Goal: Task Accomplishment & Management: Use online tool/utility

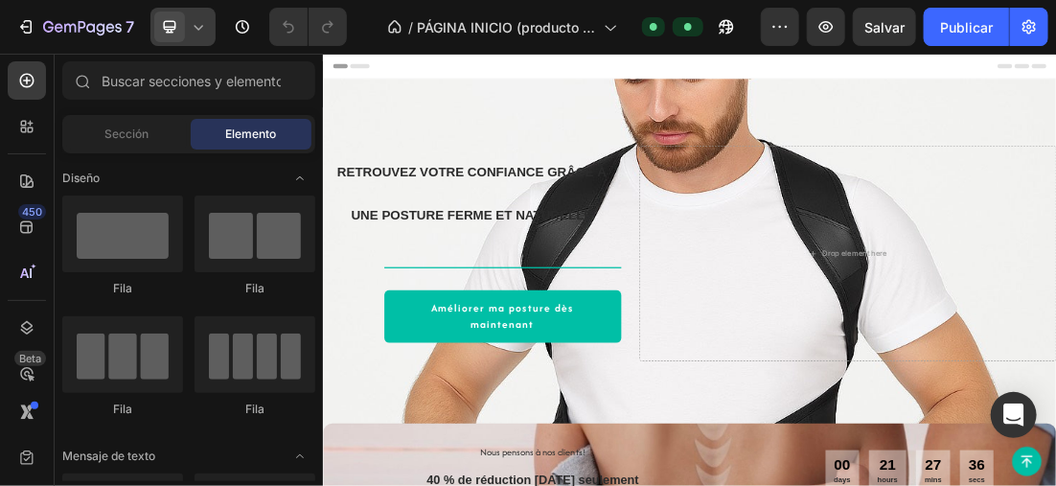
click at [192, 25] on icon at bounding box center [198, 26] width 19 height 19
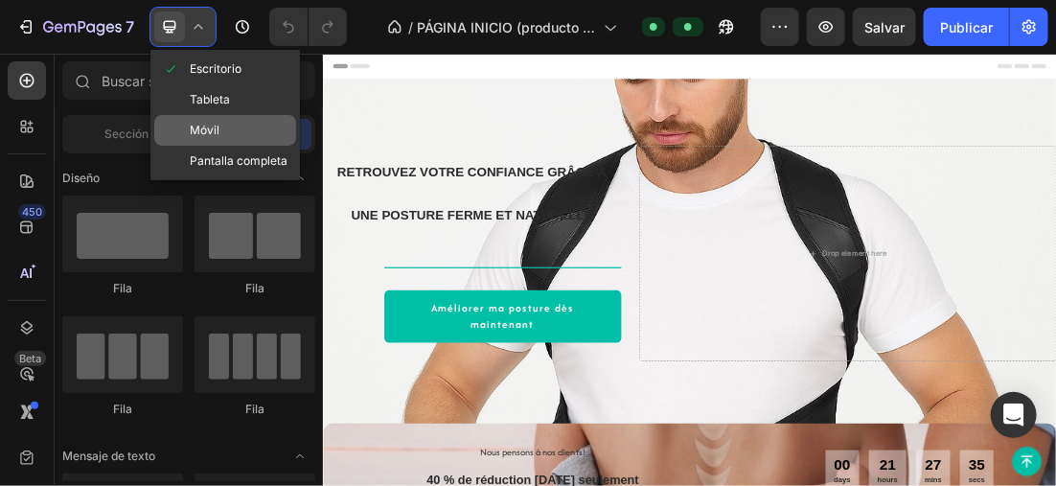
click at [235, 146] on div "Móvil" at bounding box center [225, 161] width 142 height 31
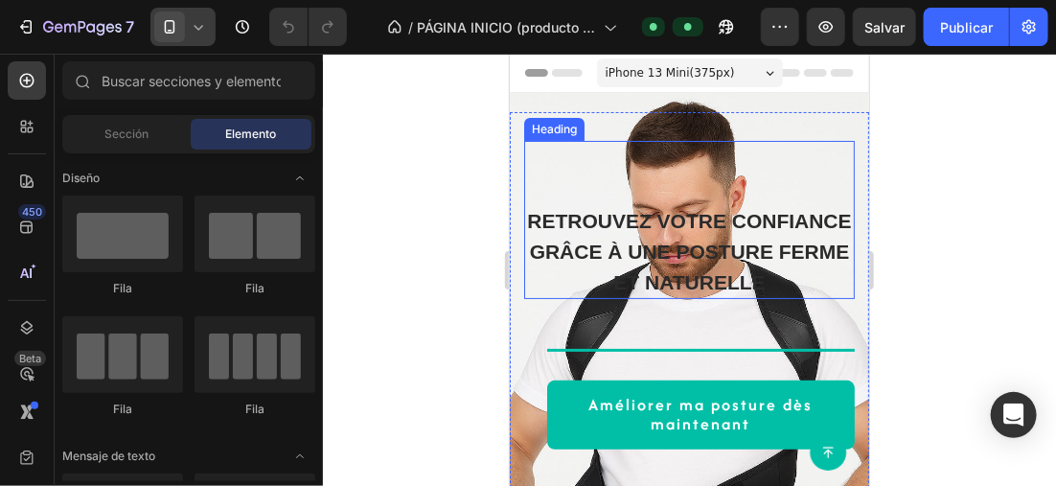
click at [683, 255] on span "Retrouvez votre confiance grâce à une posture ferme et naturelle" at bounding box center [688, 250] width 324 height 83
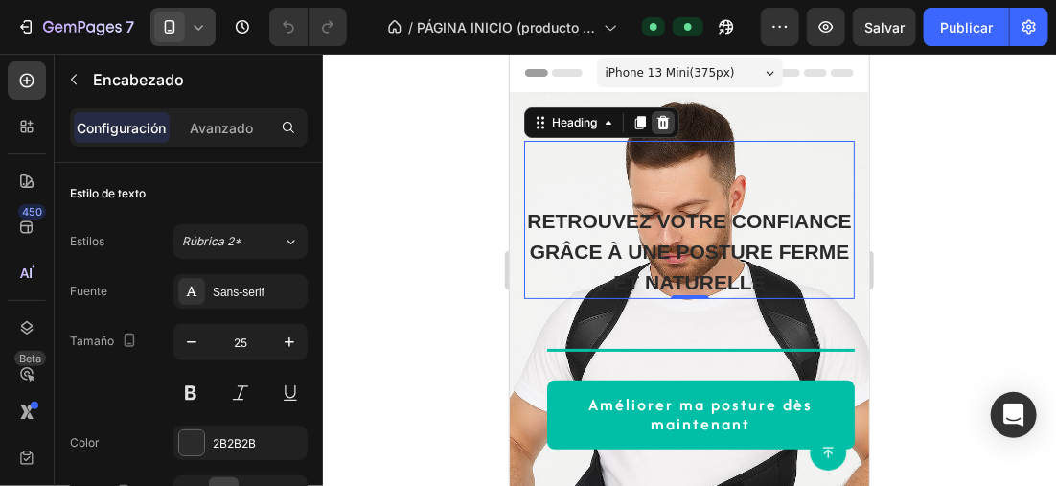
click at [660, 118] on icon at bounding box center [662, 121] width 12 height 13
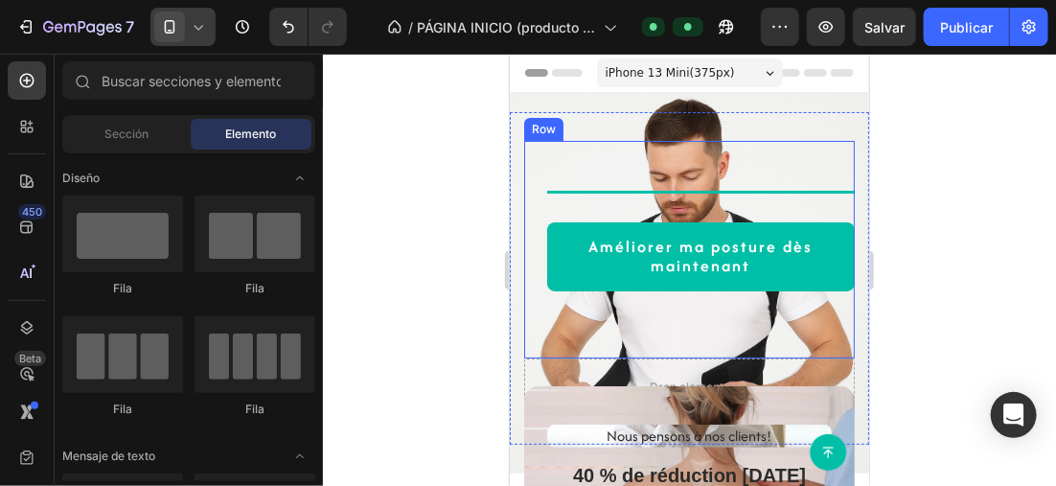
click at [431, 193] on div at bounding box center [689, 270] width 733 height 432
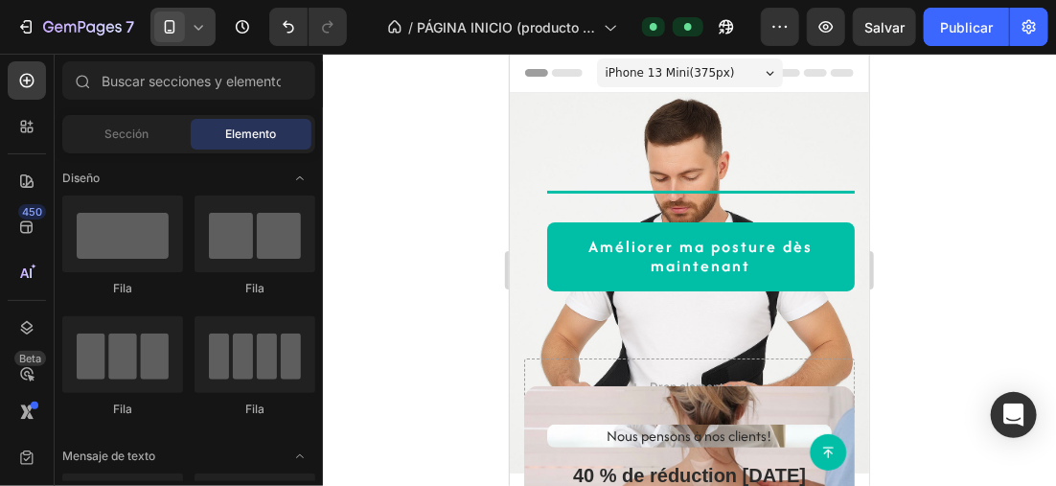
click at [422, 171] on div at bounding box center [689, 270] width 733 height 432
click at [290, 28] on icon "Deshacer/Rehacer" at bounding box center [288, 26] width 19 height 19
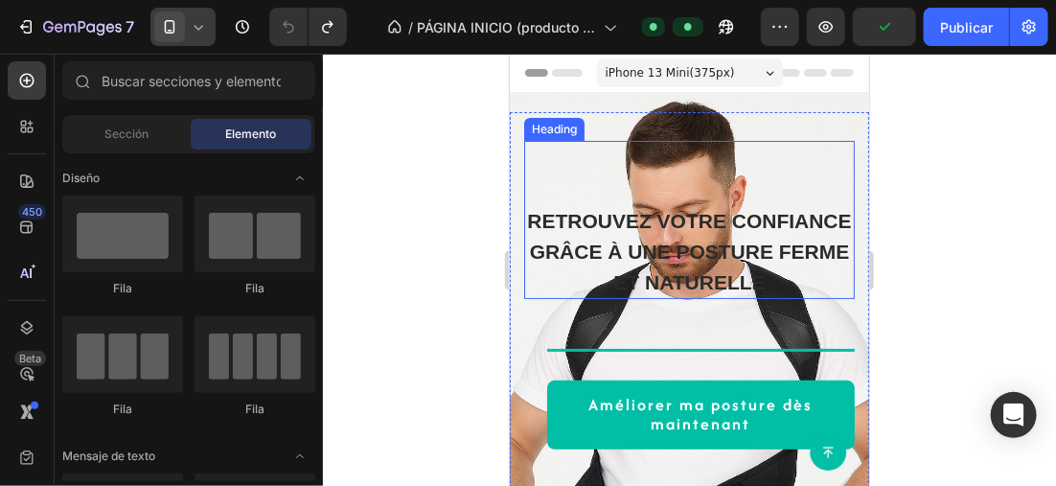
click at [749, 298] on h2 "Retrouvez votre confiance grâce à une posture ferme et naturelle" at bounding box center [688, 250] width 331 height 96
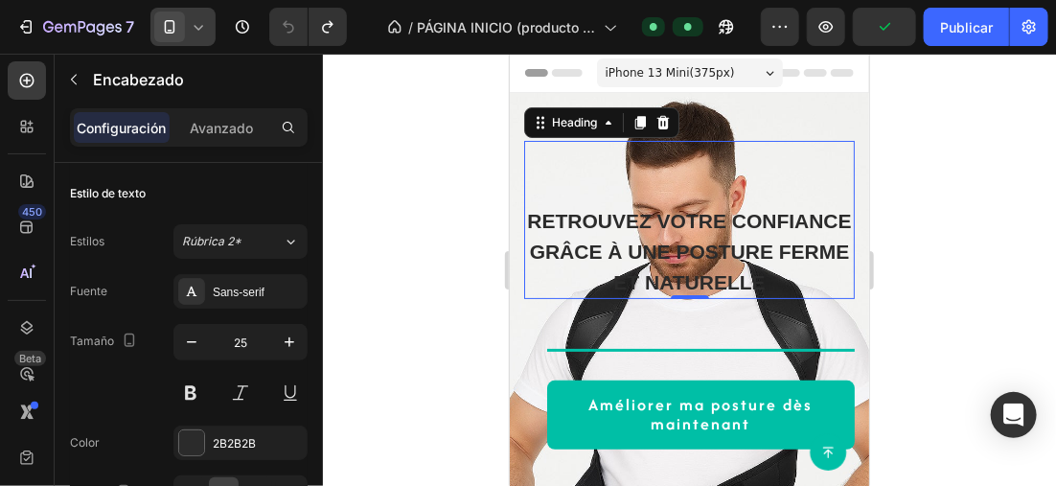
click at [748, 298] on h2 "Retrouvez votre confiance grâce à une posture ferme et naturelle" at bounding box center [688, 250] width 331 height 96
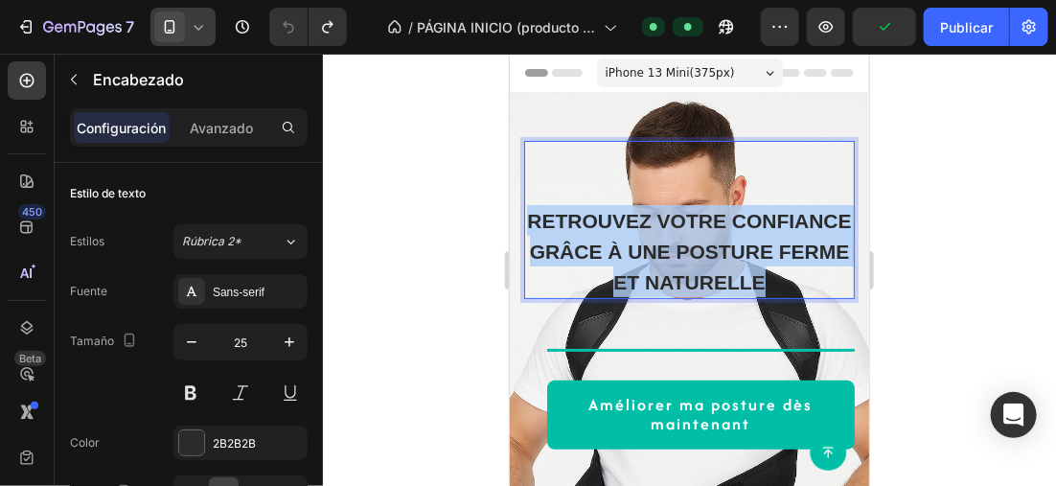
drag, startPoint x: 748, startPoint y: 308, endPoint x: 1007, endPoint y: 253, distance: 264.4
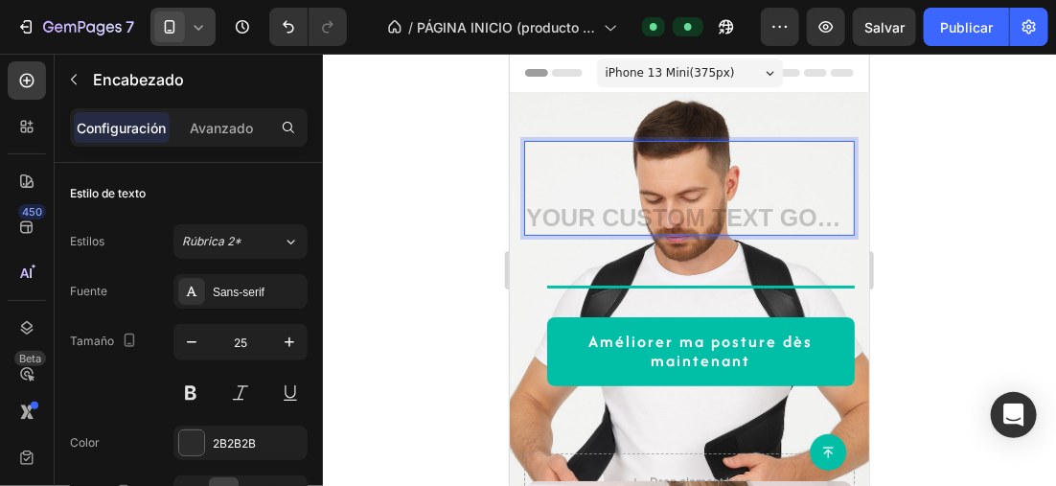
click at [474, 175] on div at bounding box center [689, 270] width 733 height 432
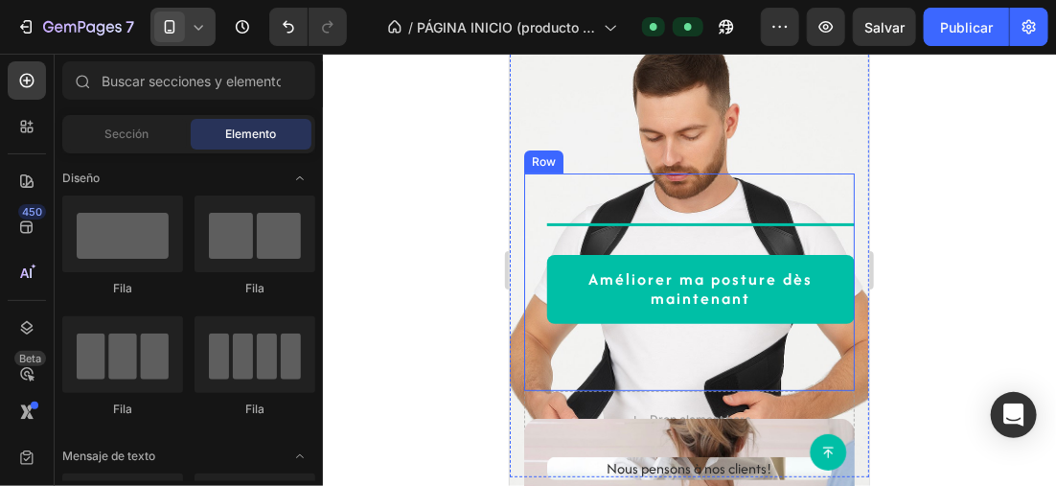
scroll to position [96, 0]
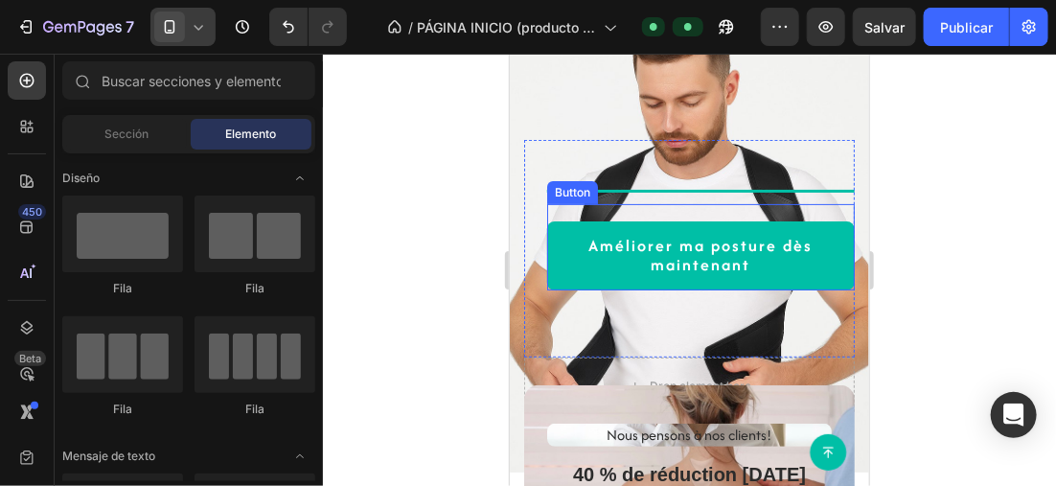
drag, startPoint x: 846, startPoint y: 205, endPoint x: 764, endPoint y: 207, distance: 82.4
click at [764, 207] on div "Améliorer ma posture dès maintenant Button" at bounding box center [700, 246] width 308 height 86
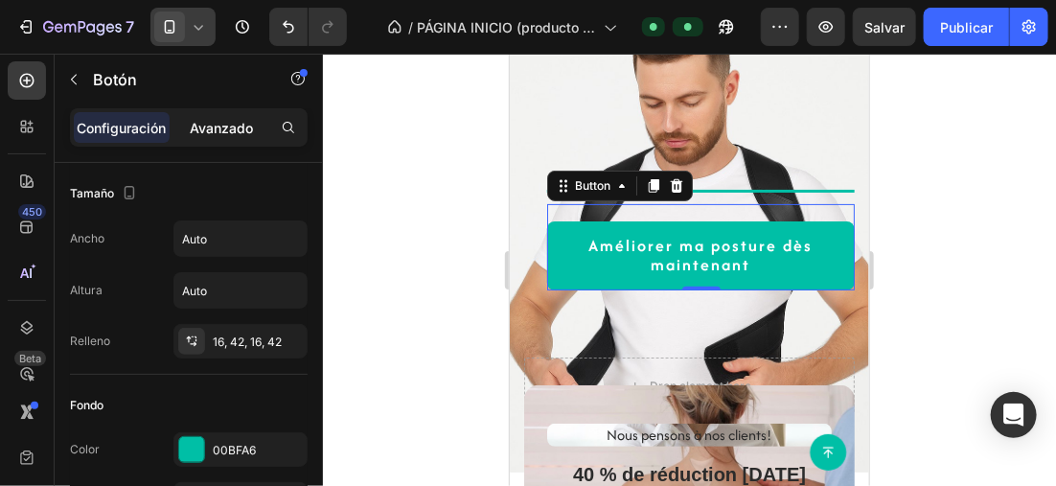
click at [242, 133] on p "Avanzado" at bounding box center [221, 128] width 63 height 20
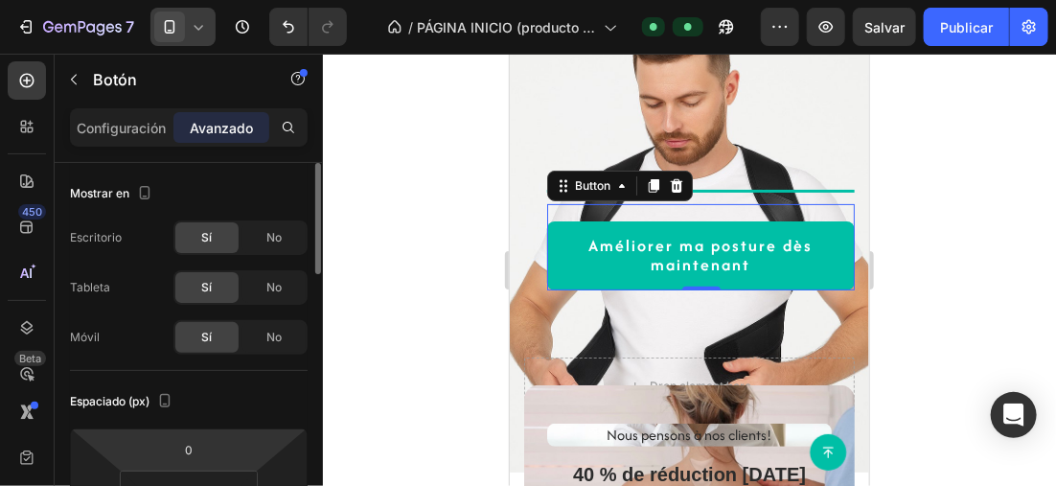
scroll to position [192, 0]
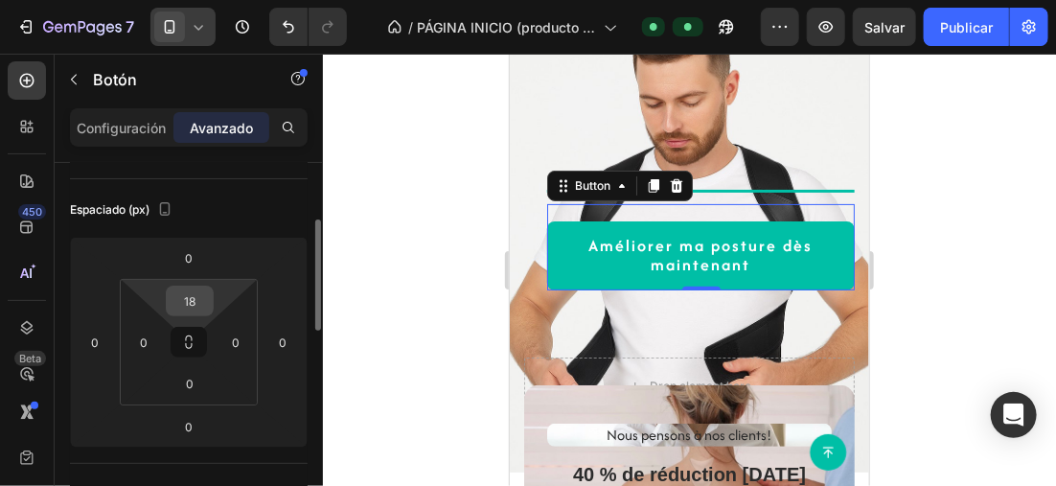
click at [203, 298] on input "18" at bounding box center [190, 300] width 38 height 29
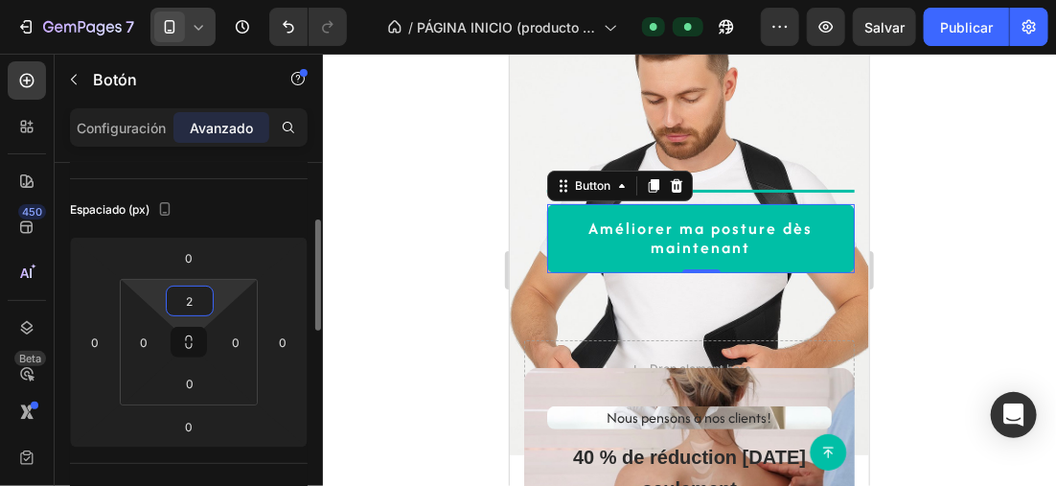
type input "25"
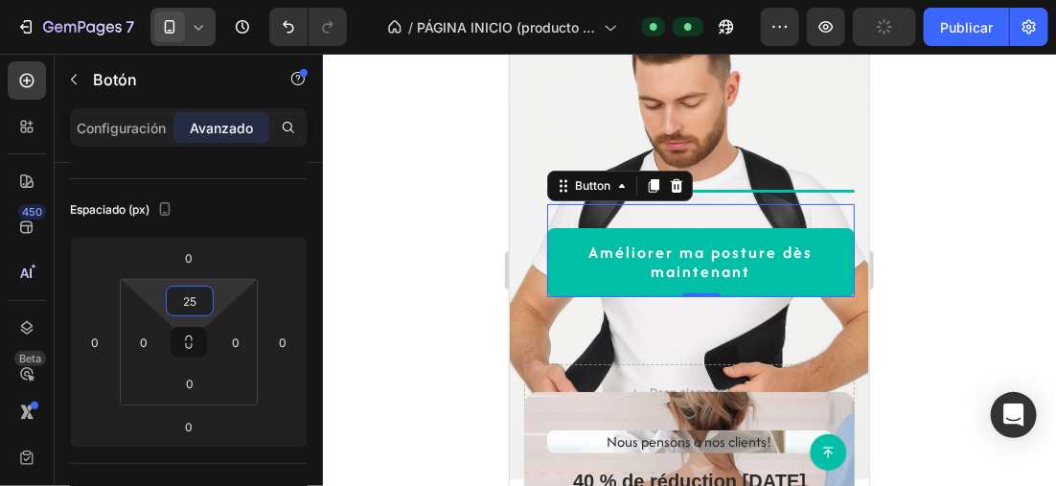
click at [415, 200] on div at bounding box center [689, 270] width 733 height 432
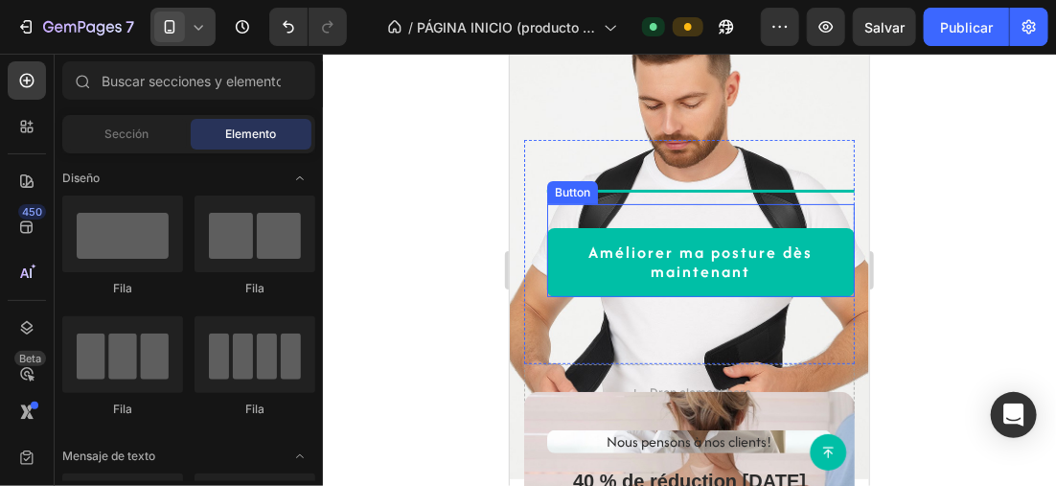
click at [819, 247] on link "Améliorer ma posture dès maintenant" at bounding box center [700, 261] width 308 height 69
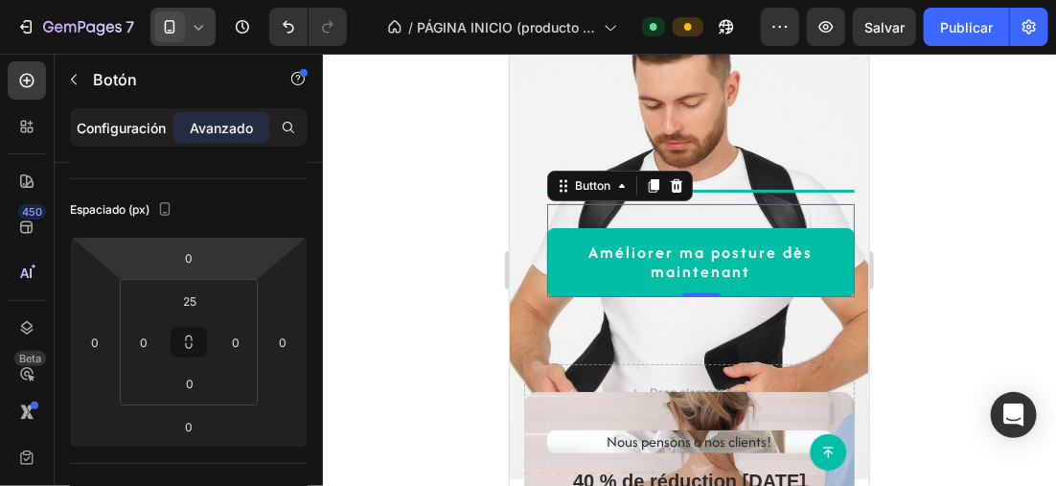
click at [137, 120] on p "Configuración" at bounding box center [122, 128] width 89 height 20
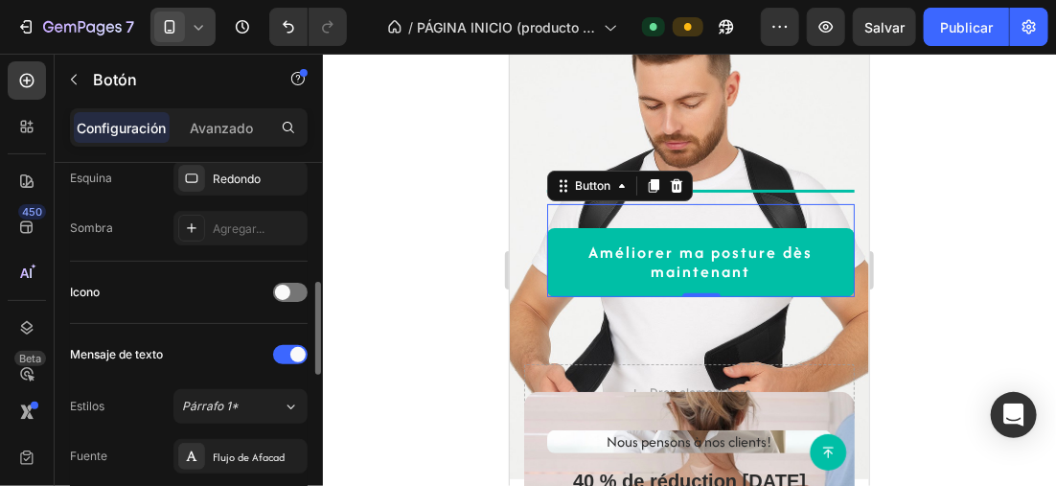
scroll to position [671, 0]
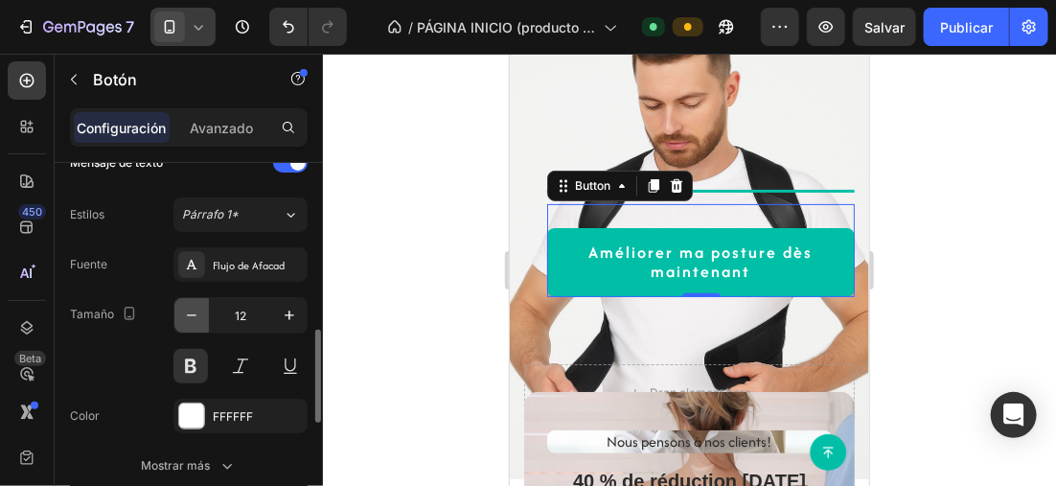
click at [196, 306] on icon "button" at bounding box center [191, 315] width 19 height 19
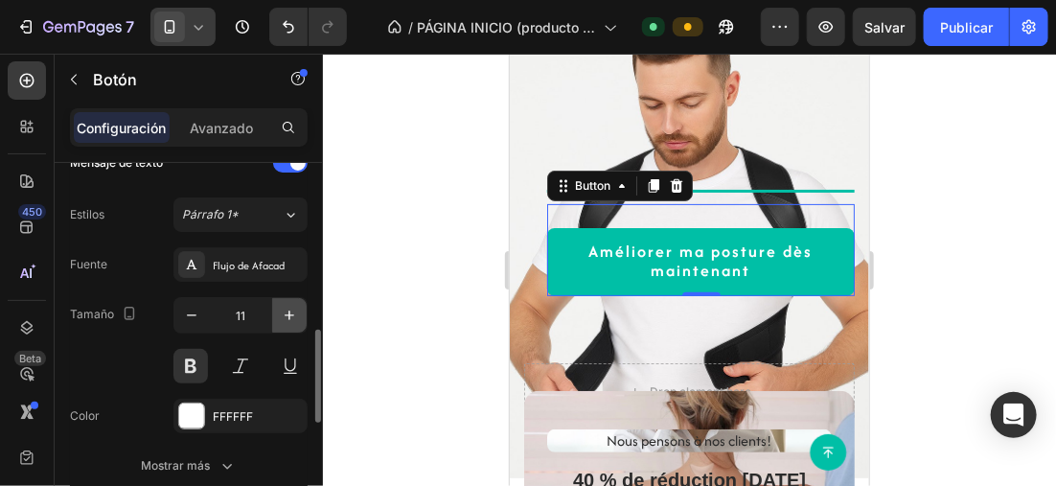
click at [286, 306] on icon "button" at bounding box center [289, 315] width 19 height 19
type input "12"
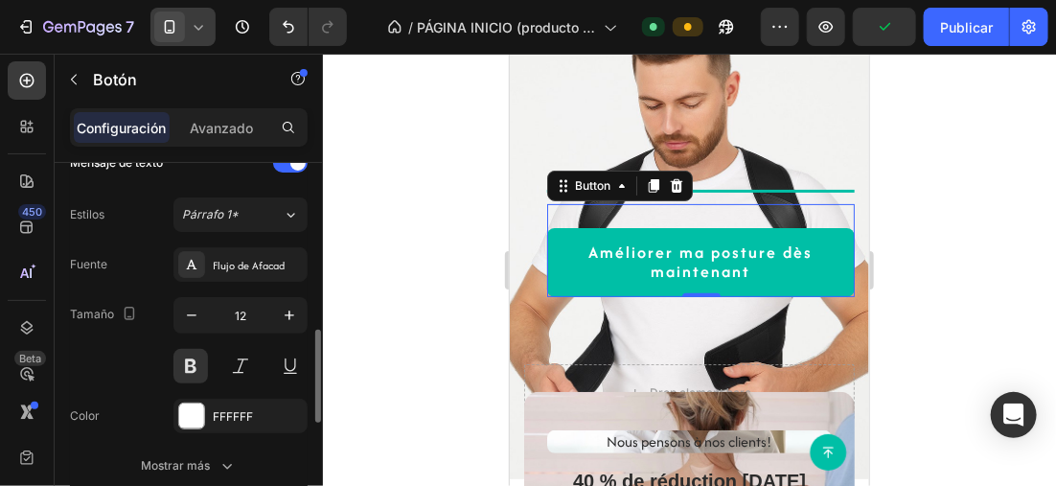
click at [125, 259] on div "Fuente Flujo de Afacad" at bounding box center [189, 264] width 238 height 34
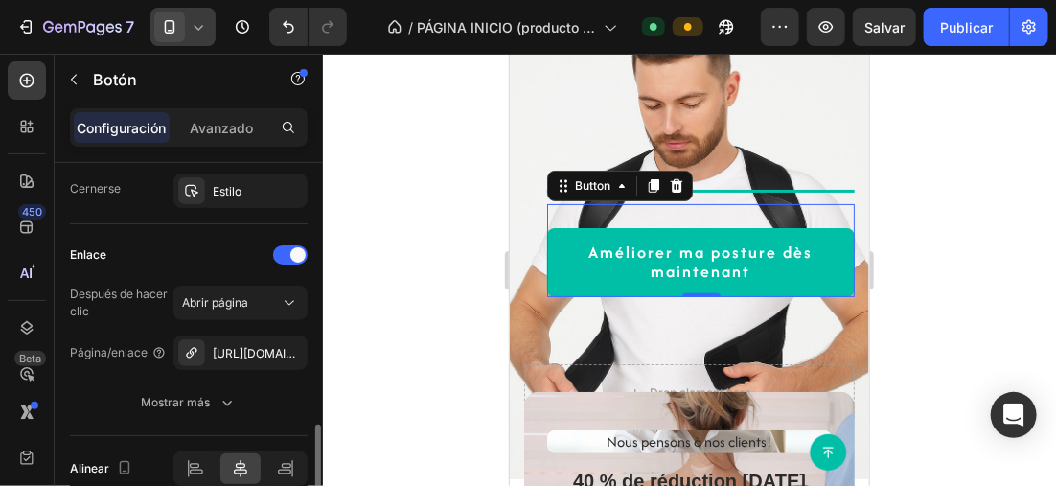
scroll to position [1142, 0]
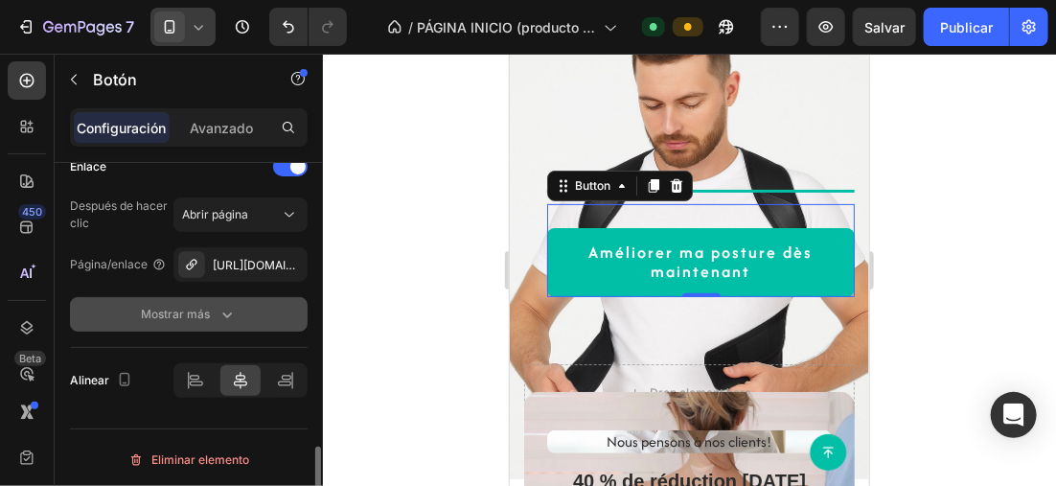
click at [226, 299] on button "Mostrar más" at bounding box center [189, 314] width 238 height 34
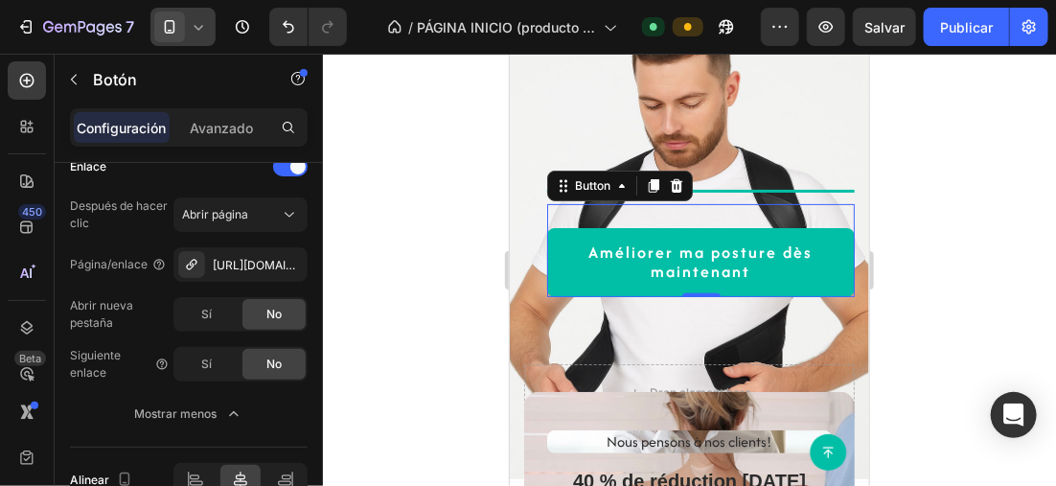
click at [926, 172] on div at bounding box center [689, 270] width 733 height 432
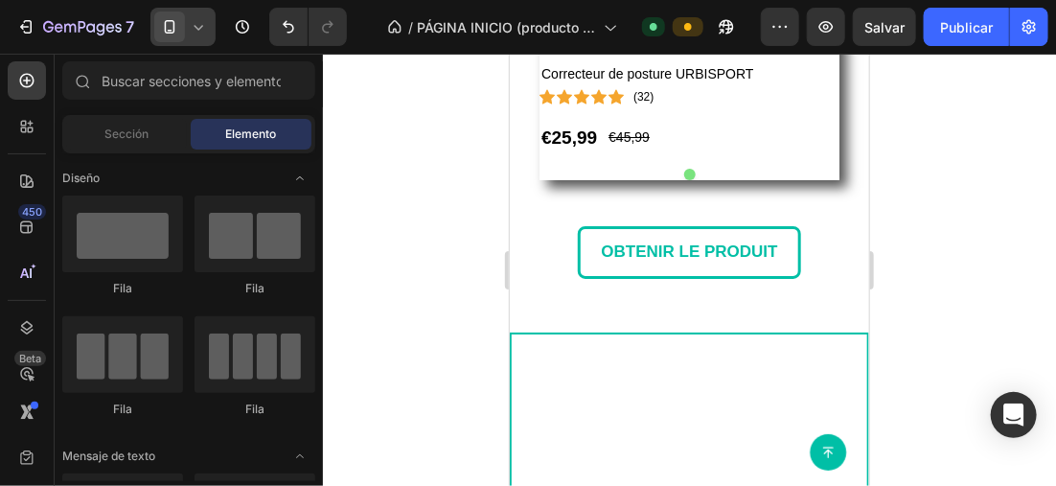
scroll to position [1272, 0]
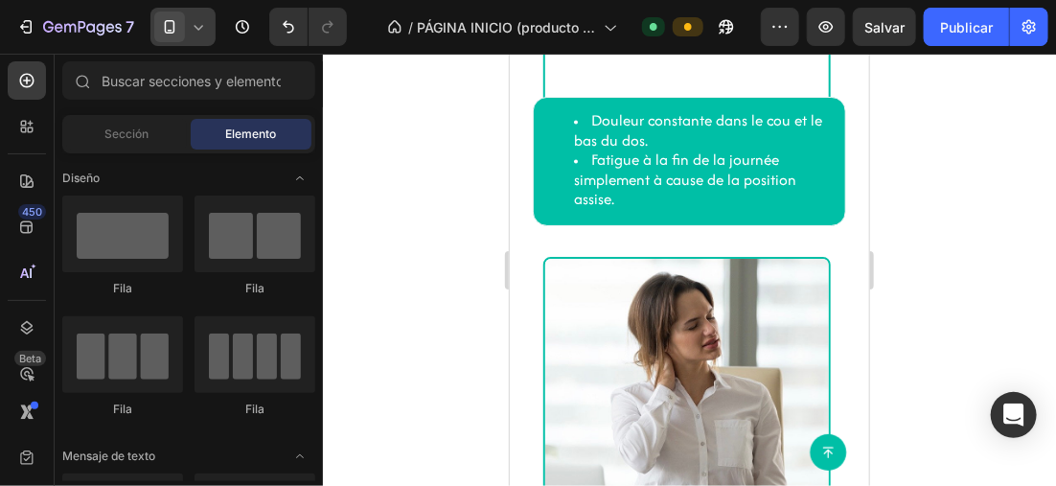
drag, startPoint x: 860, startPoint y: 216, endPoint x: 1012, endPoint y: 121, distance: 178.6
click at [203, 16] on div at bounding box center [182, 27] width 65 height 38
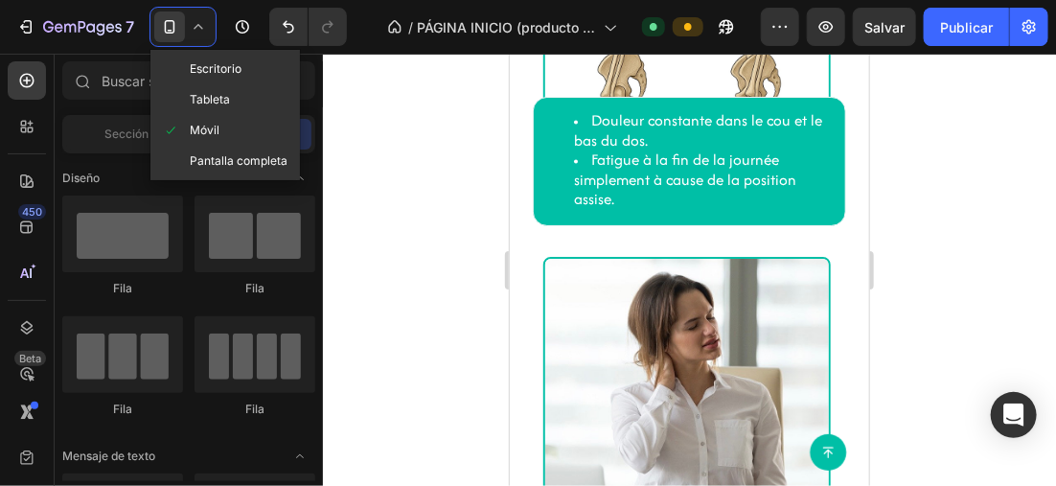
click at [229, 84] on div "Escritorio" at bounding box center [225, 99] width 142 height 31
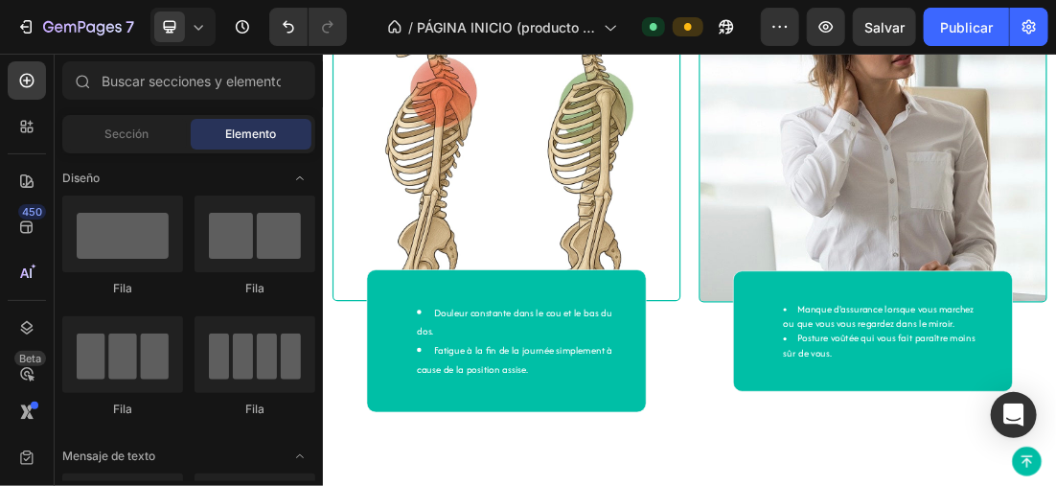
click at [191, 24] on icon at bounding box center [198, 26] width 19 height 19
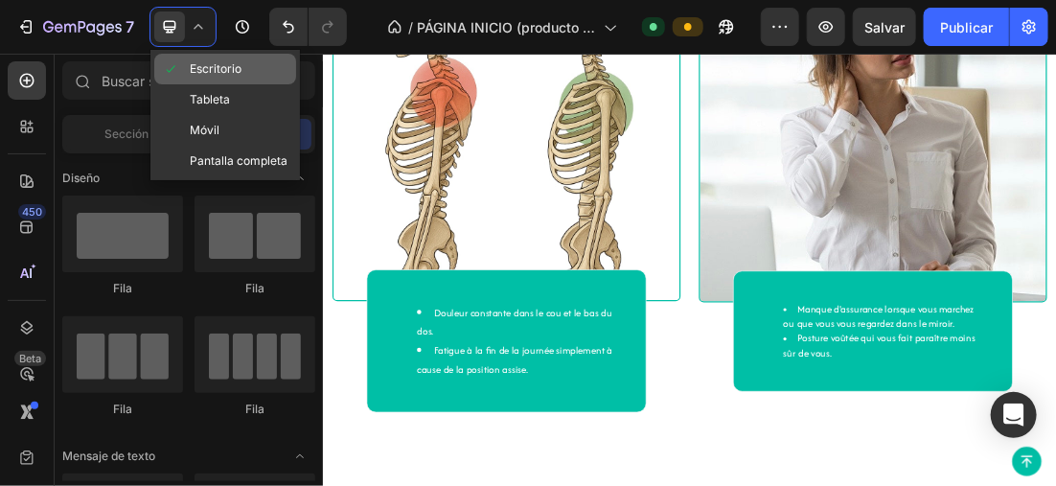
click at [212, 61] on span "Escritorio" at bounding box center [216, 68] width 52 height 19
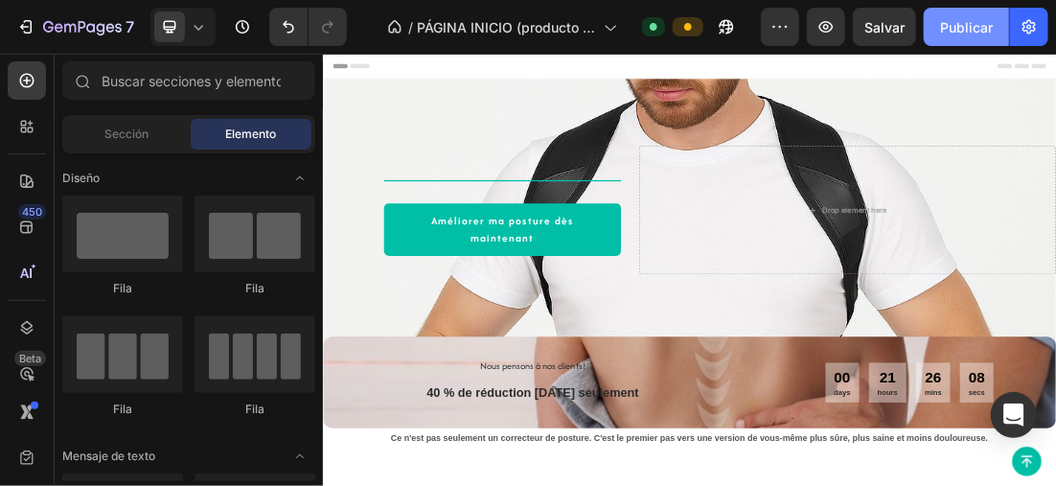
click at [967, 28] on font "Publicar" at bounding box center [966, 27] width 53 height 20
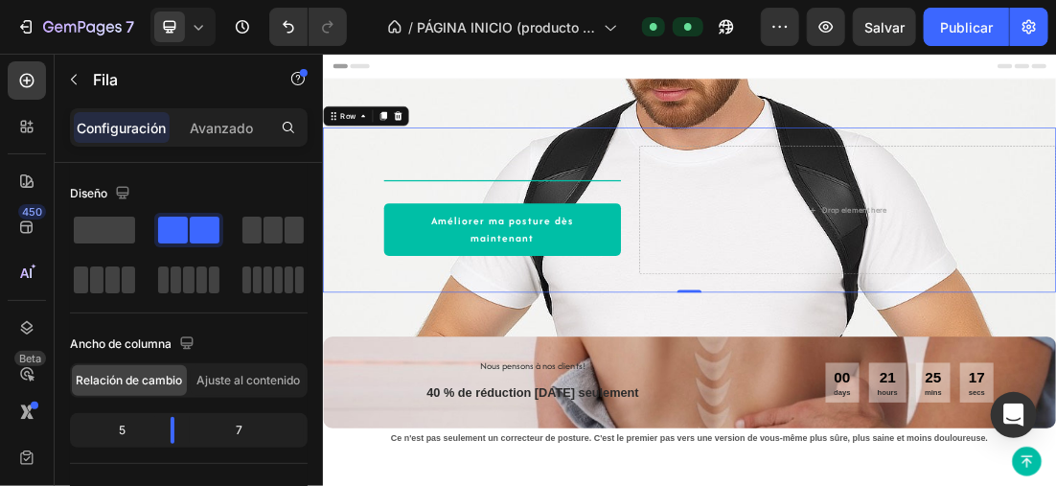
click at [200, 17] on icon at bounding box center [198, 26] width 19 height 19
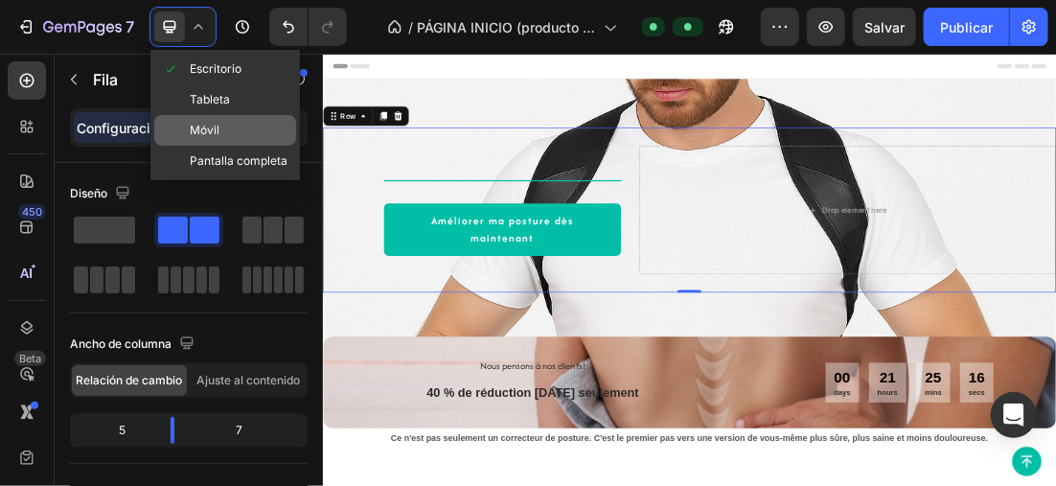
click at [228, 146] on div "Móvil" at bounding box center [225, 161] width 142 height 31
type input "0"
type input "100%"
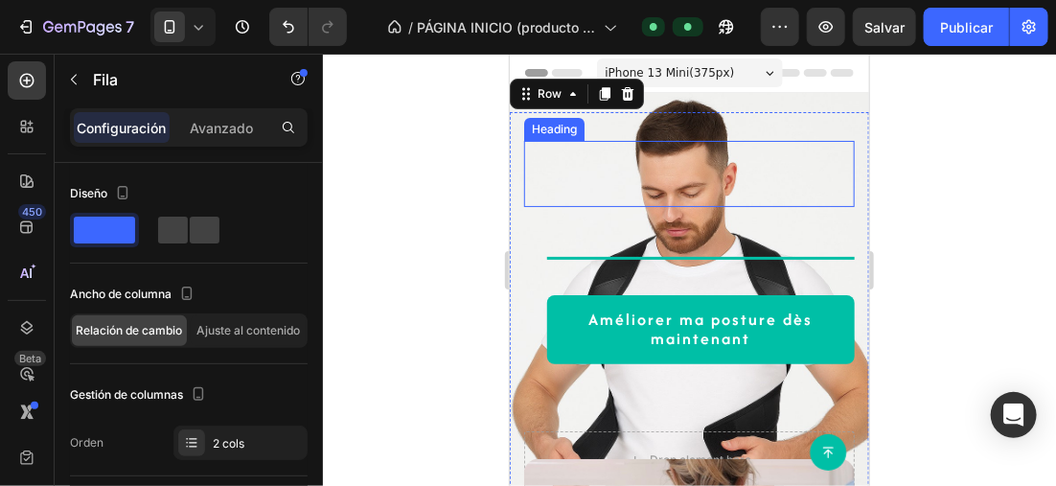
click at [734, 176] on div "Heading" at bounding box center [688, 173] width 331 height 66
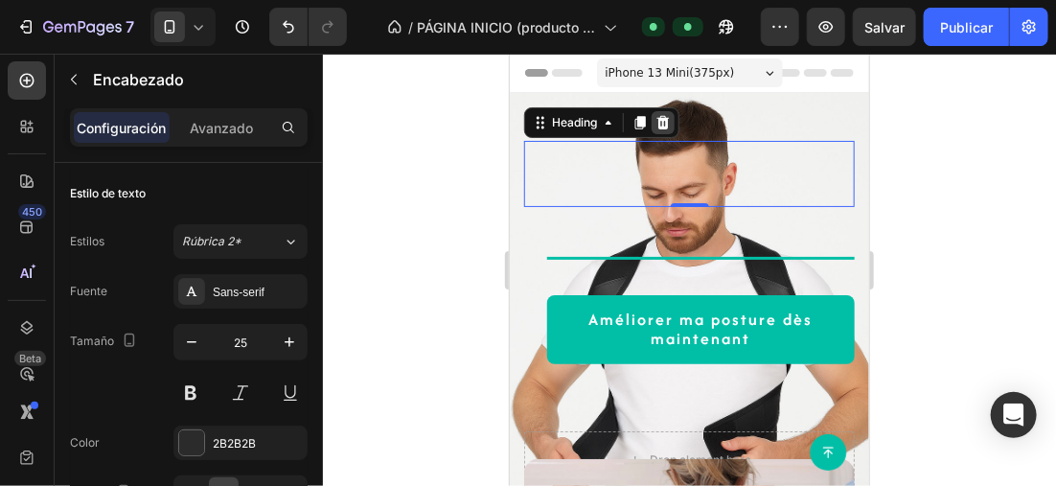
click at [660, 117] on icon at bounding box center [662, 121] width 12 height 13
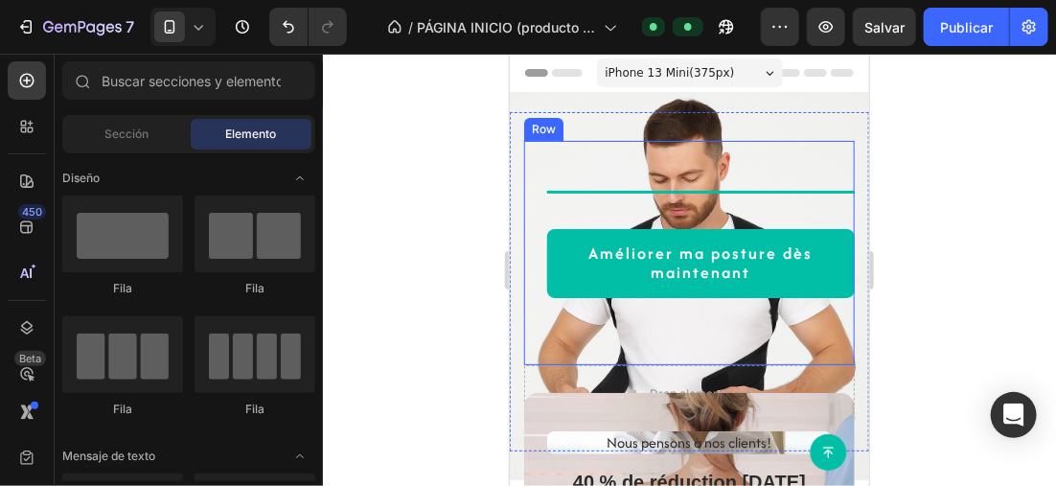
click at [741, 160] on div "Title Line Améliorer ma posture dès maintenant Button Row" at bounding box center [688, 252] width 331 height 224
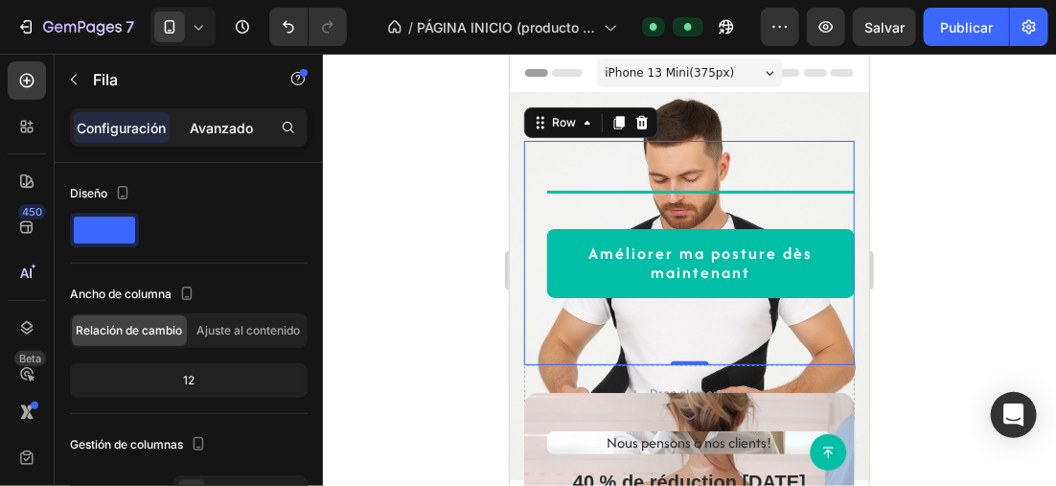
drag, startPoint x: 247, startPoint y: 116, endPoint x: 245, endPoint y: 136, distance: 20.2
click at [246, 116] on div "Avanzado" at bounding box center [221, 127] width 96 height 31
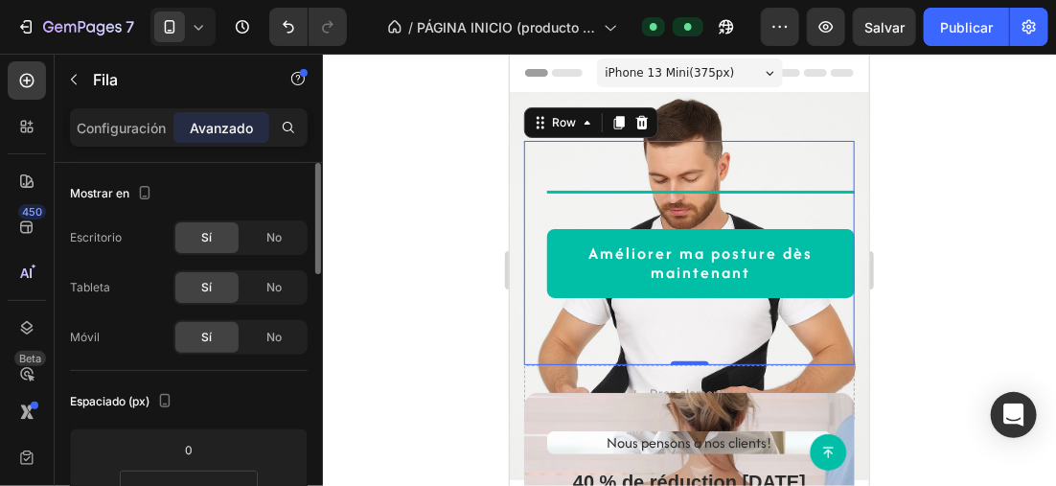
scroll to position [96, 0]
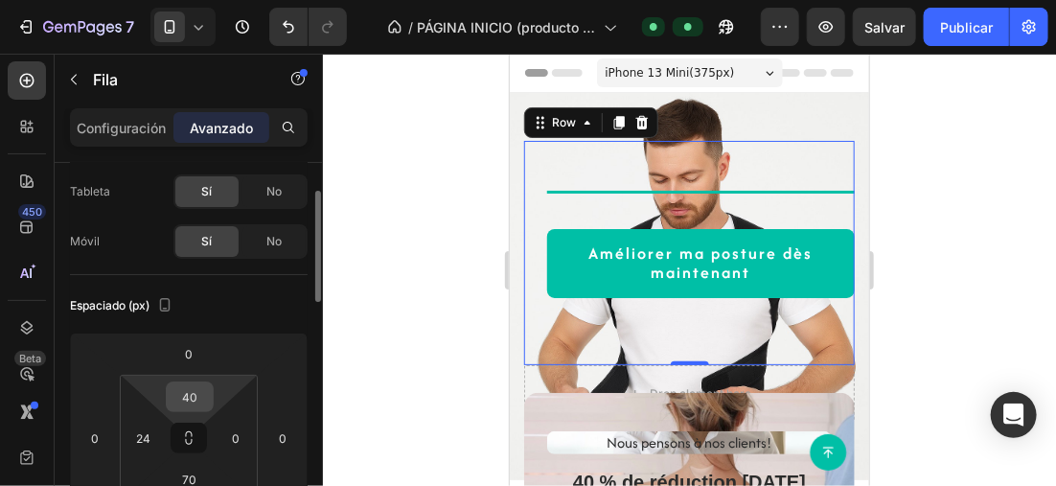
click at [204, 388] on input "40" at bounding box center [190, 396] width 38 height 29
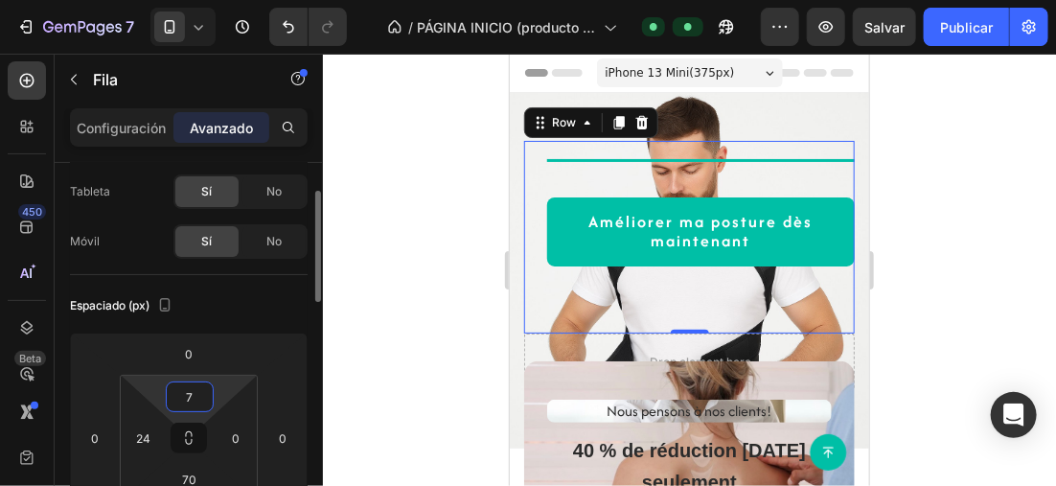
type input "70"
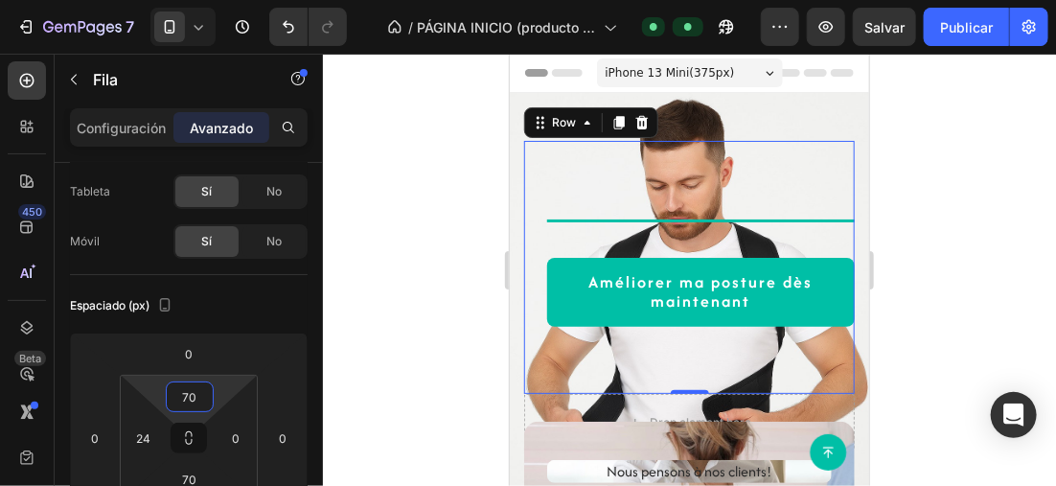
click at [361, 232] on div at bounding box center [689, 270] width 733 height 432
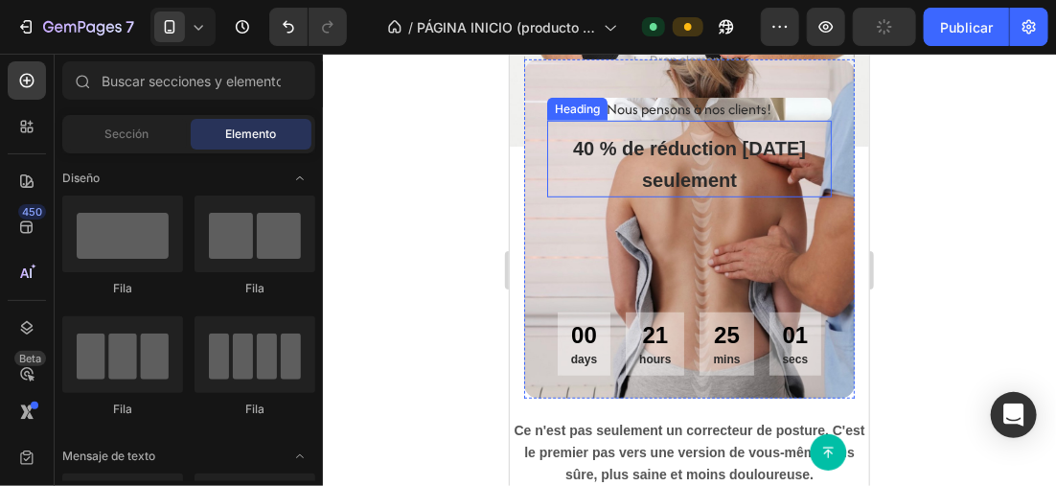
scroll to position [383, 0]
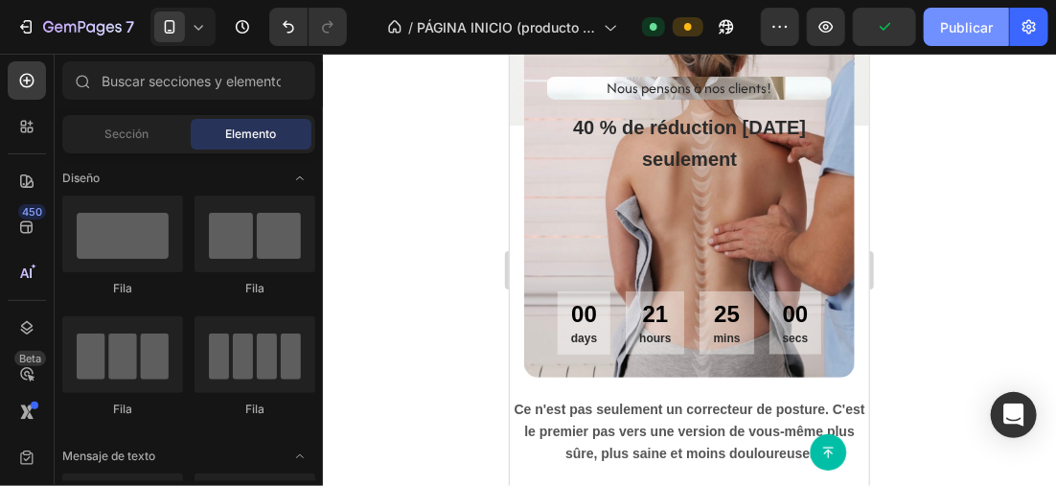
click at [943, 33] on font "Publicar" at bounding box center [966, 27] width 53 height 20
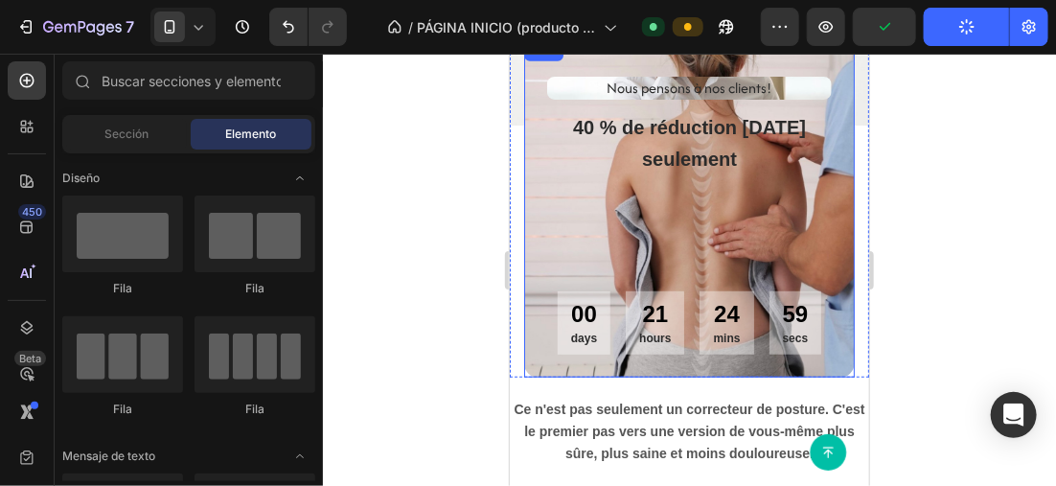
scroll to position [192, 0]
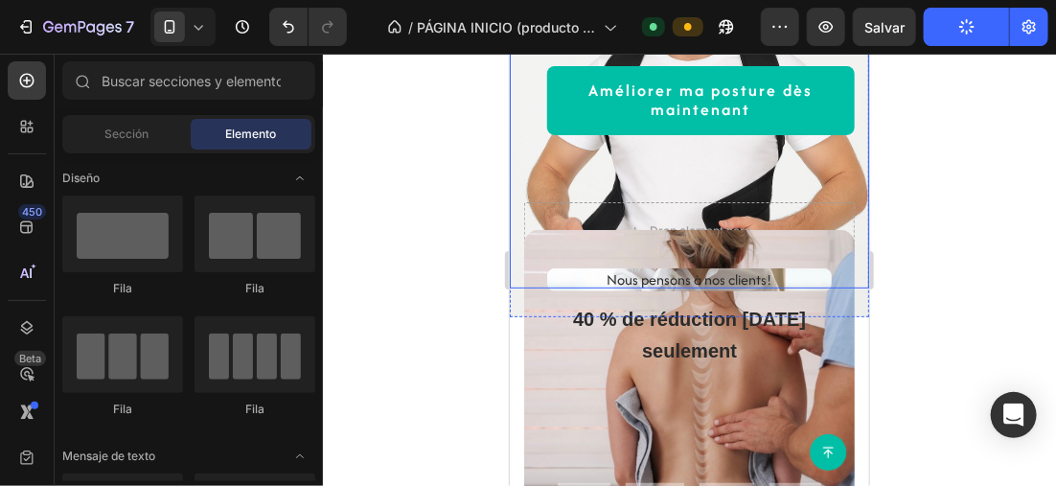
click at [192, 24] on icon at bounding box center [198, 26] width 19 height 19
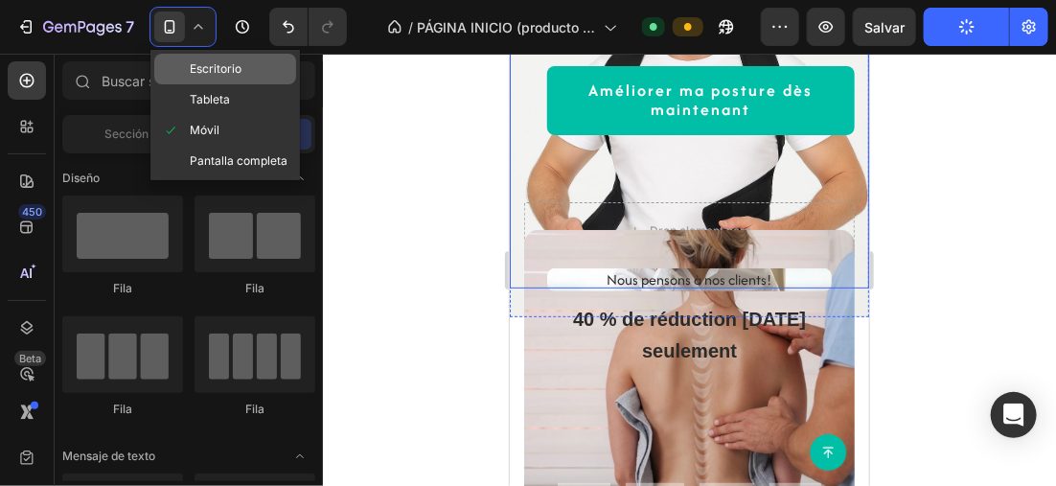
click at [234, 61] on span "Escritorio" at bounding box center [216, 68] width 52 height 19
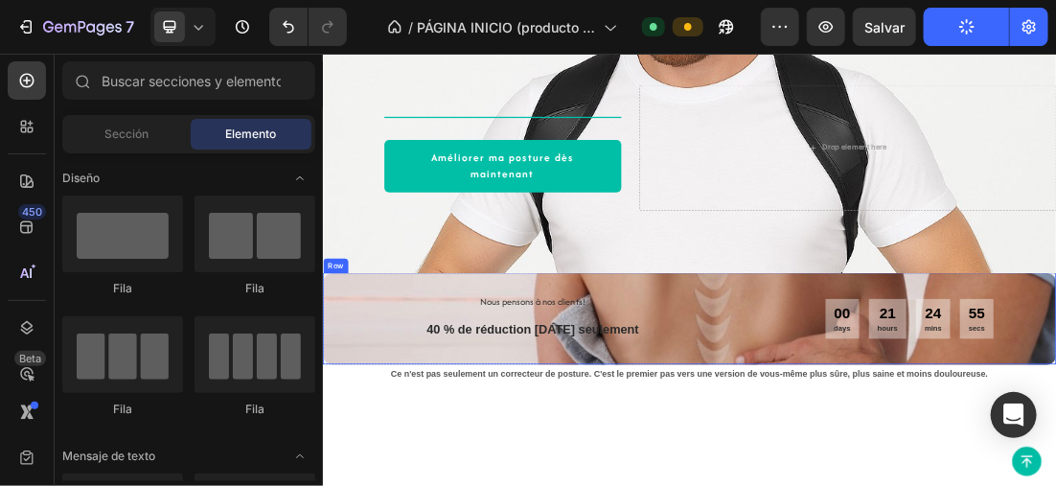
scroll to position [96, 0]
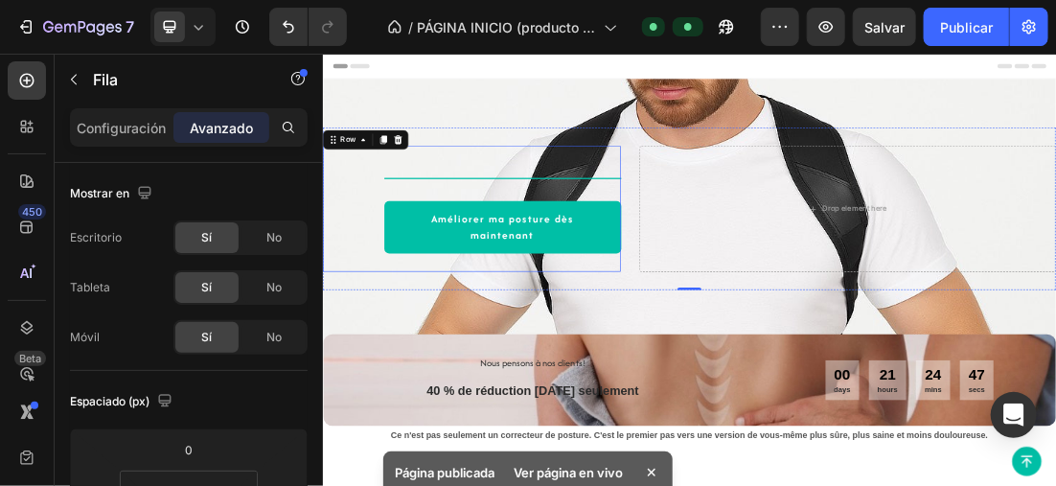
click at [721, 220] on div "Title Line Améliorer ma posture dès maintenant Button Row" at bounding box center [556, 295] width 468 height 197
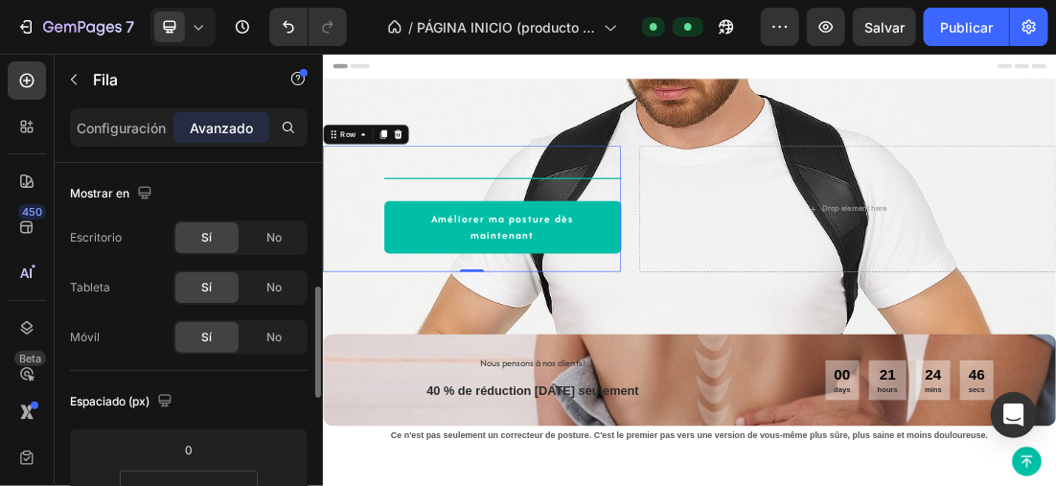
scroll to position [96, 0]
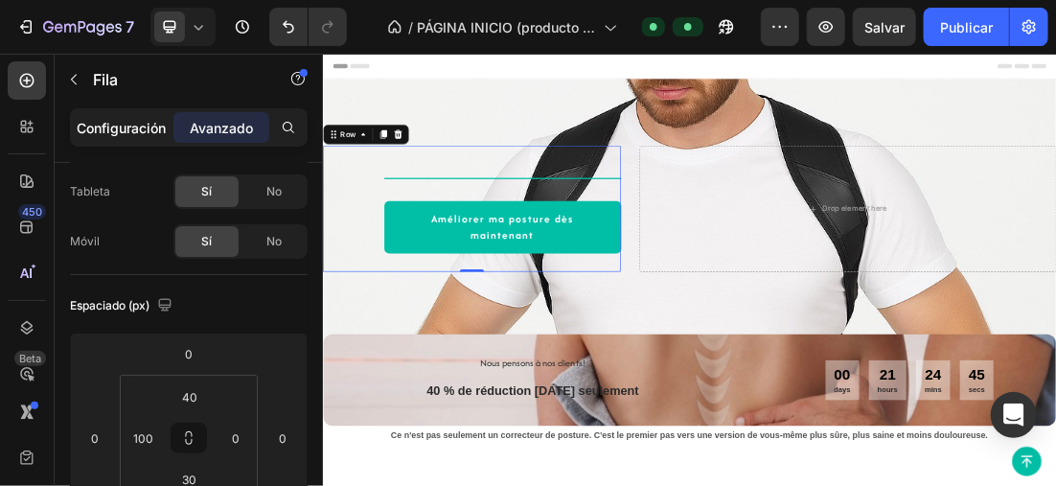
click at [141, 124] on p "Configuración" at bounding box center [122, 128] width 89 height 20
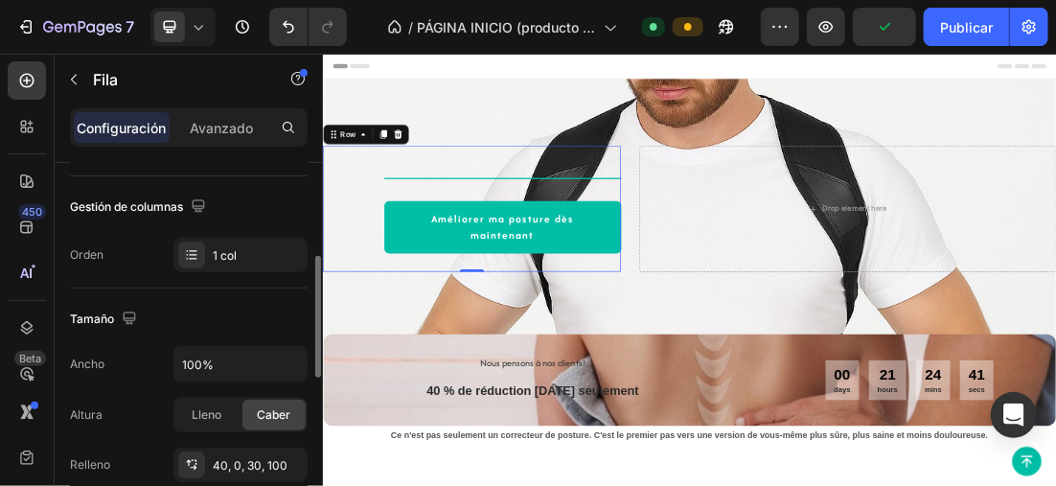
scroll to position [479, 0]
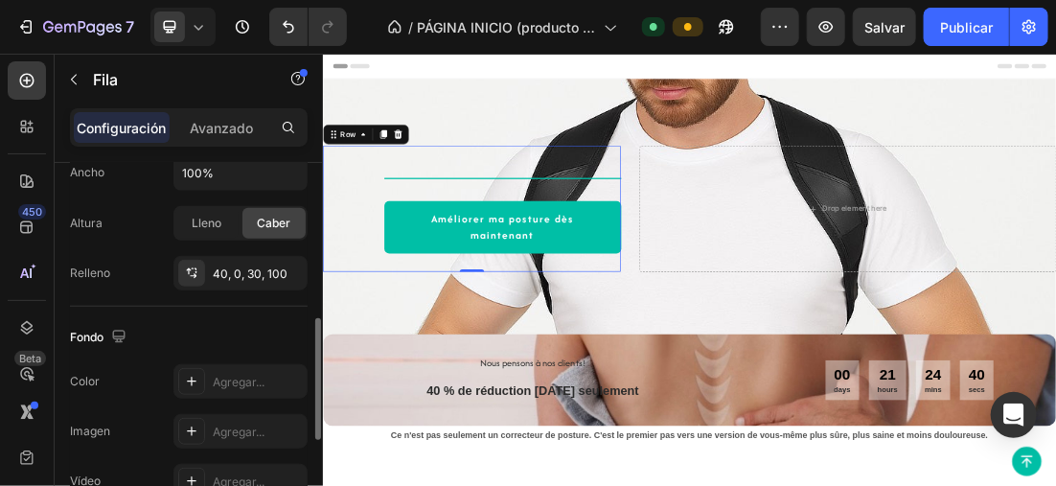
click at [162, 307] on div "Fondo The changes might be hidden by the video. Color Agregar... Imagen Agregar…" at bounding box center [189, 411] width 238 height 208
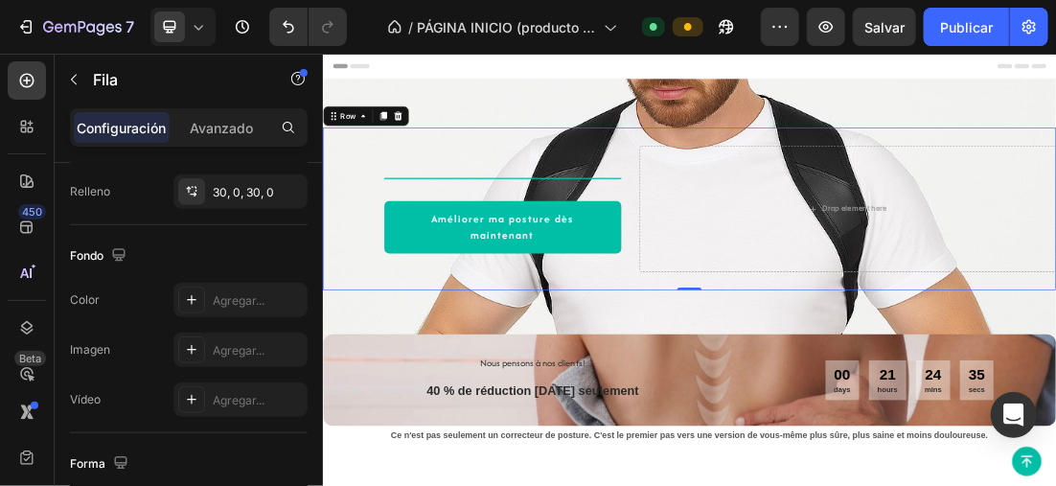
click at [198, 20] on icon at bounding box center [198, 26] width 19 height 19
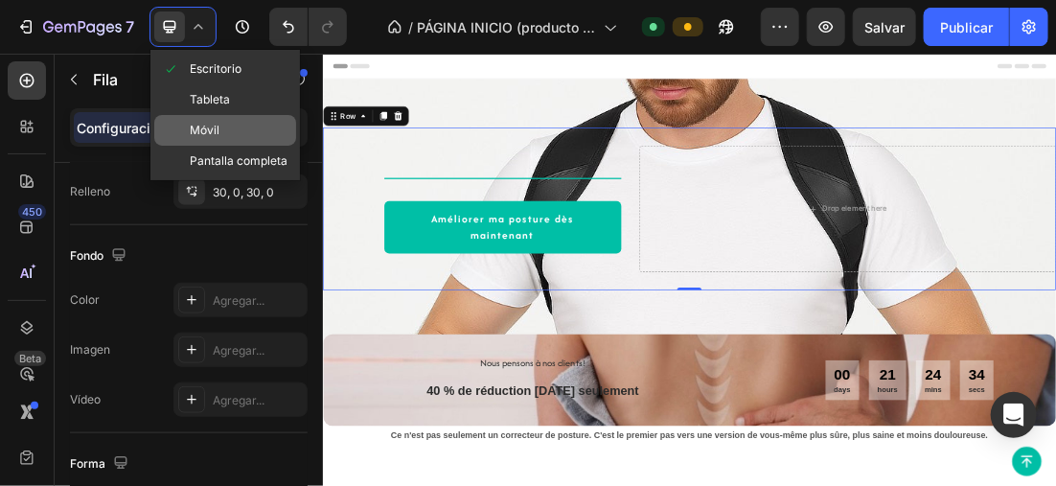
click at [244, 146] on div "Móvil" at bounding box center [225, 161] width 142 height 31
type input "0"
type input "100%"
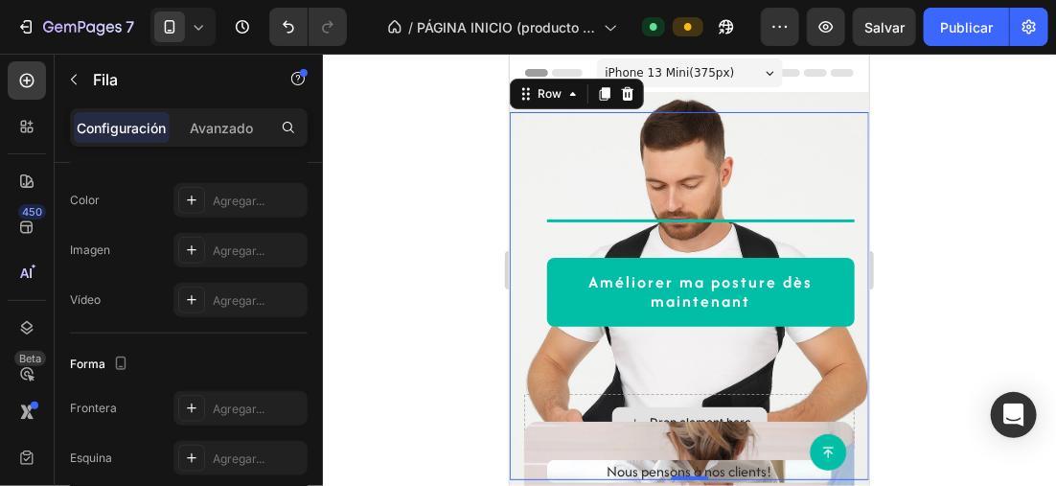
click at [779, 400] on div "Drop element here" at bounding box center [688, 421] width 331 height 57
click at [565, 403] on div "Drop element here" at bounding box center [688, 421] width 331 height 57
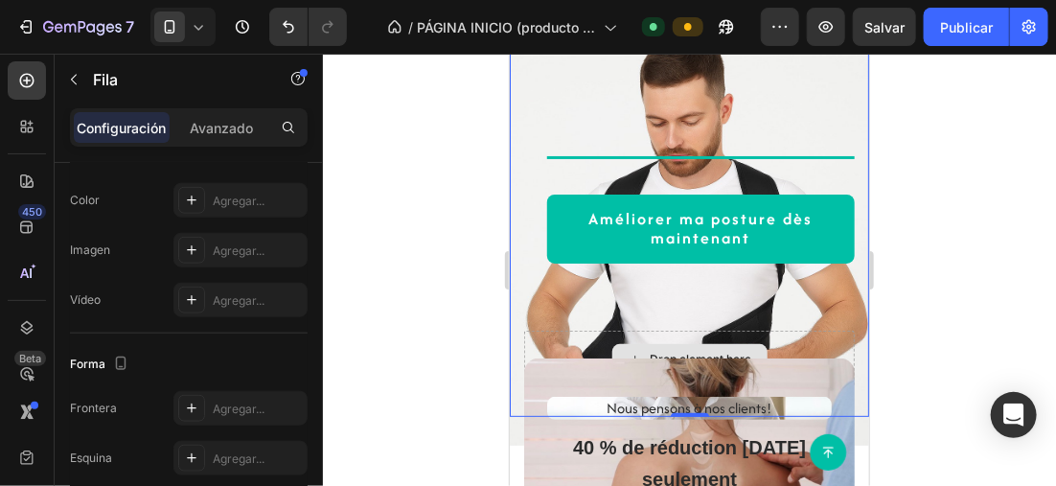
scroll to position [192, 0]
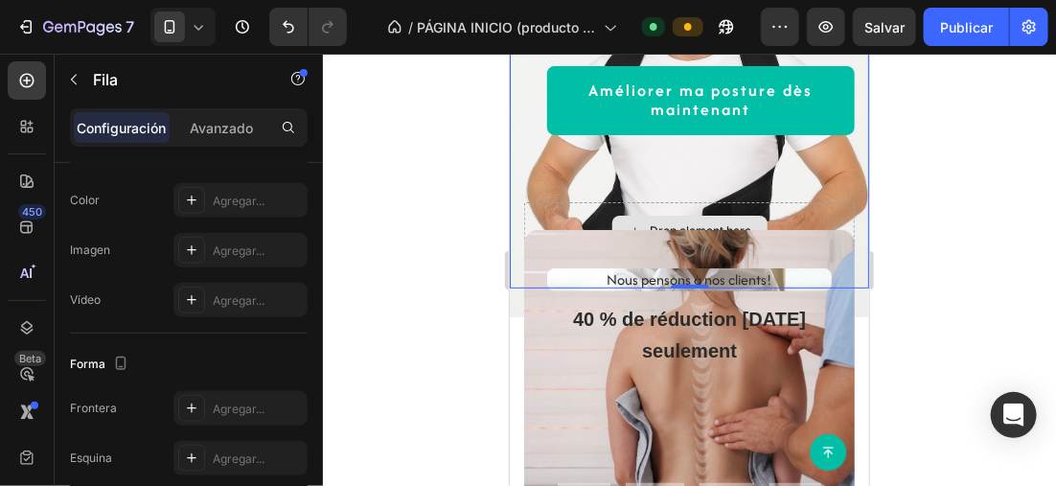
click at [560, 206] on div "Drop element here" at bounding box center [688, 229] width 331 height 57
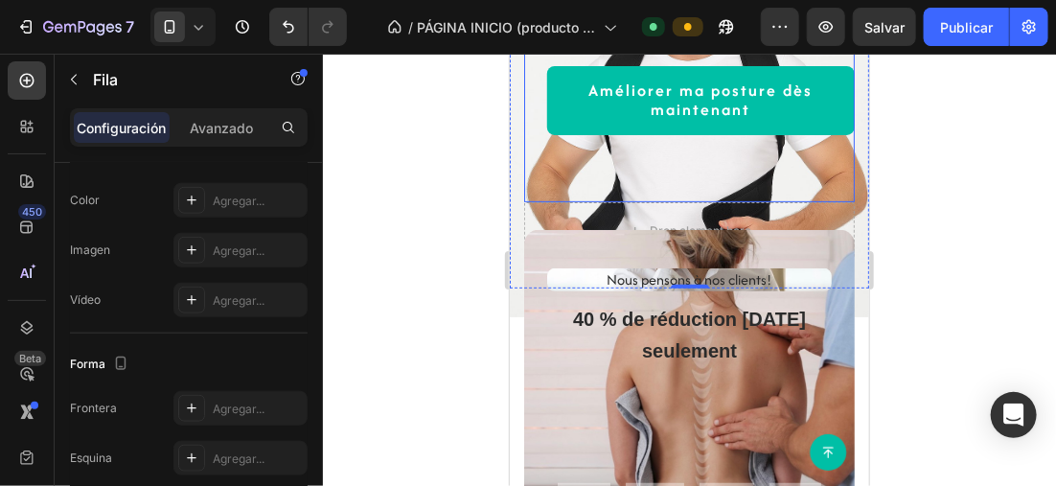
click at [553, 195] on div "Title Line Améliorer ma posture dès maintenant Button Row" at bounding box center [688, 74] width 331 height 253
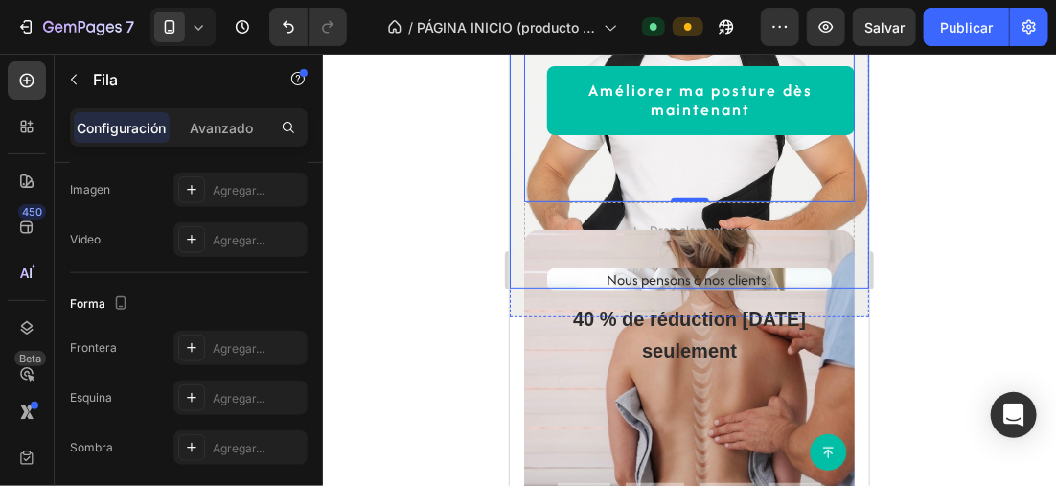
click at [431, 165] on div at bounding box center [689, 270] width 733 height 432
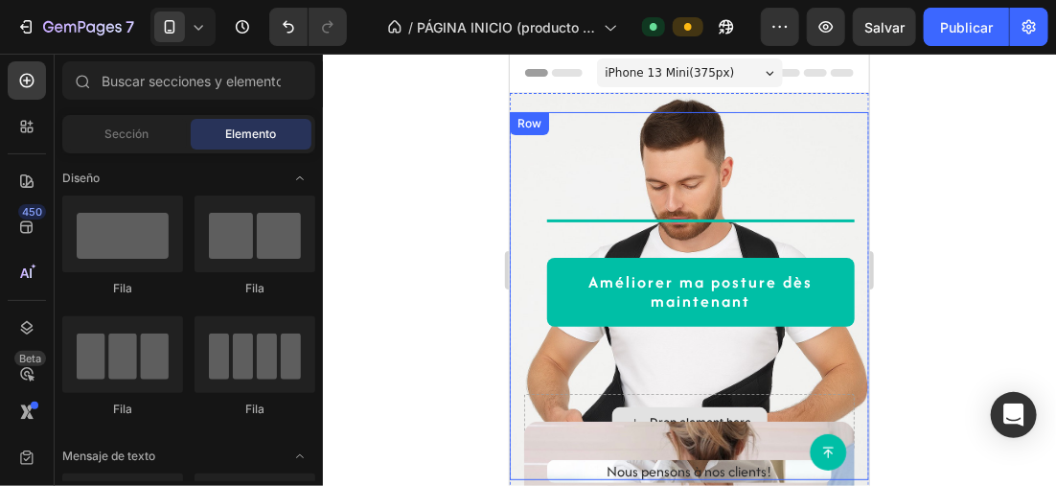
scroll to position [0, 0]
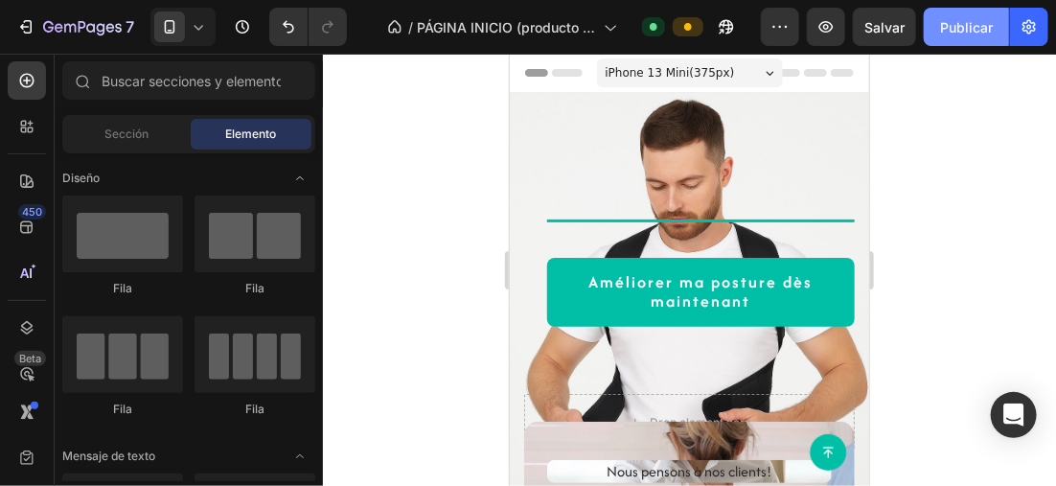
click at [974, 24] on font "Publicar" at bounding box center [966, 27] width 53 height 20
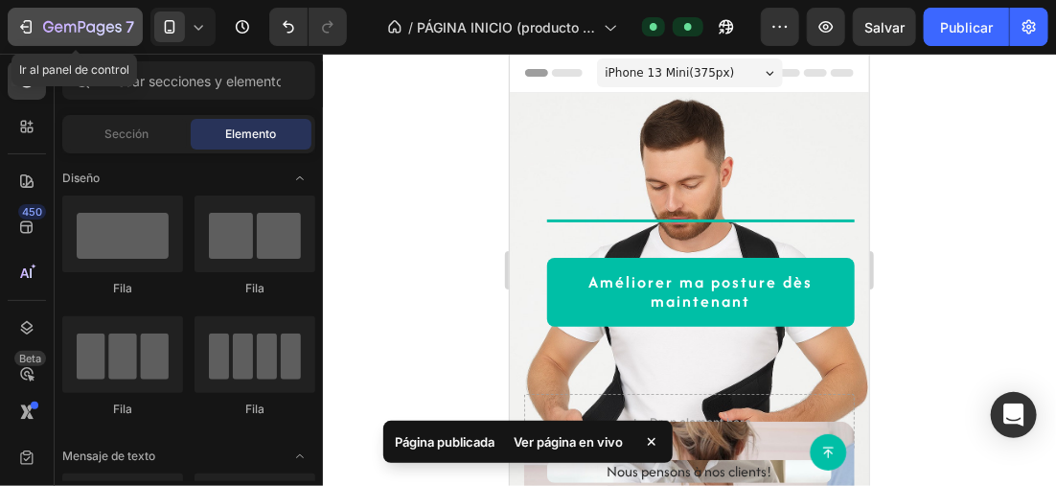
click at [45, 20] on icon "button" at bounding box center [82, 28] width 79 height 16
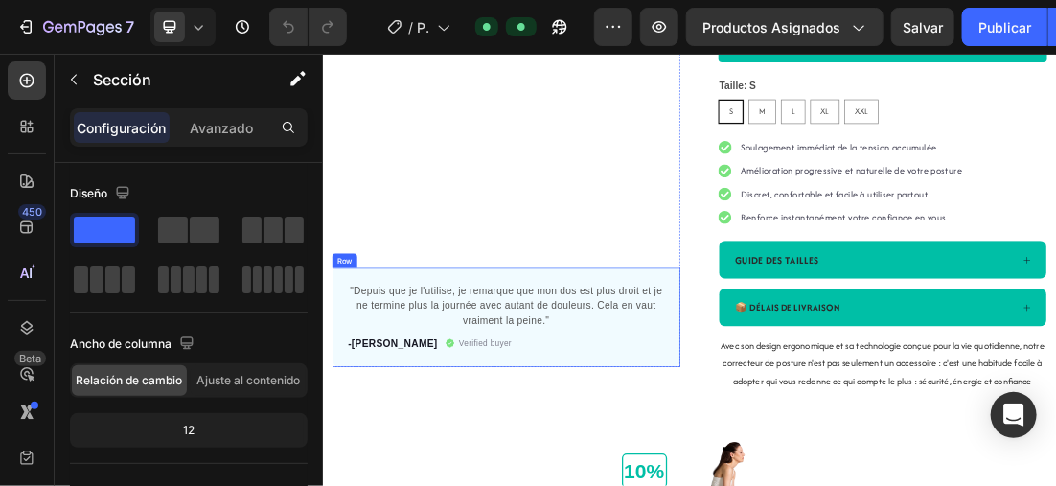
scroll to position [192, 0]
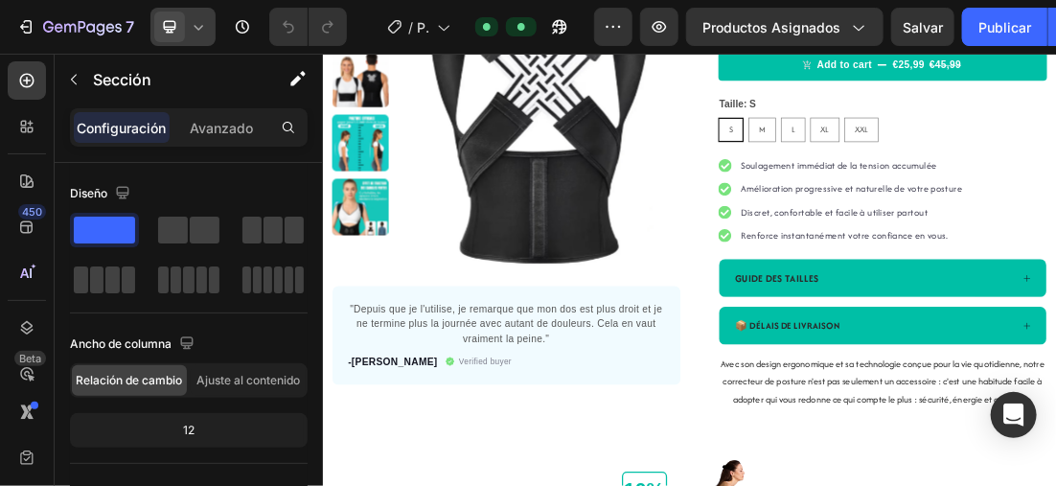
click at [190, 20] on icon at bounding box center [198, 26] width 19 height 19
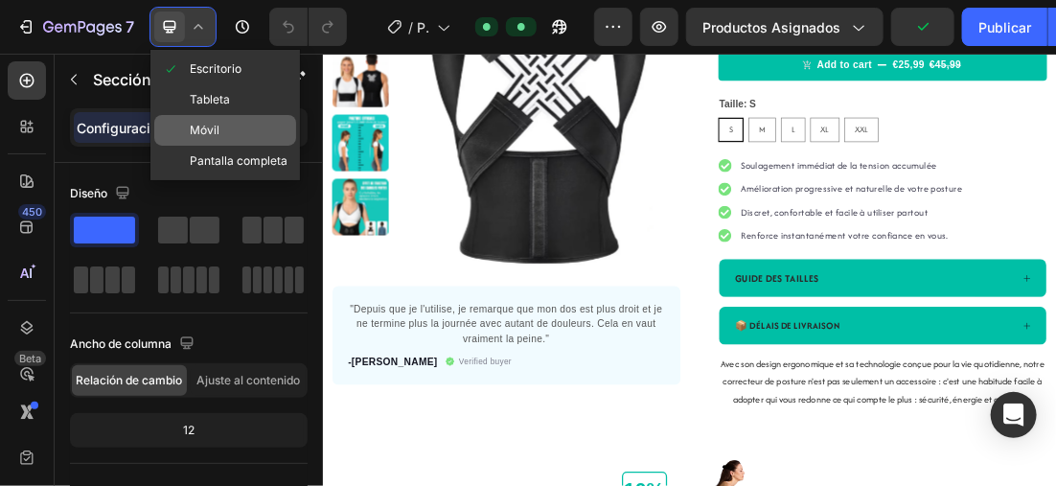
click at [211, 121] on span "Móvil" at bounding box center [205, 130] width 30 height 19
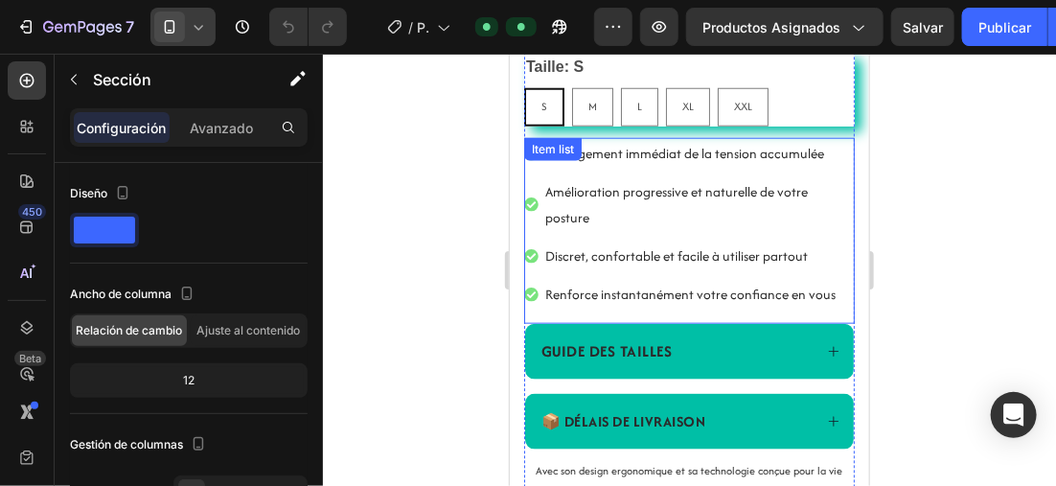
scroll to position [469, 0]
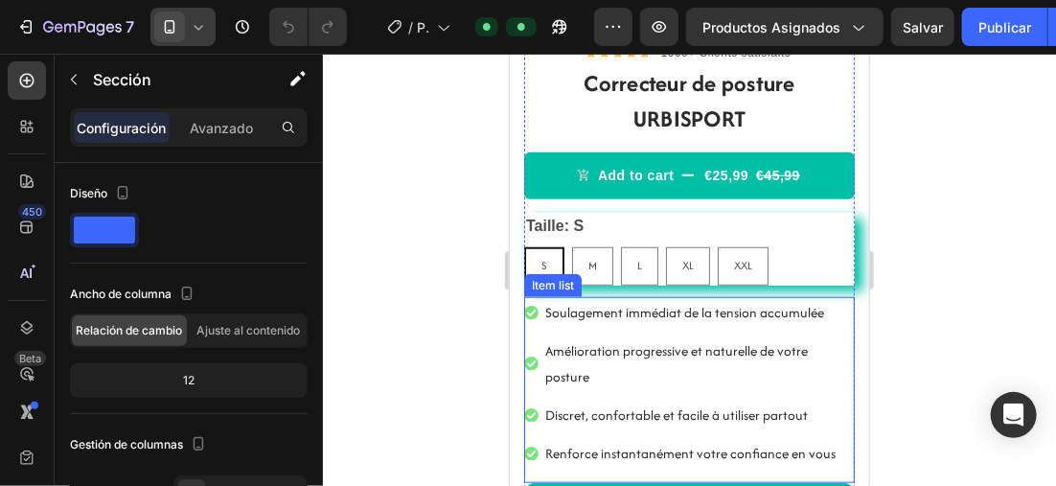
click at [835, 467] on div "Soulagement immédiat de la tension accumulée Amélioration progressive et nature…" at bounding box center [688, 389] width 331 height 186
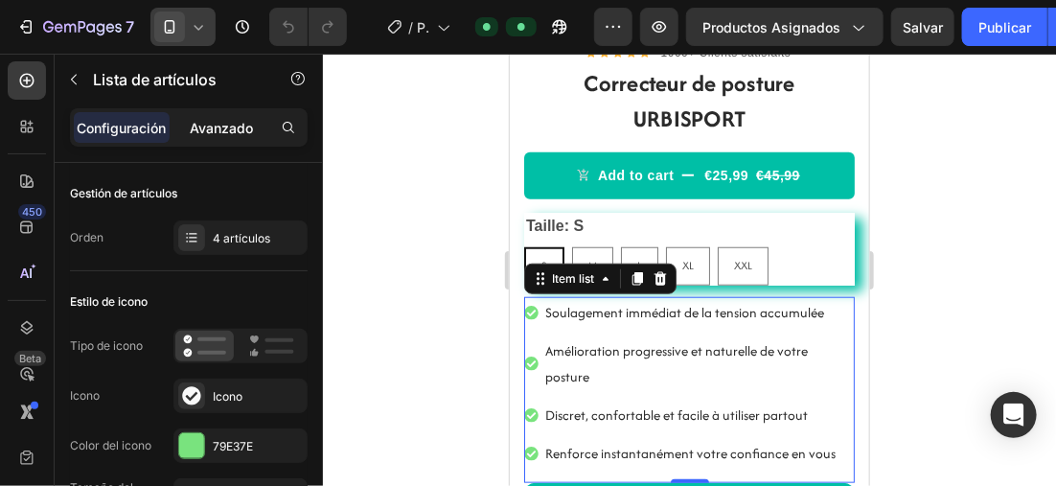
click at [223, 128] on p "Avanzado" at bounding box center [221, 128] width 63 height 20
type input "100%"
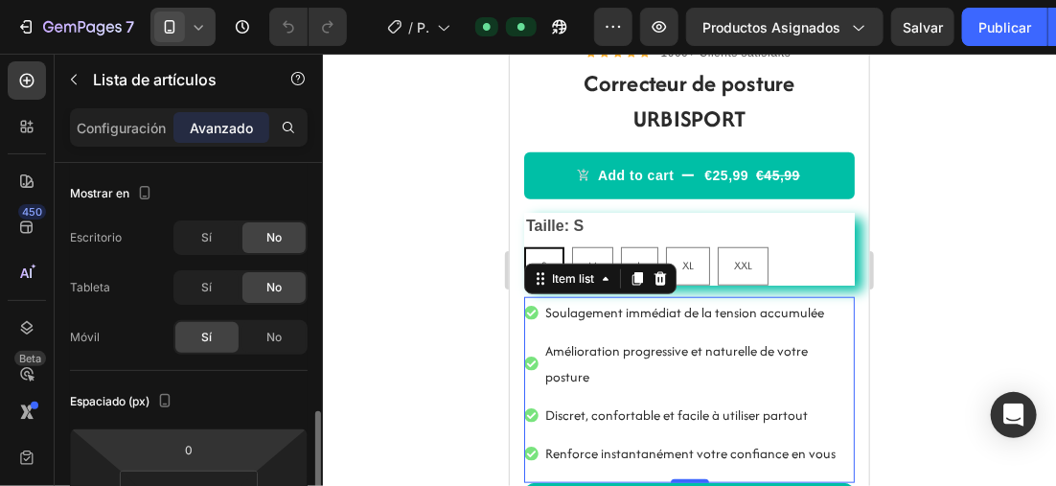
scroll to position [192, 0]
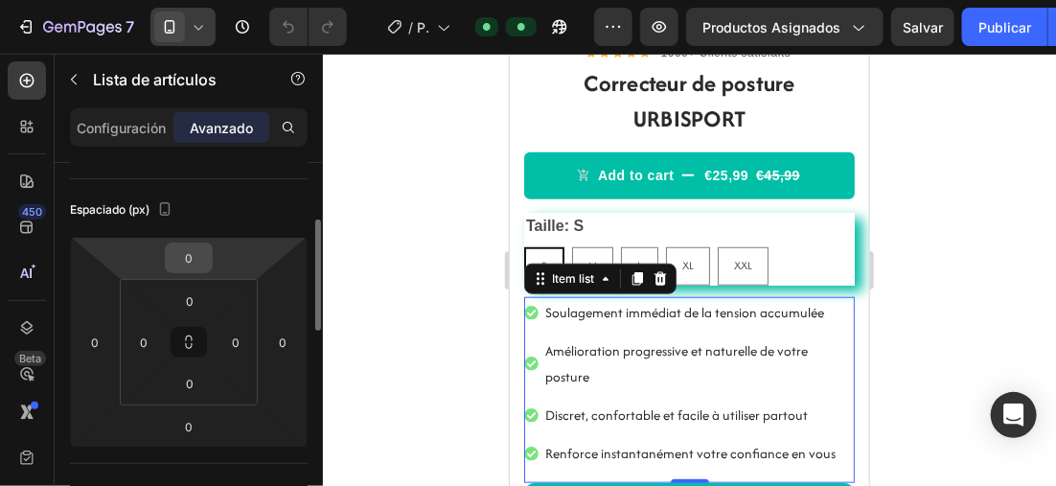
click at [195, 258] on input "0" at bounding box center [189, 257] width 38 height 29
type input "10"
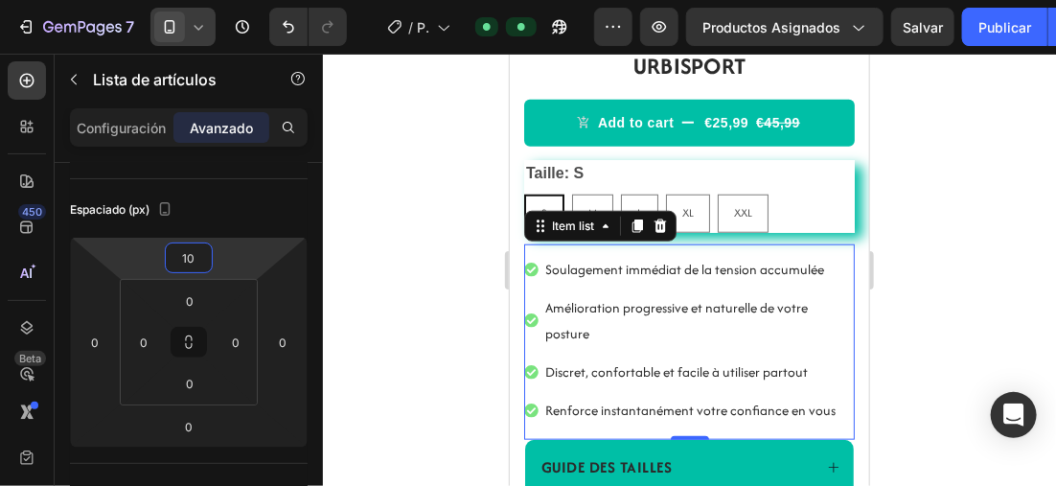
scroll to position [564, 0]
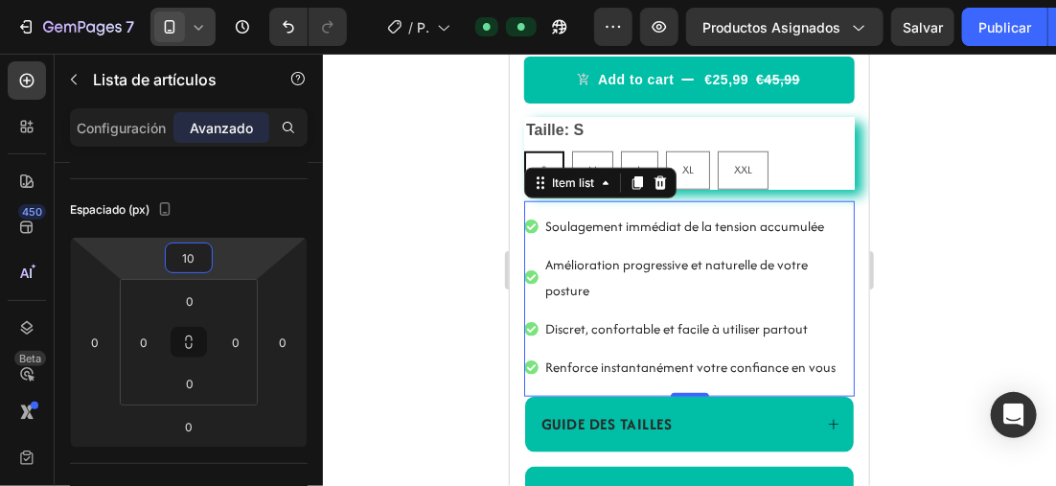
click at [925, 256] on div at bounding box center [689, 270] width 733 height 432
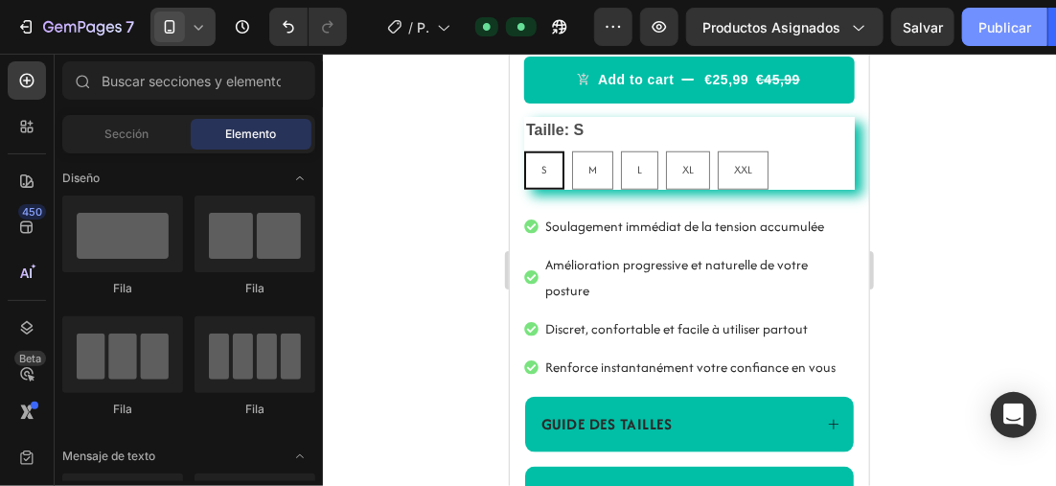
click at [1013, 33] on font "Publicar" at bounding box center [1004, 27] width 53 height 20
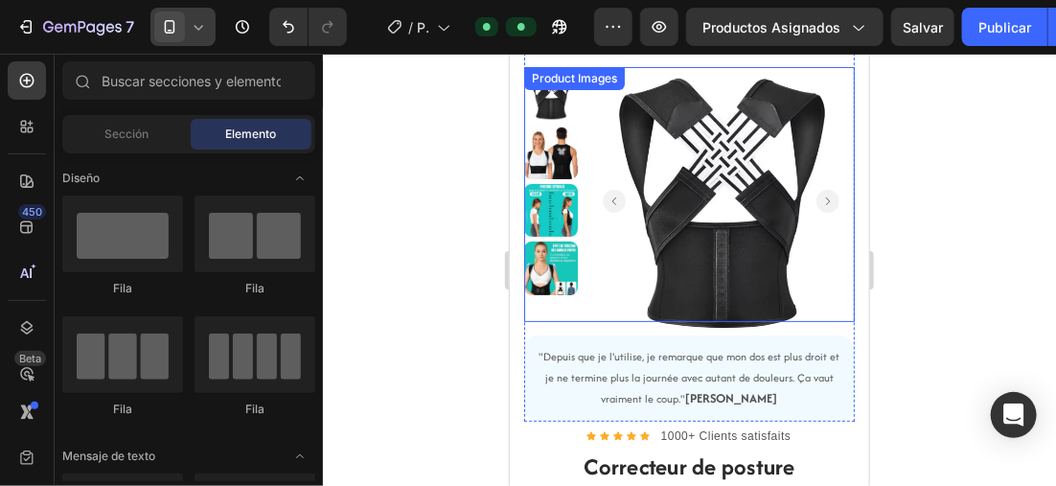
scroll to position [181, 0]
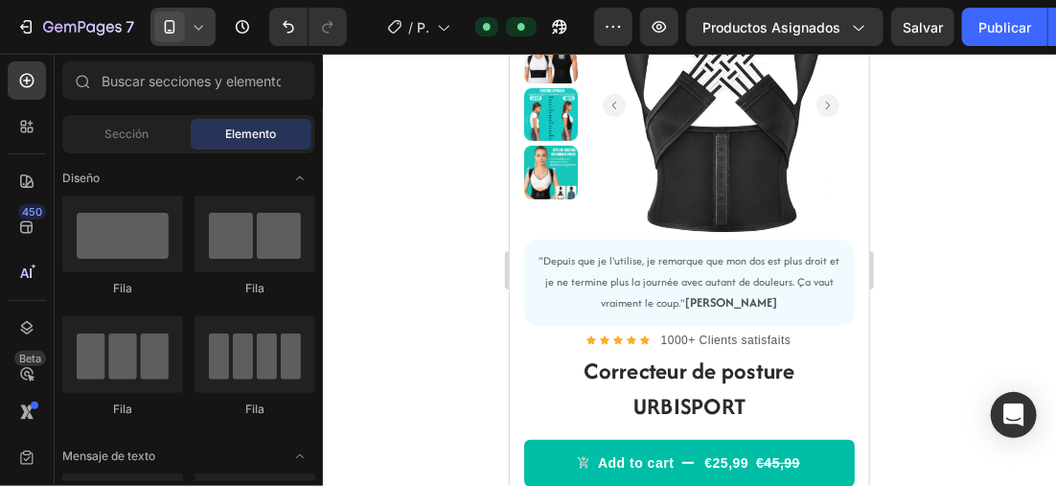
click at [365, 240] on div at bounding box center [689, 270] width 733 height 432
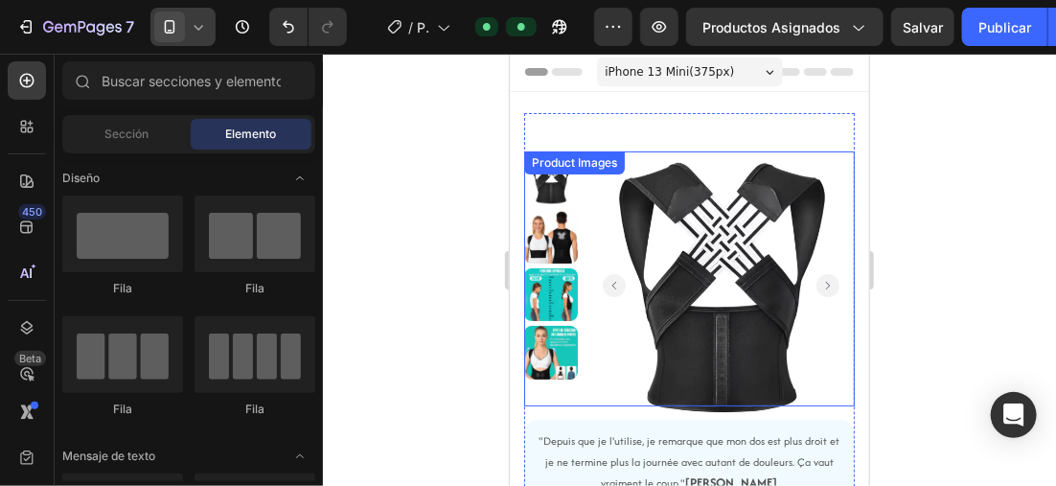
scroll to position [0, 0]
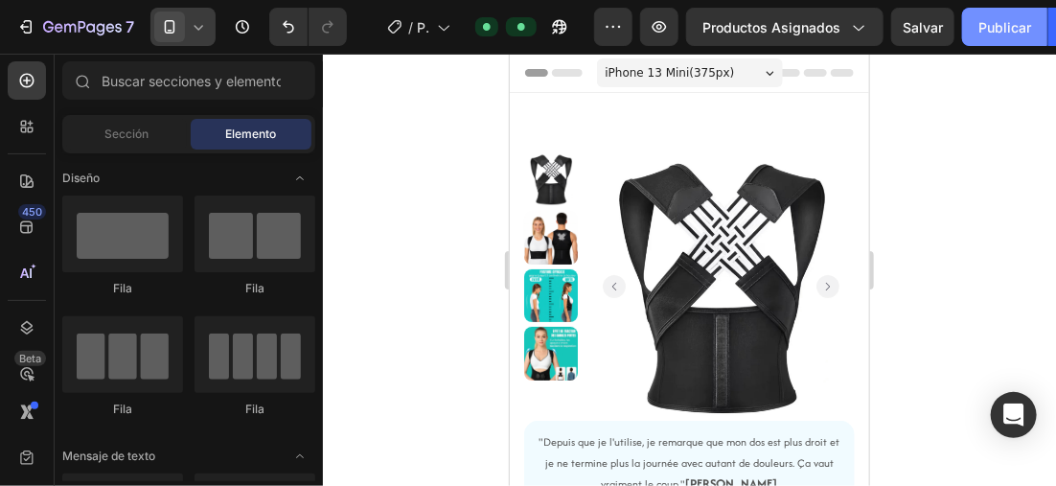
click at [1006, 20] on font "Publicar" at bounding box center [1004, 27] width 53 height 20
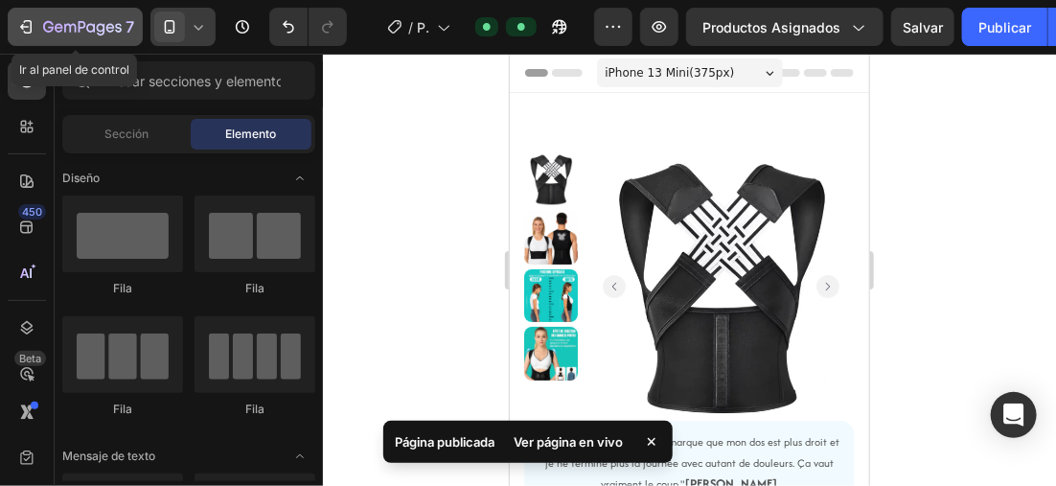
click at [54, 27] on icon "button" at bounding box center [82, 28] width 79 height 16
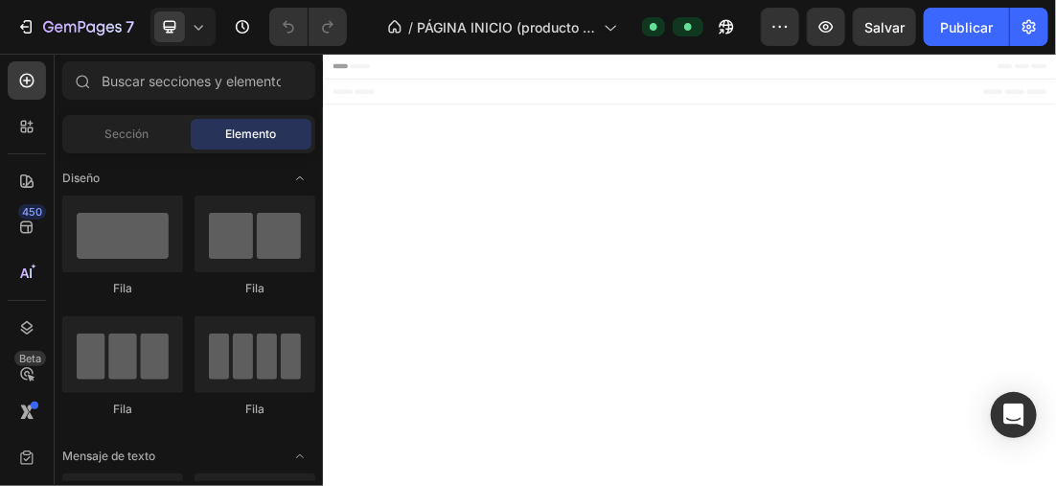
click at [371, 234] on body "Header Root Footer" at bounding box center [897, 391] width 1150 height 677
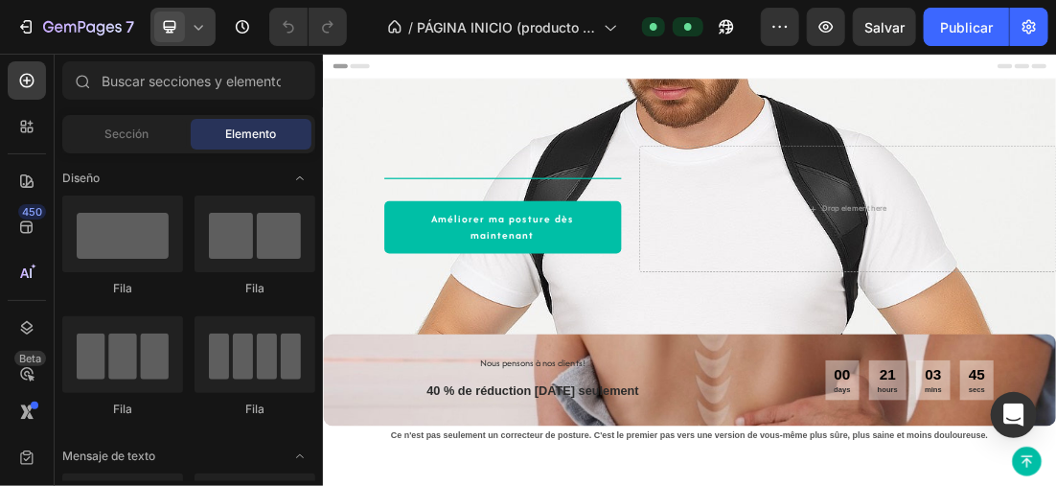
click at [195, 17] on icon at bounding box center [198, 26] width 19 height 19
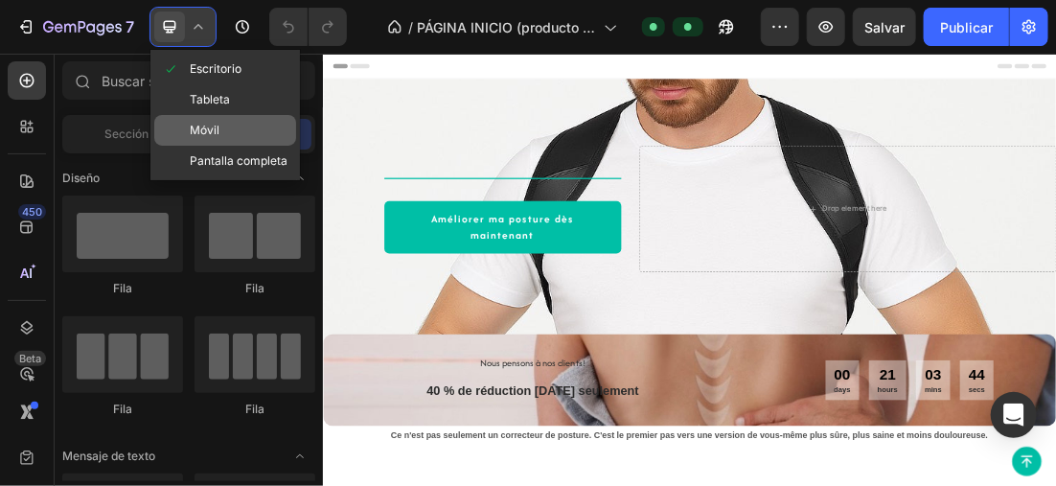
click at [256, 146] on div "Móvil" at bounding box center [225, 161] width 142 height 31
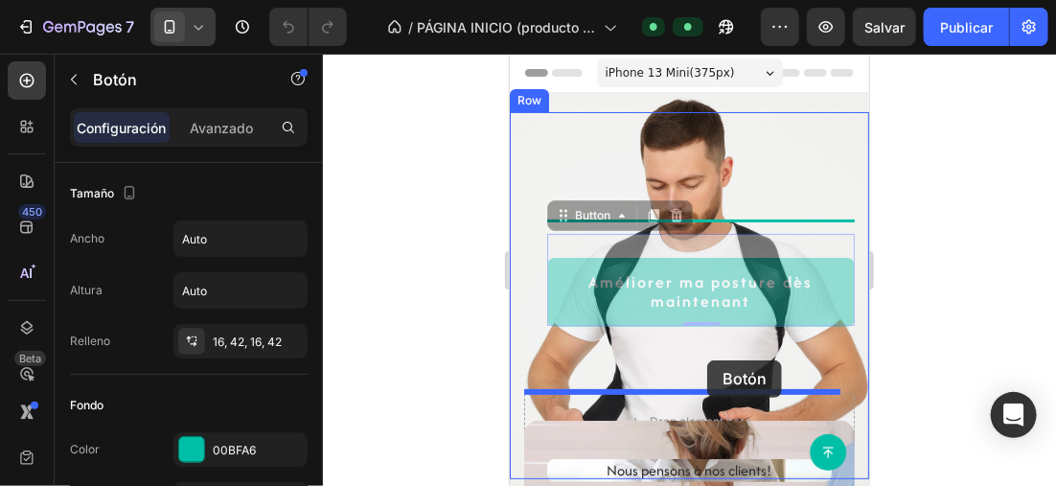
drag, startPoint x: 720, startPoint y: 311, endPoint x: 706, endPoint y: 359, distance: 49.7
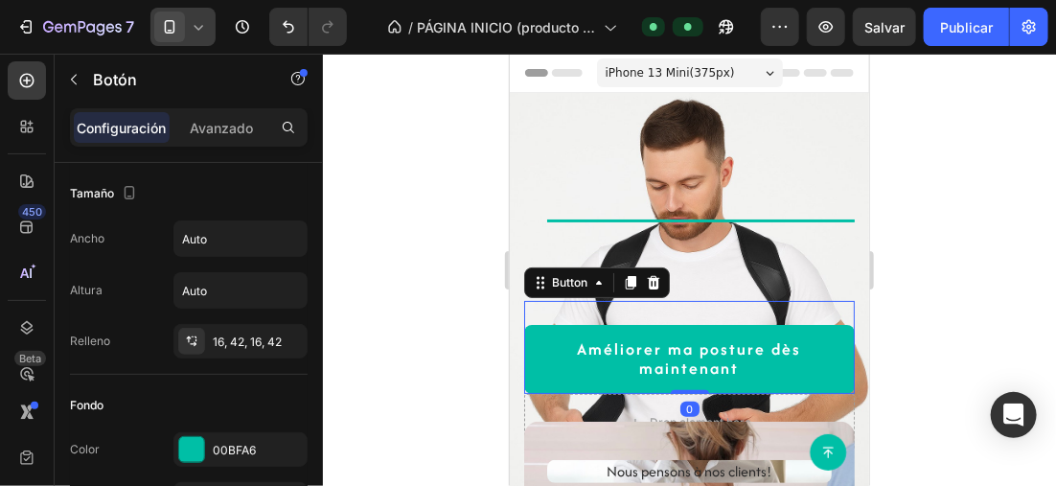
click at [426, 249] on div at bounding box center [689, 270] width 733 height 432
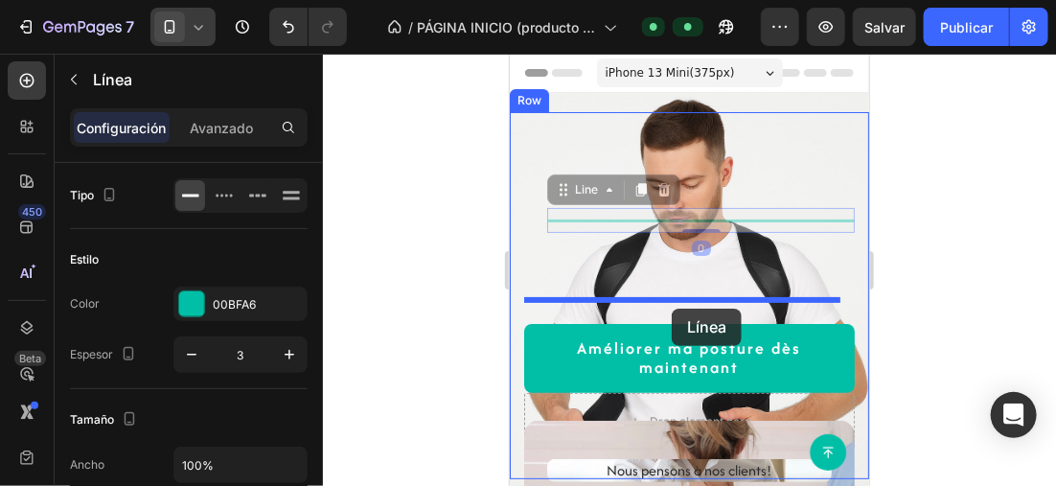
drag, startPoint x: 704, startPoint y: 219, endPoint x: 671, endPoint y: 308, distance: 94.3
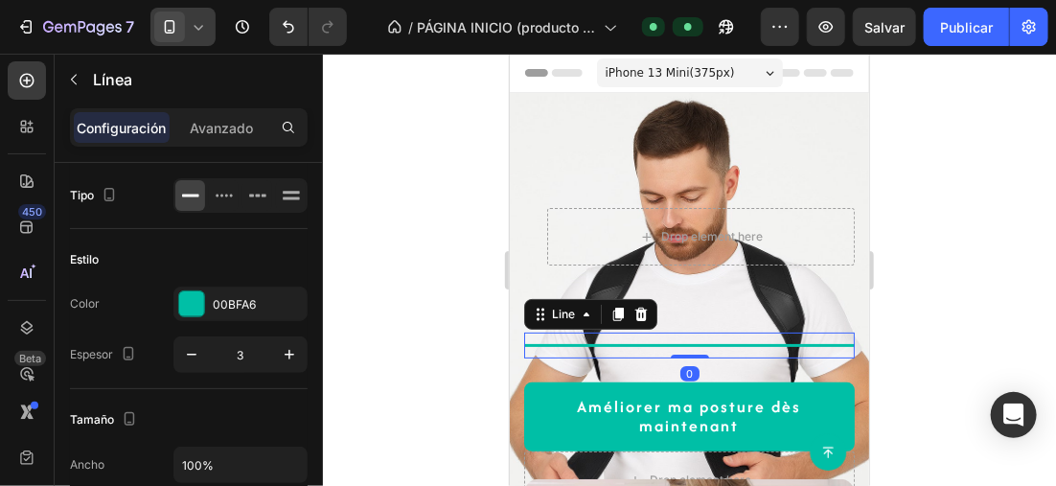
click at [904, 232] on div at bounding box center [689, 270] width 733 height 432
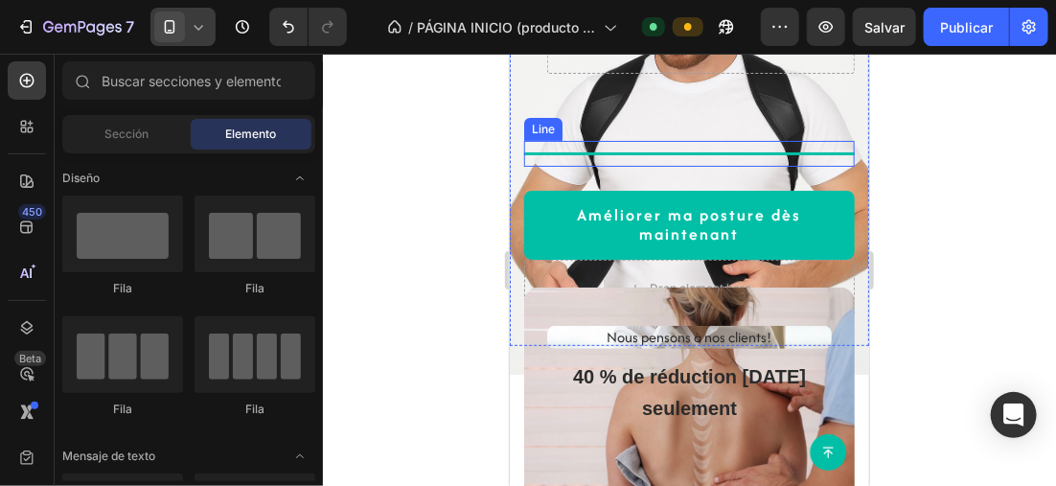
scroll to position [96, 0]
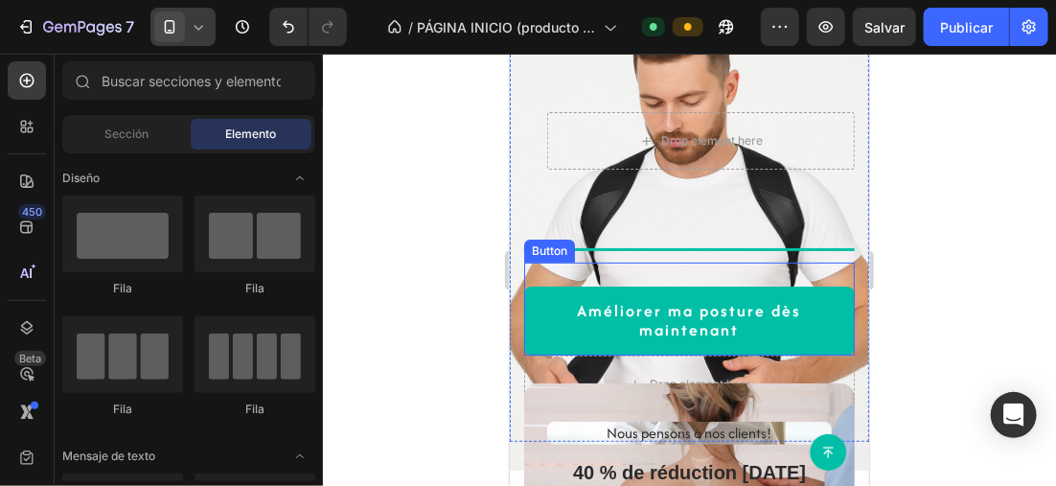
click at [821, 322] on link "Améliorer ma posture dès maintenant" at bounding box center [688, 320] width 331 height 69
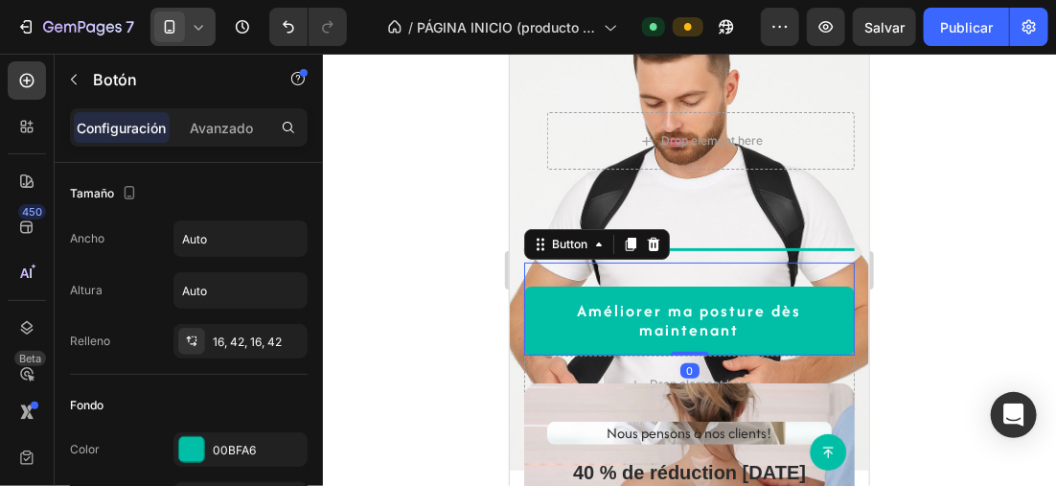
click at [946, 178] on div at bounding box center [689, 270] width 733 height 432
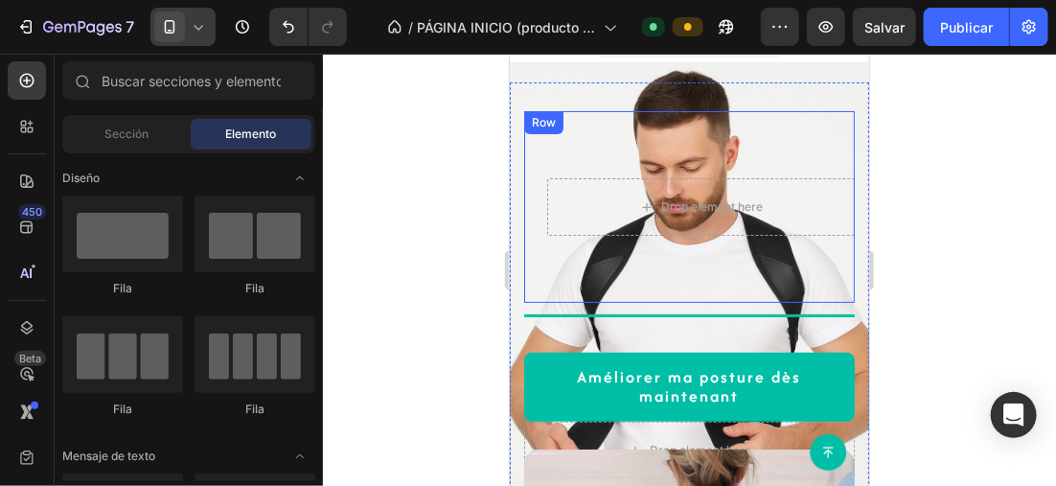
scroll to position [0, 0]
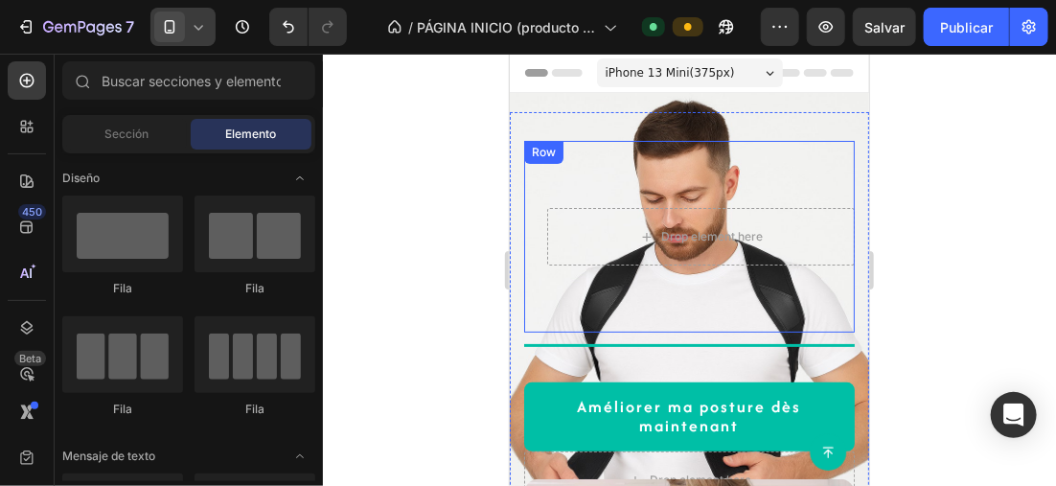
click at [738, 163] on div "Drop element here Row" at bounding box center [688, 236] width 331 height 192
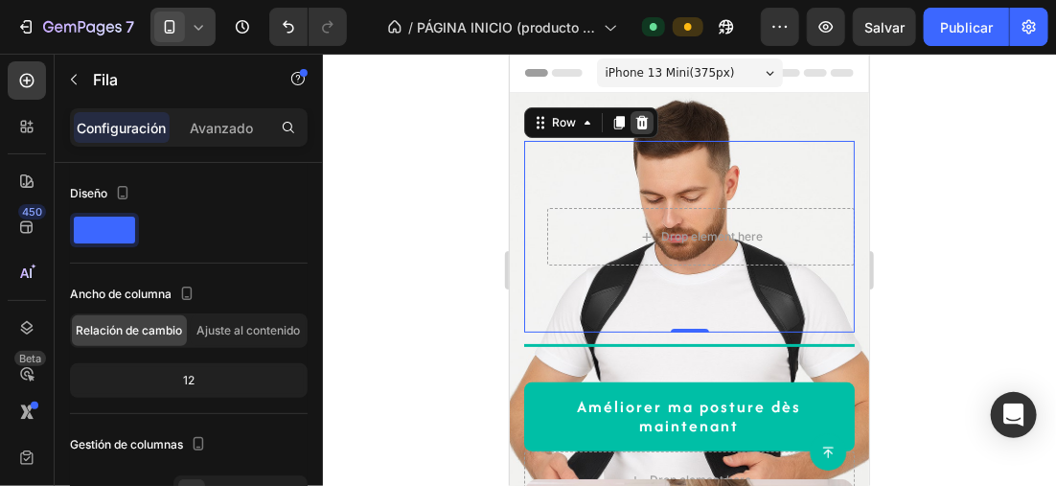
click at [640, 119] on icon at bounding box center [641, 121] width 12 height 13
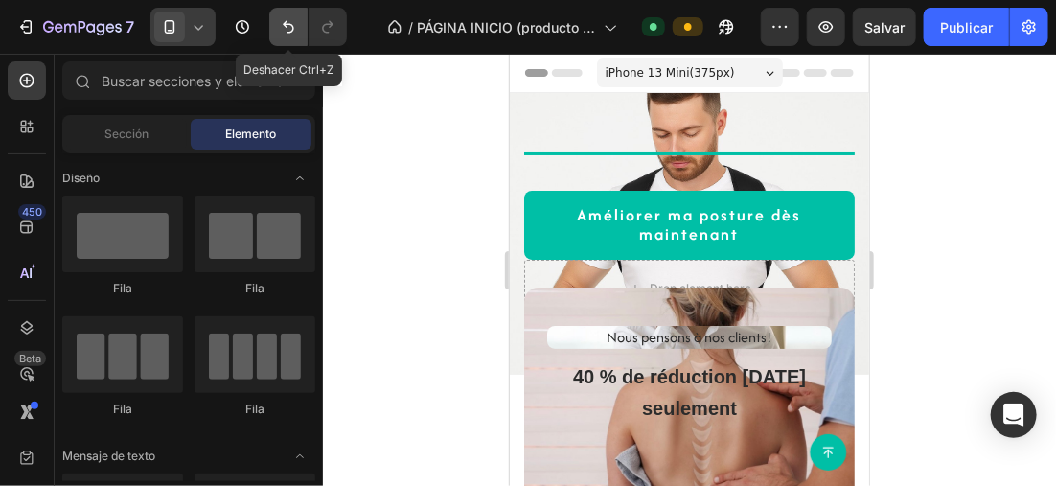
click at [296, 29] on icon "Deshacer/Rehacer" at bounding box center [288, 26] width 19 height 19
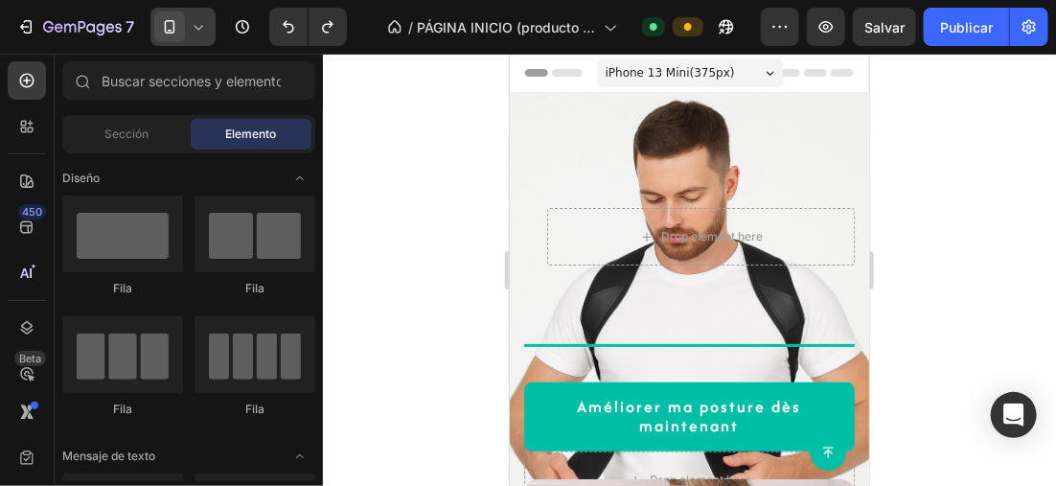
click at [953, 199] on div at bounding box center [689, 270] width 733 height 432
click at [189, 12] on div at bounding box center [182, 27] width 65 height 38
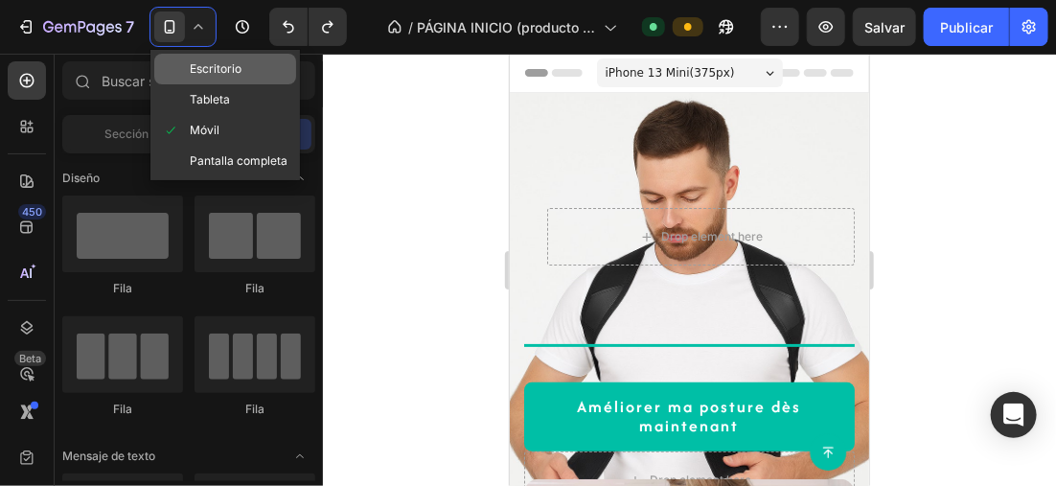
click at [237, 67] on span "Escritorio" at bounding box center [216, 68] width 52 height 19
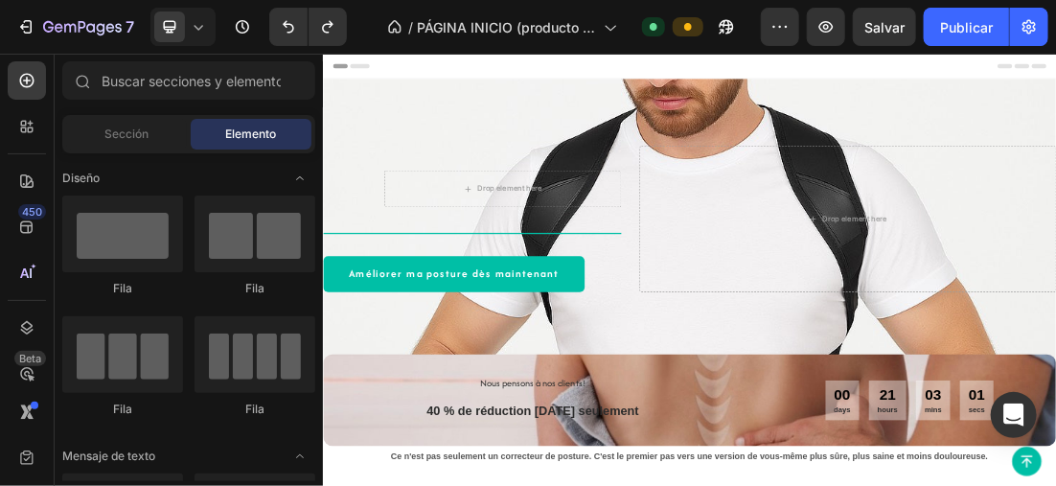
click at [199, 20] on icon at bounding box center [198, 26] width 19 height 19
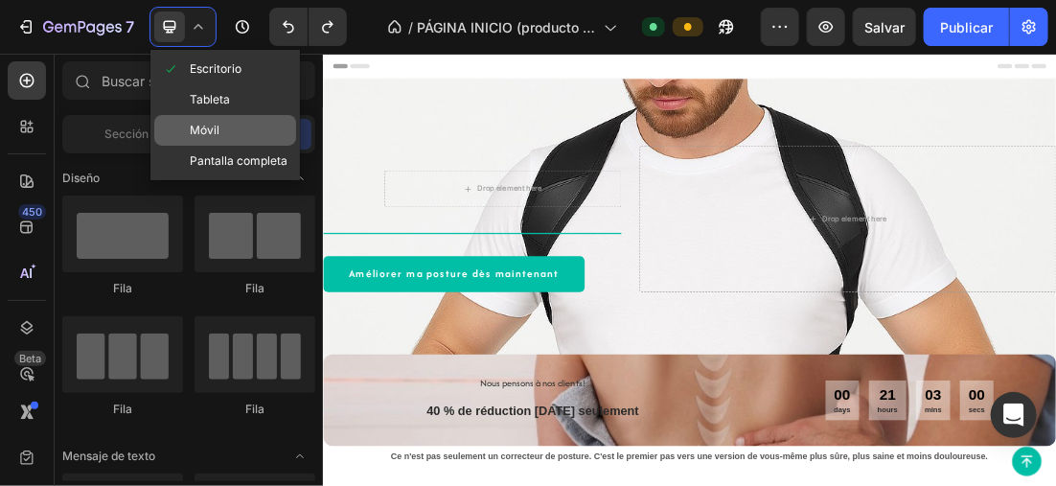
click at [257, 146] on div "Móvil" at bounding box center [225, 161] width 142 height 31
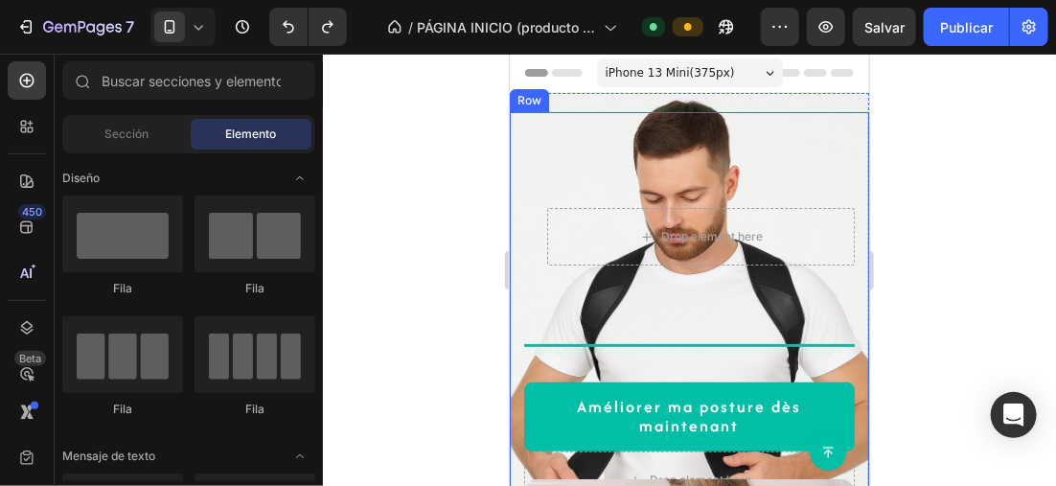
click at [759, 126] on div "Drop element here Row Title Line Améliorer ma posture dès maintenant Button Dro…" at bounding box center [688, 323] width 359 height 425
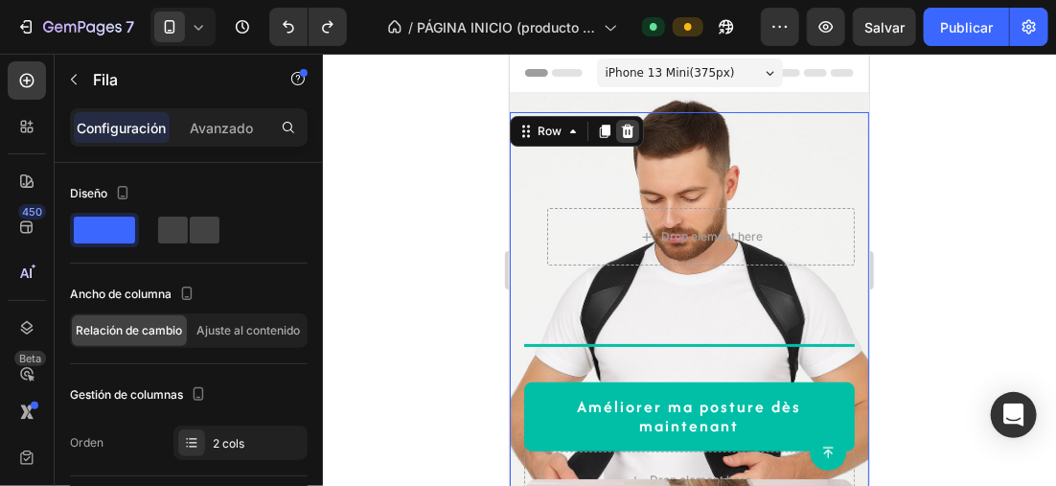
click at [629, 130] on icon at bounding box center [627, 130] width 12 height 13
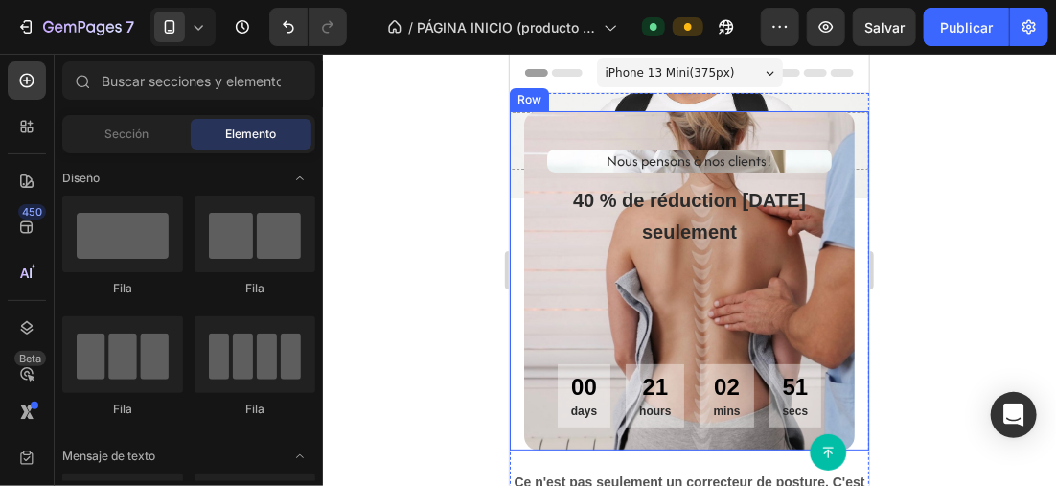
drag, startPoint x: 400, startPoint y: 164, endPoint x: 402, endPoint y: 152, distance: 11.7
click at [402, 153] on div at bounding box center [689, 270] width 733 height 432
click at [299, 36] on button "Deshacer/Rehacer" at bounding box center [288, 27] width 38 height 38
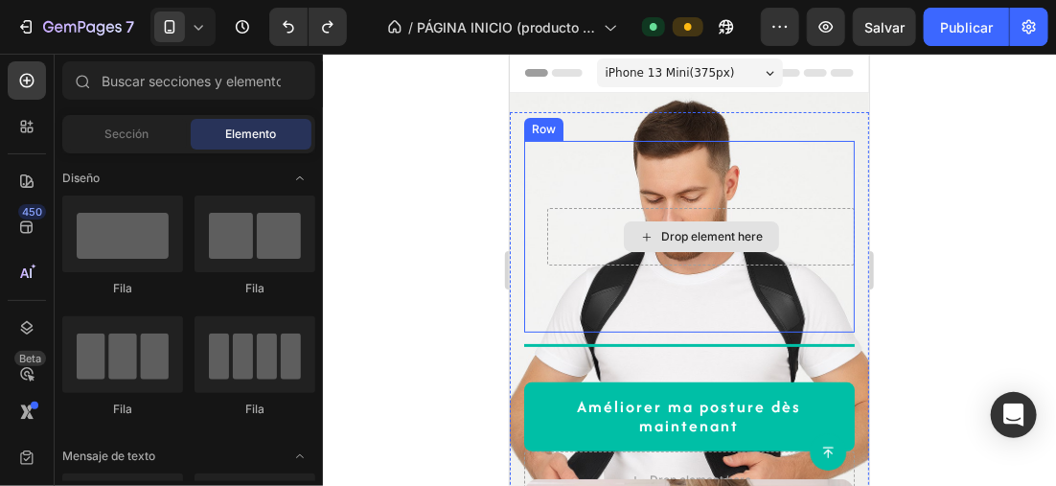
click at [737, 261] on div "Drop element here" at bounding box center [700, 235] width 308 height 57
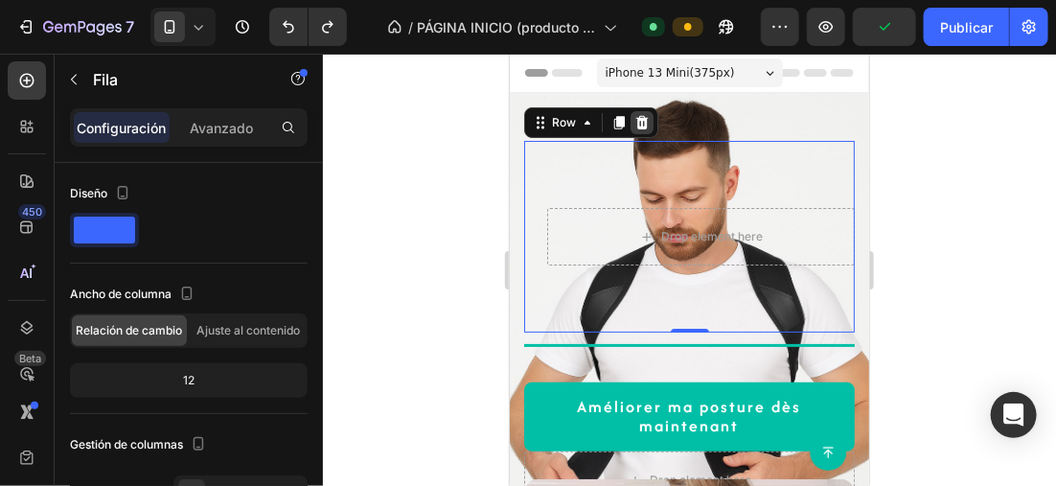
click at [644, 114] on icon at bounding box center [640, 121] width 15 height 15
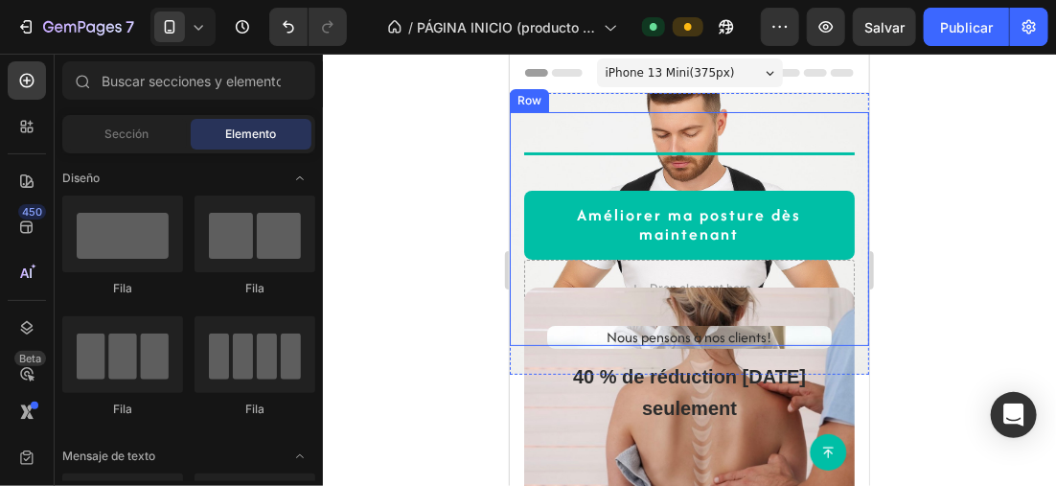
click at [702, 120] on div "Title Line Améliorer ma posture dès maintenant Button Drop element here Row" at bounding box center [688, 228] width 359 height 234
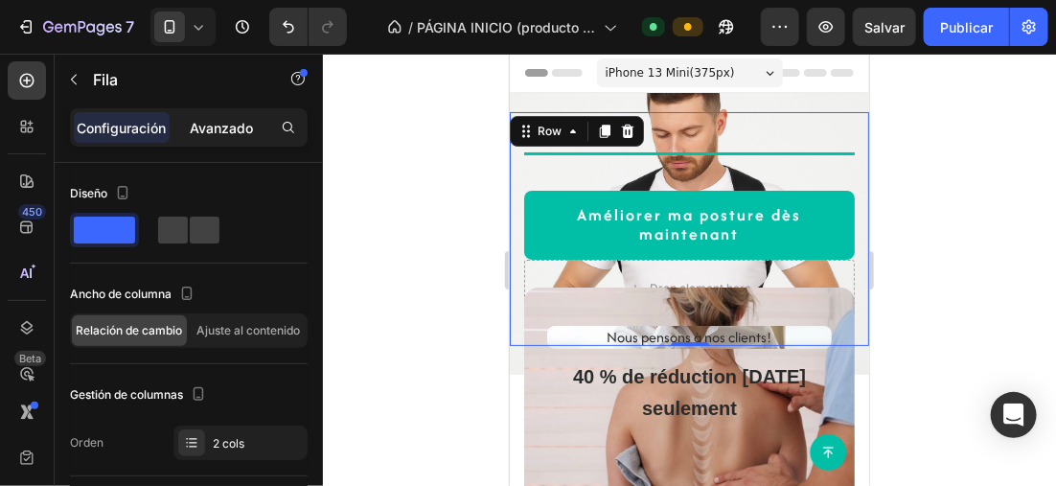
click at [233, 116] on div "Avanzado" at bounding box center [221, 127] width 96 height 31
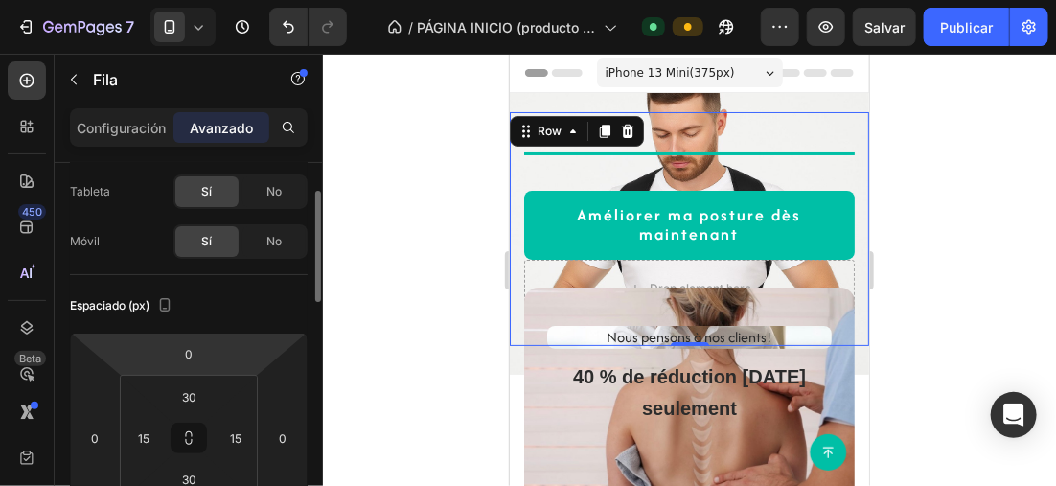
scroll to position [287, 0]
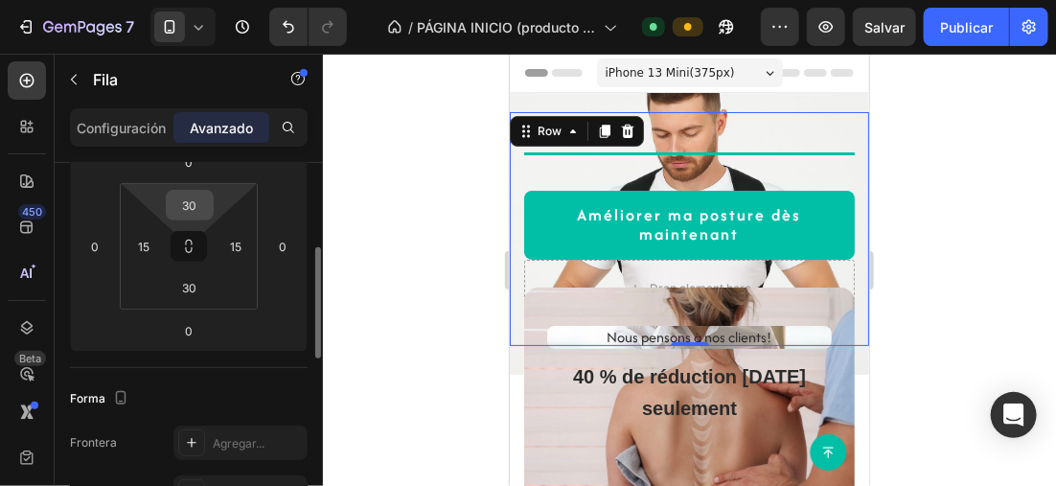
click at [201, 207] on input "30" at bounding box center [190, 205] width 38 height 29
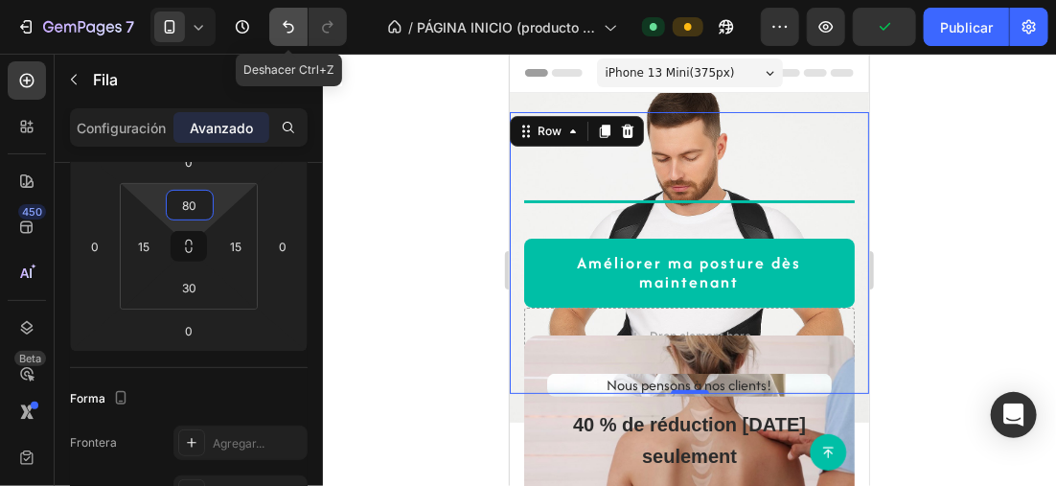
click at [287, 12] on button "Deshacer/Rehacer" at bounding box center [288, 27] width 38 height 38
click at [287, 19] on icon "Deshacer/Rehacer" at bounding box center [288, 26] width 19 height 19
type input "30"
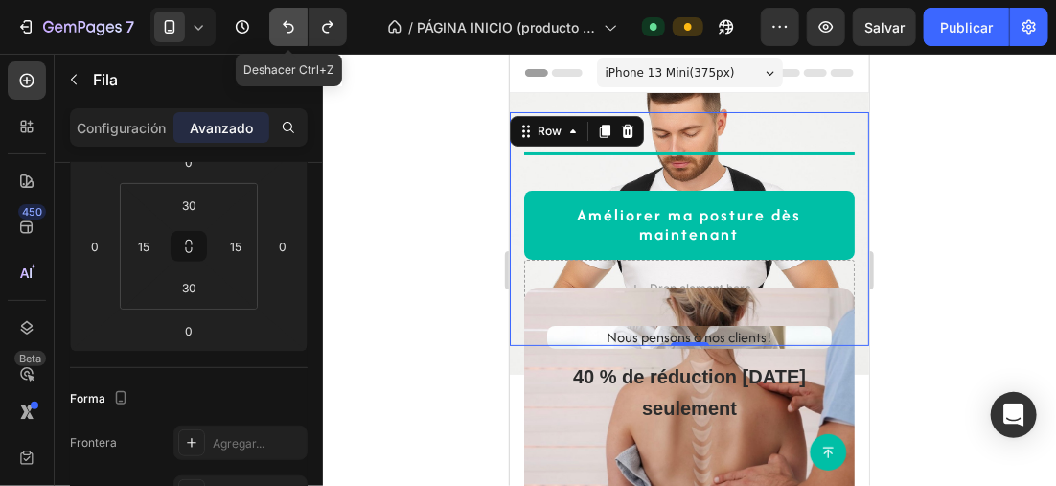
click at [287, 19] on icon "Deshacer/Rehacer" at bounding box center [288, 26] width 19 height 19
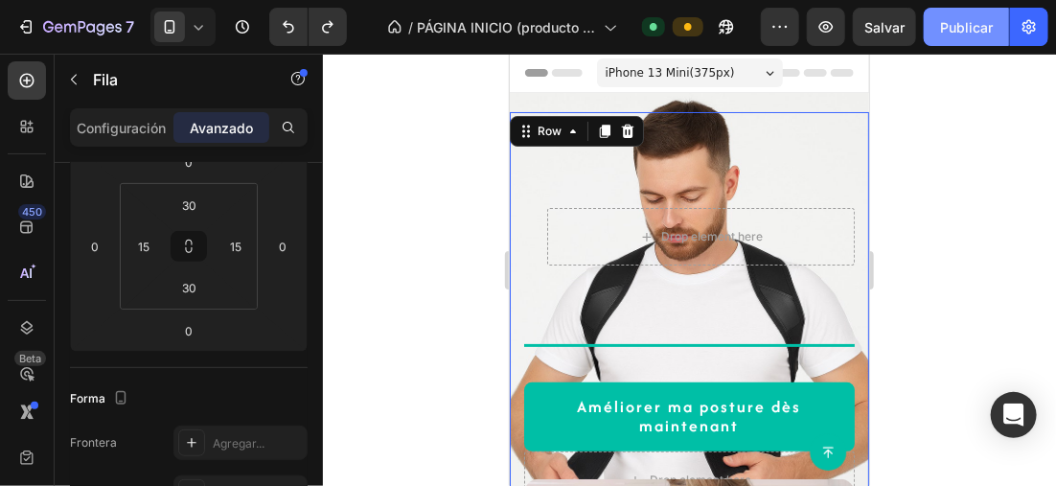
click at [953, 32] on font "Publicar" at bounding box center [966, 27] width 53 height 20
click at [197, 25] on icon at bounding box center [198, 26] width 19 height 19
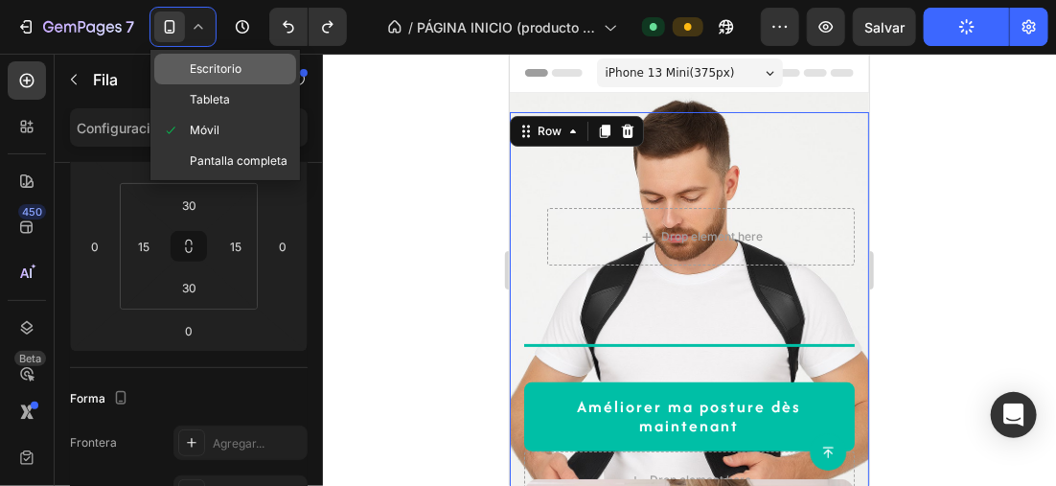
click at [235, 72] on span "Escritorio" at bounding box center [216, 68] width 52 height 19
type input "0"
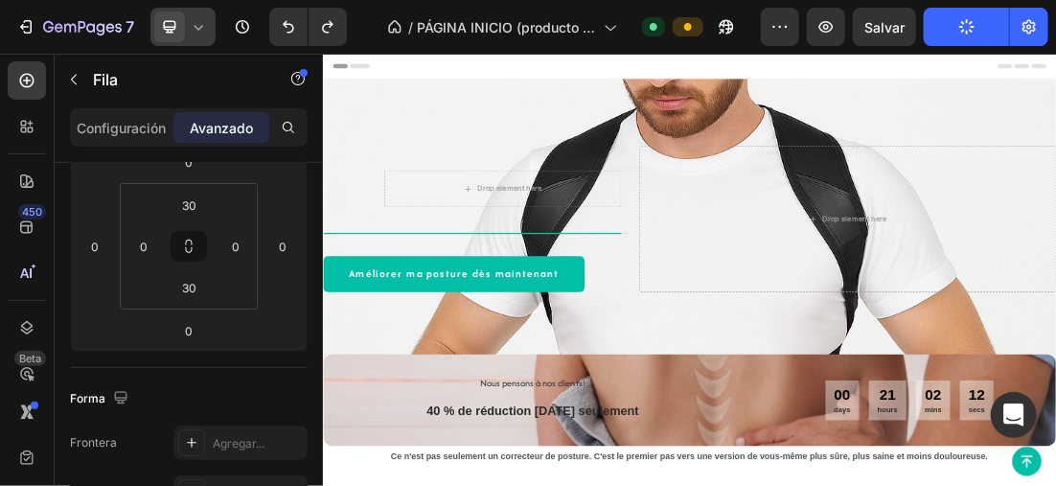
click at [208, 16] on div at bounding box center [182, 27] width 65 height 38
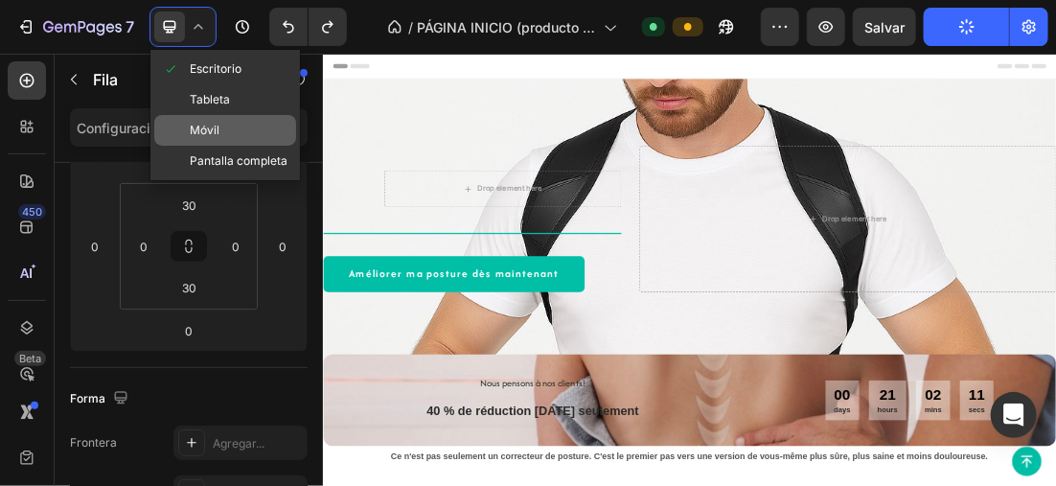
click at [245, 146] on div "Móvil" at bounding box center [225, 161] width 142 height 31
type input "15"
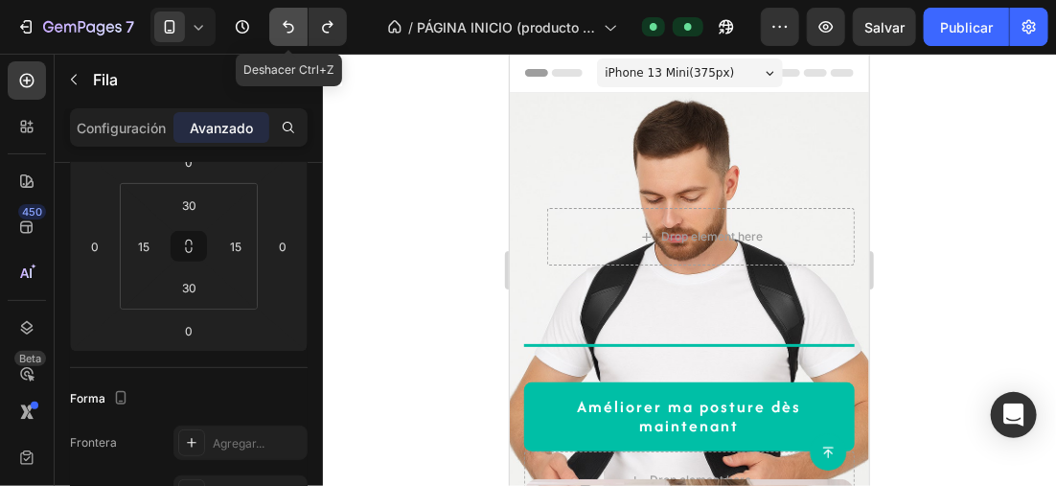
click at [288, 15] on button "Deshacer/Rehacer" at bounding box center [288, 27] width 38 height 38
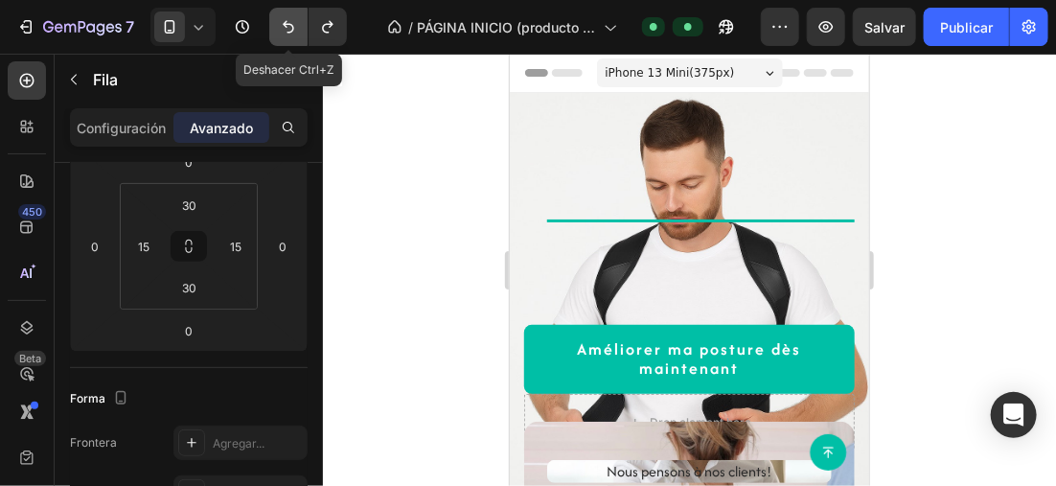
click at [286, 22] on icon "Deshacer/Rehacer" at bounding box center [288, 27] width 11 height 12
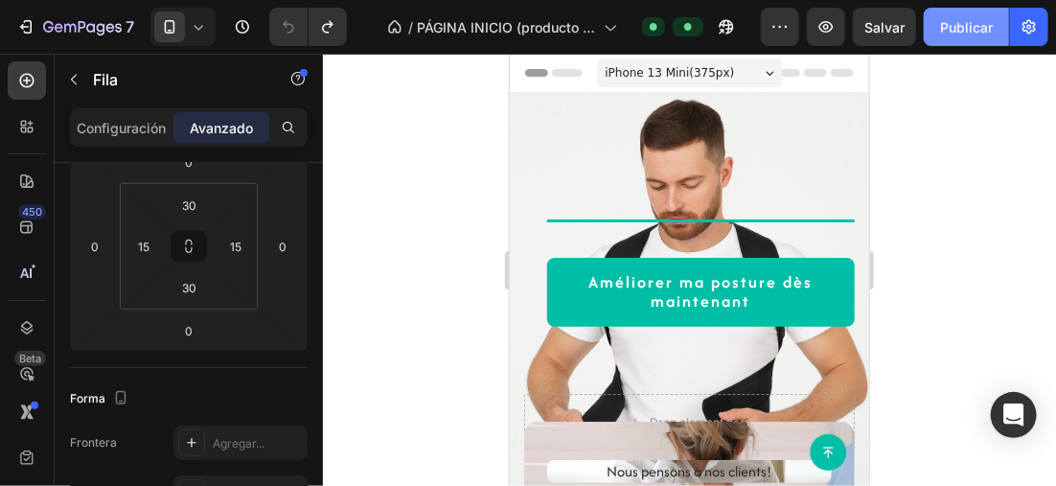
click at [960, 29] on font "Publicar" at bounding box center [966, 27] width 53 height 20
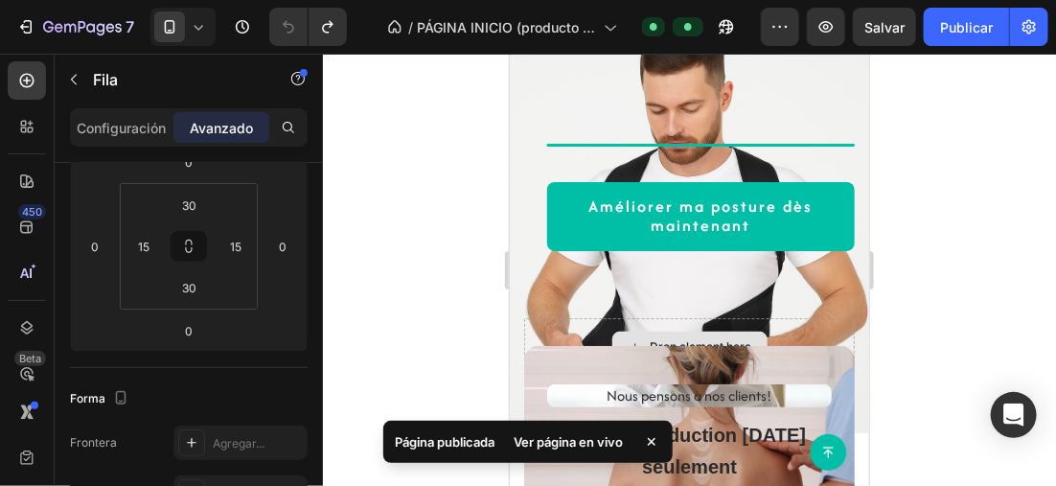
scroll to position [192, 0]
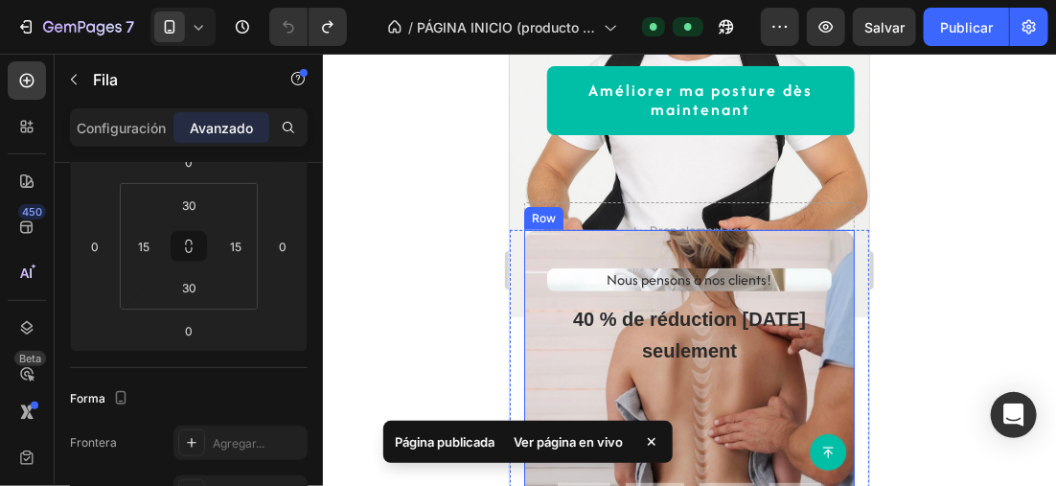
click at [755, 243] on div "Nous pensons à nos clients! Text 40 % de réduction [DATE] seulement Heading 00 …" at bounding box center [688, 398] width 331 height 339
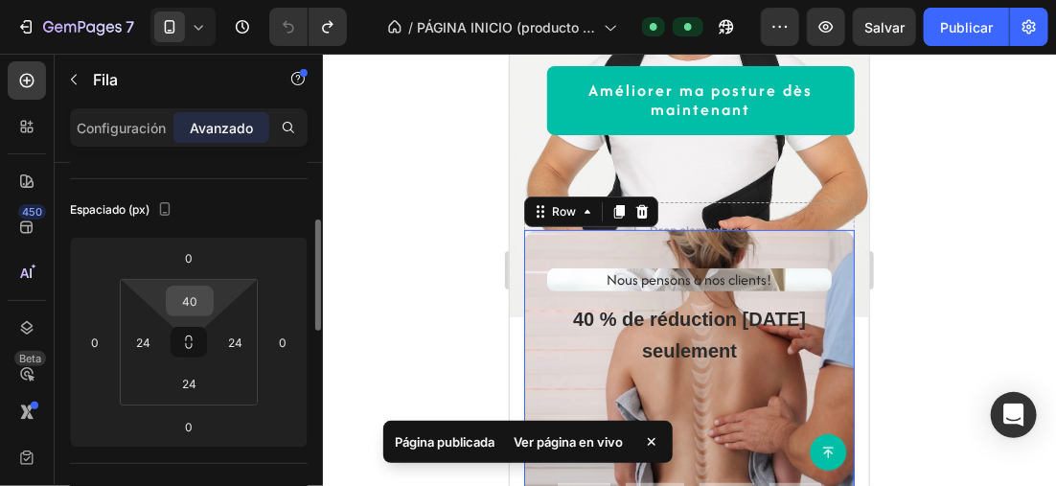
click at [199, 300] on input "40" at bounding box center [190, 300] width 38 height 29
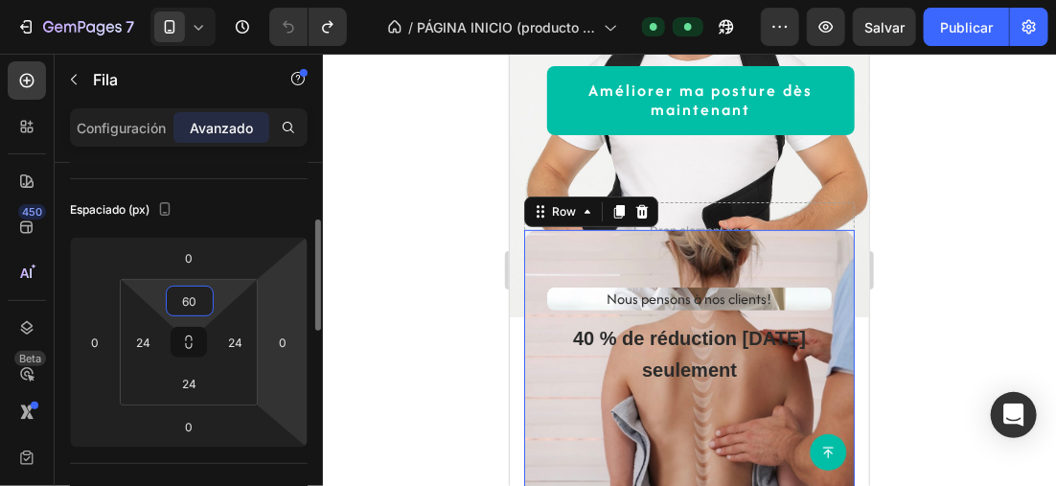
type input "6"
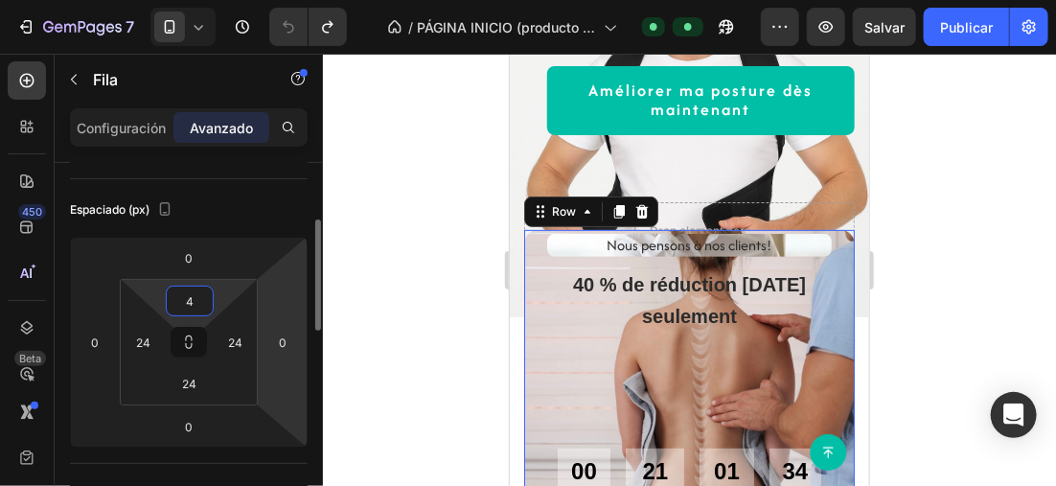
type input "40"
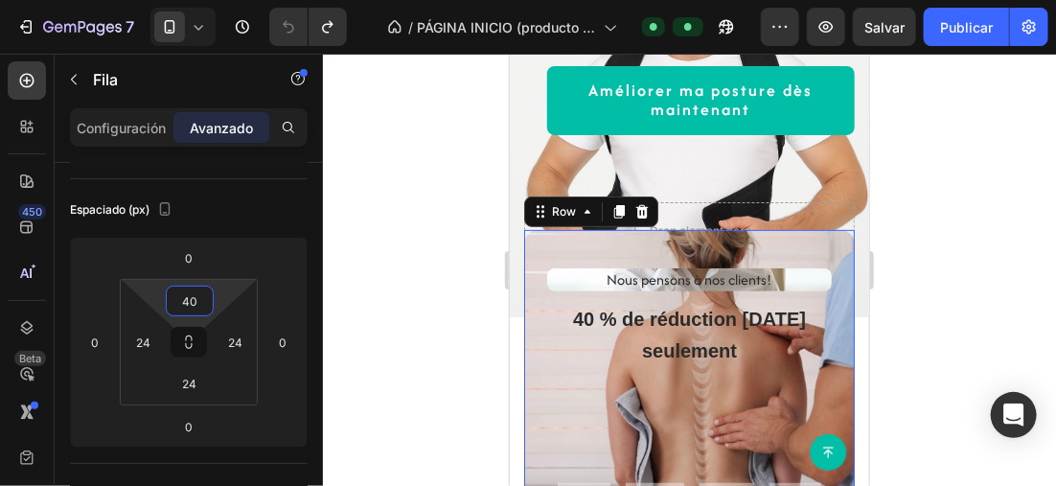
click at [1007, 234] on div at bounding box center [689, 270] width 733 height 432
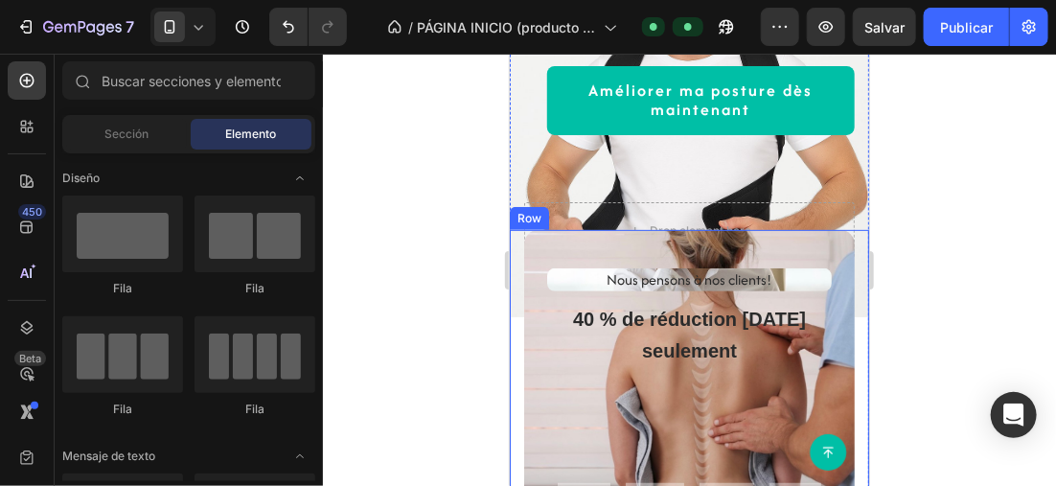
click at [848, 299] on div "Nous pensons à nos clients! Text 40 % de réduction [DATE] seulement Heading 00 …" at bounding box center [688, 398] width 359 height 339
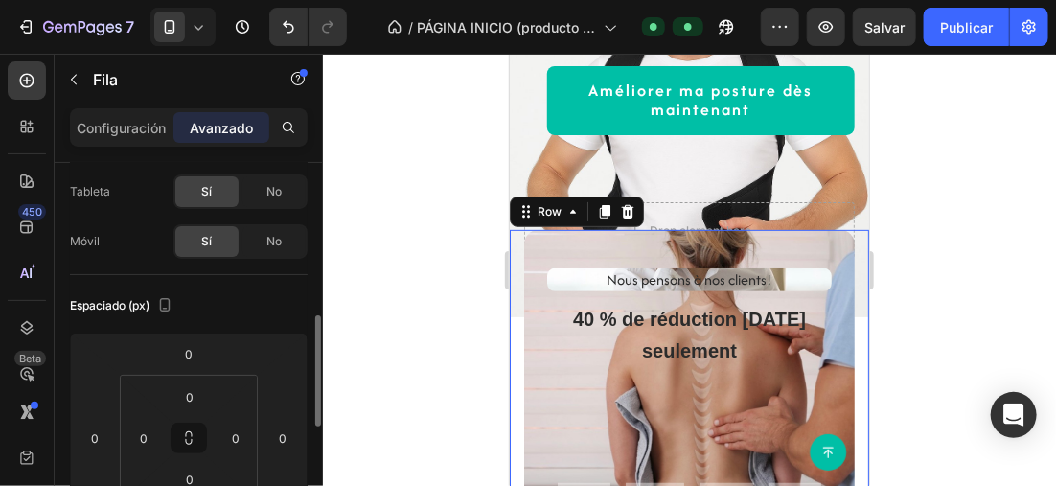
scroll to position [287, 0]
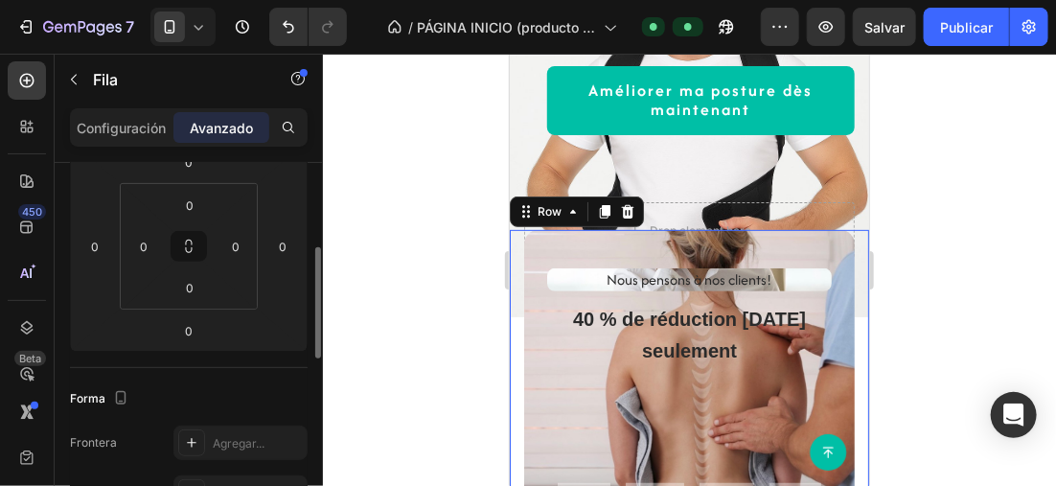
click at [417, 193] on div at bounding box center [689, 270] width 733 height 432
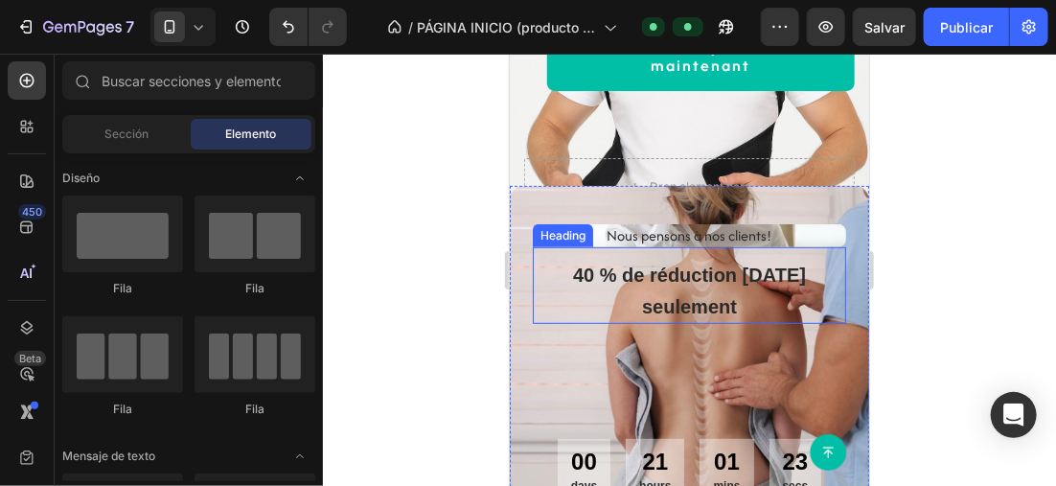
scroll to position [192, 0]
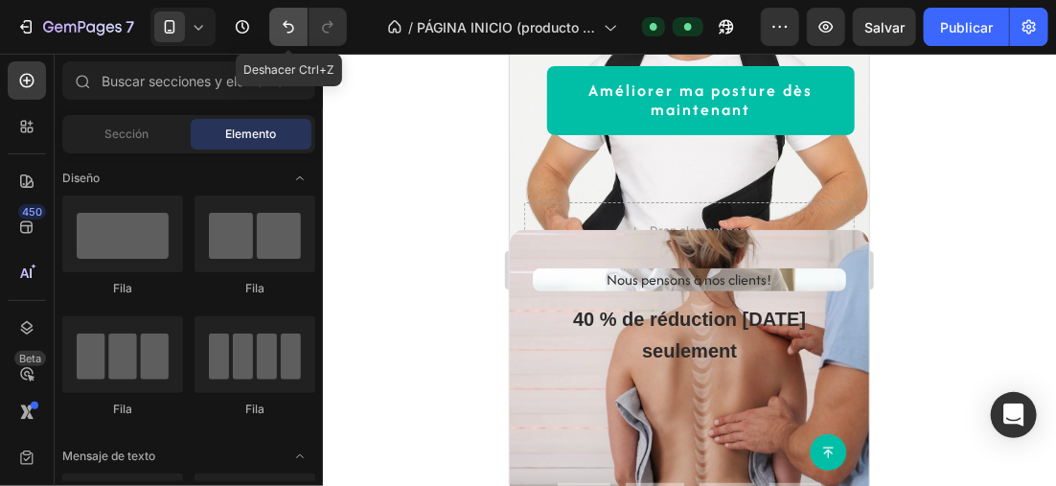
click at [291, 28] on icon "Deshacer/Rehacer" at bounding box center [288, 26] width 19 height 19
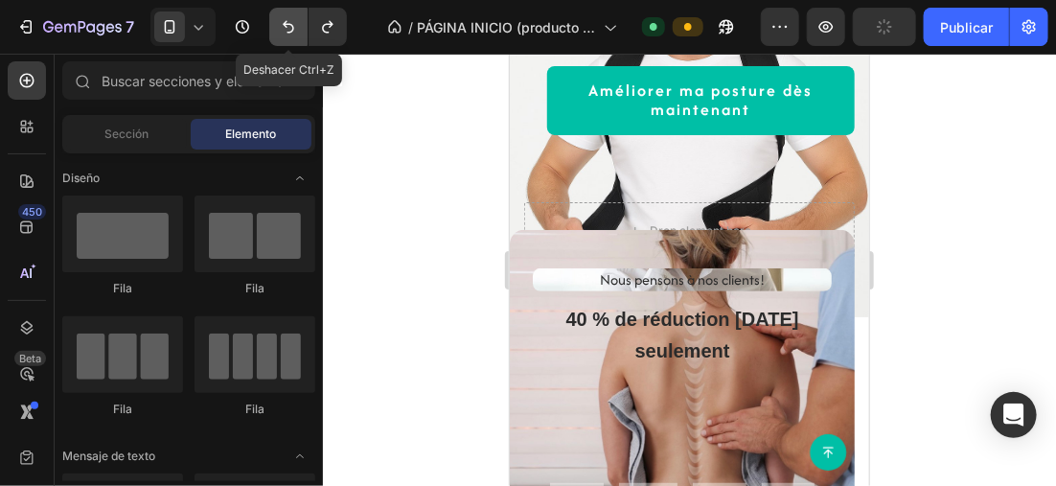
click at [291, 28] on icon "Deshacer/Rehacer" at bounding box center [288, 26] width 19 height 19
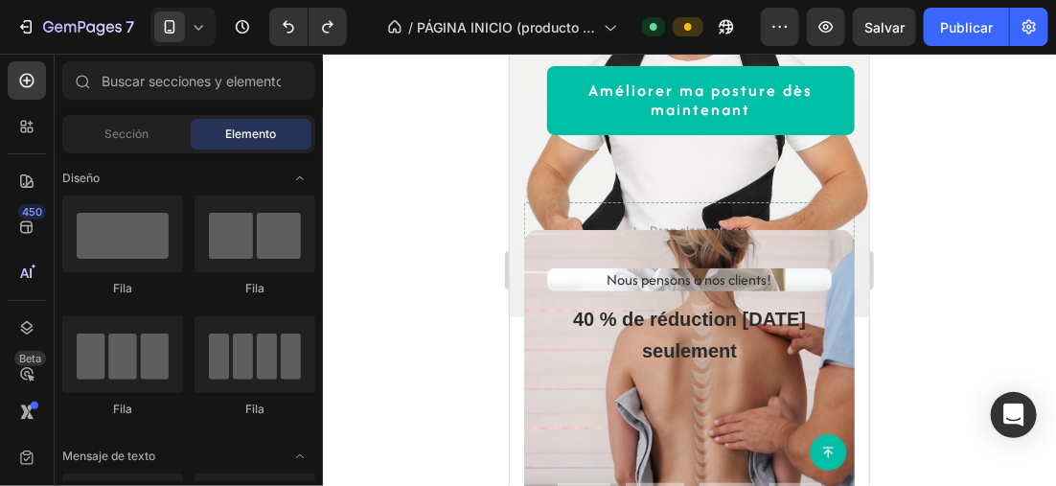
click at [426, 192] on div at bounding box center [689, 270] width 733 height 432
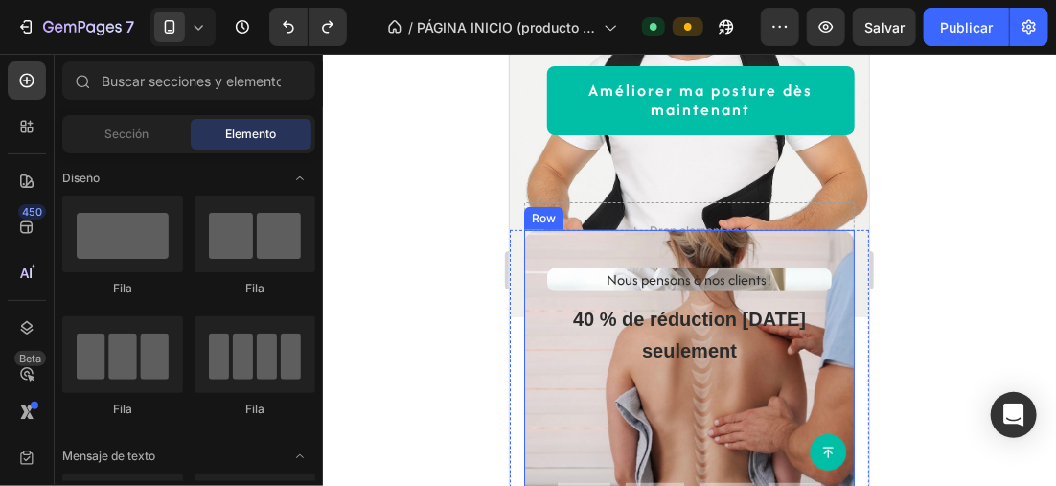
click at [613, 242] on div "Nous pensons à nos clients! Text 40 % de réduction [DATE] seulement Heading 00 …" at bounding box center [688, 398] width 331 height 339
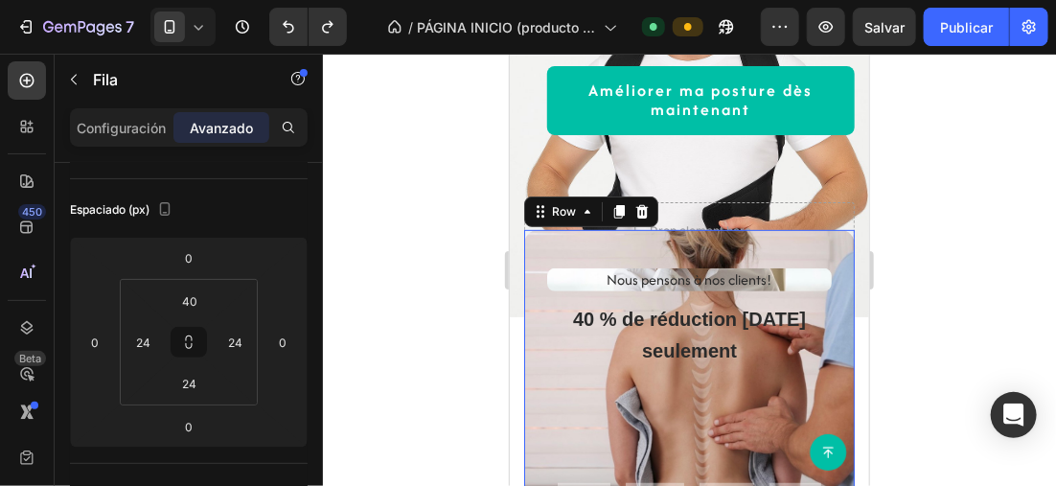
click at [407, 188] on div at bounding box center [689, 270] width 733 height 432
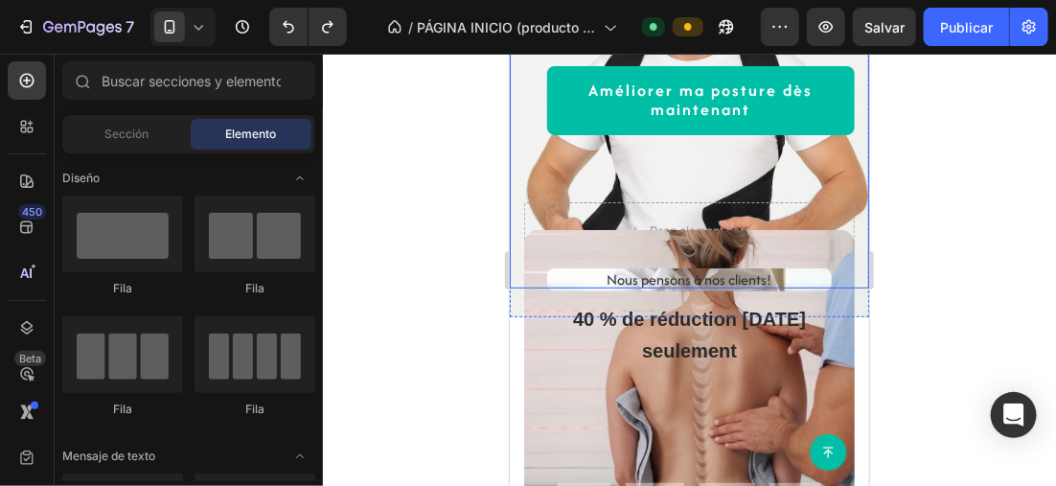
click at [513, 196] on div "Title Line Améliorer ma posture dès maintenant Button Row Drop element here Row" at bounding box center [688, 104] width 359 height 368
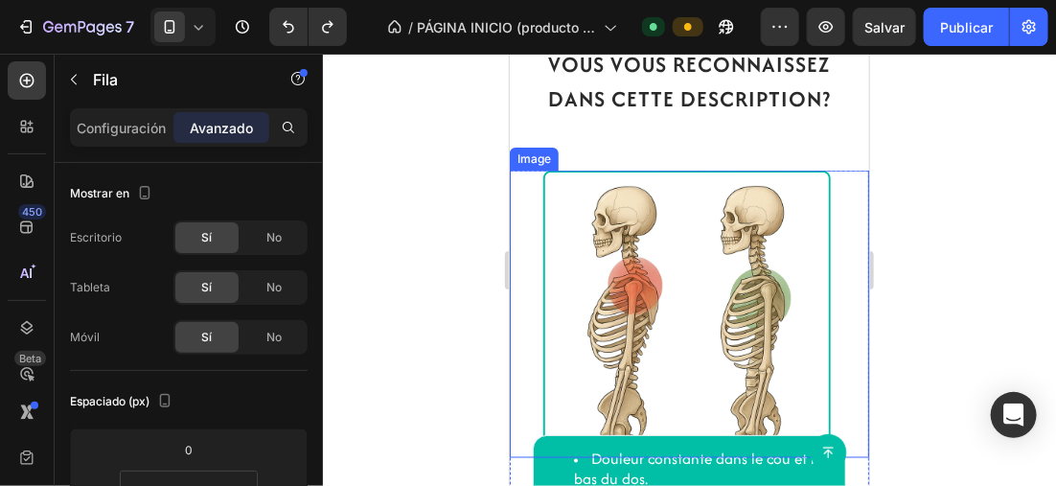
scroll to position [958, 0]
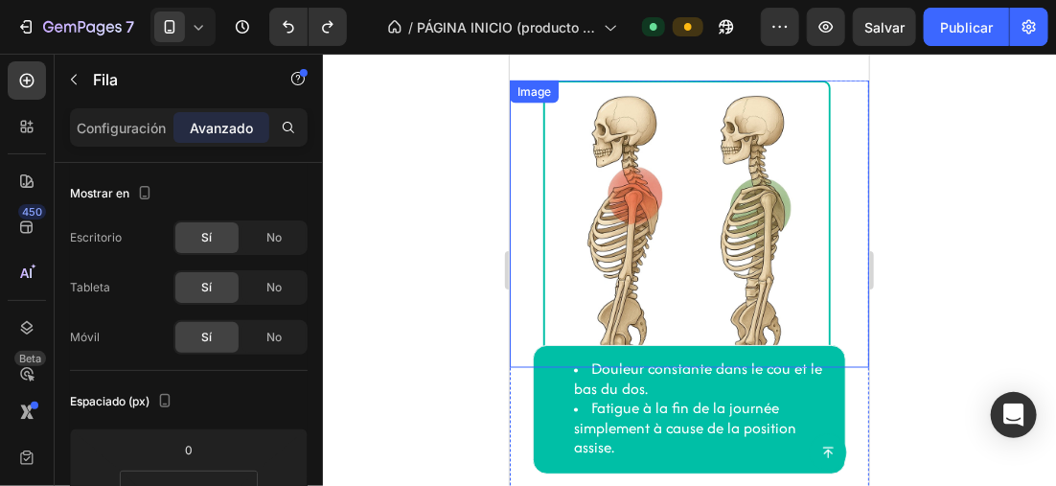
click at [423, 235] on div at bounding box center [689, 270] width 733 height 432
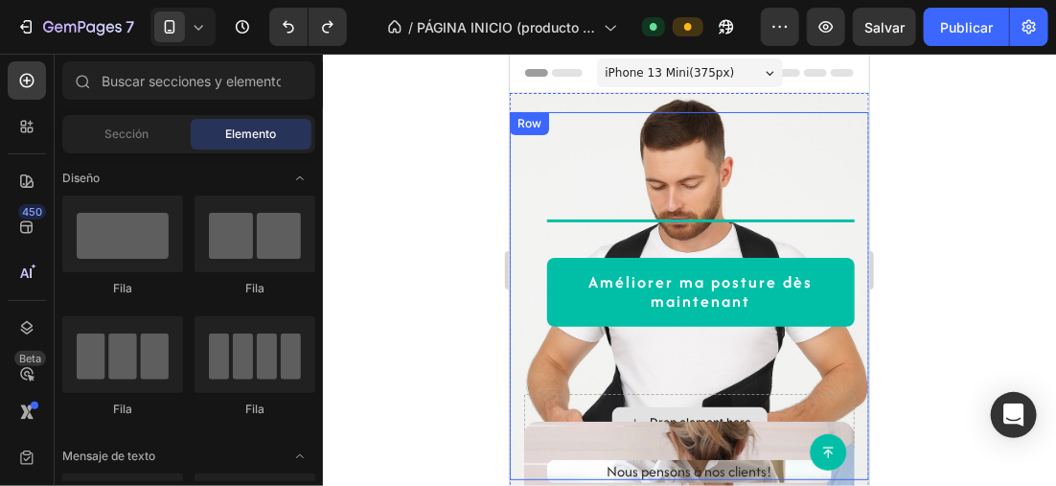
scroll to position [0, 0]
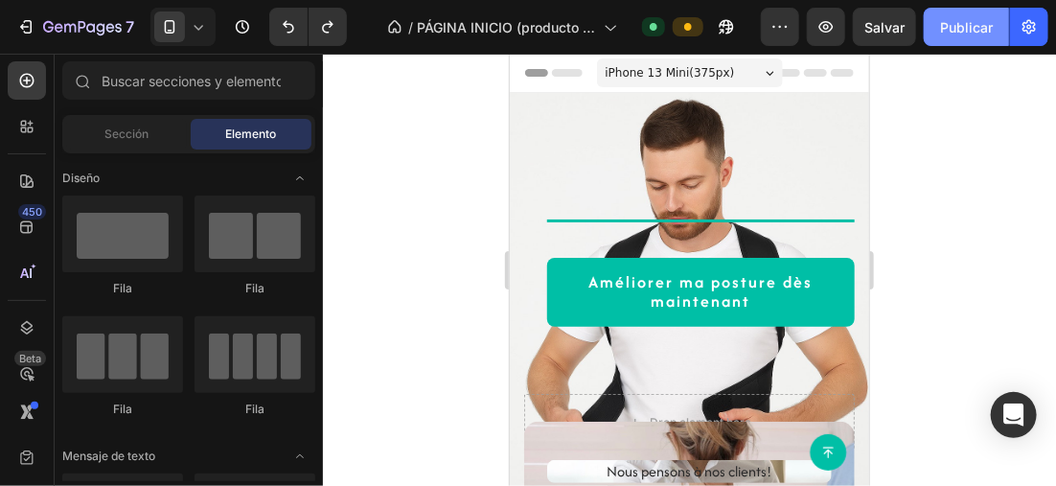
click at [955, 34] on font "Publicar" at bounding box center [966, 27] width 53 height 20
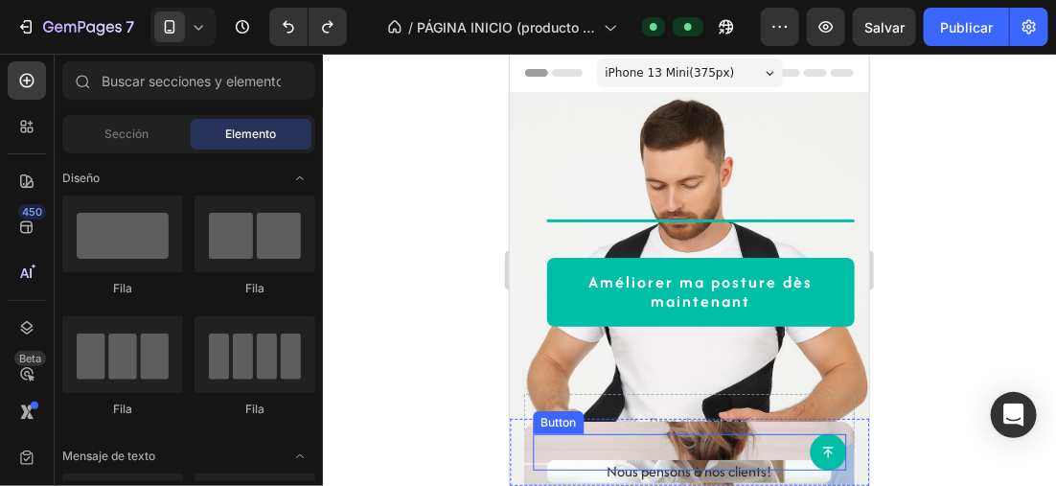
click at [785, 443] on div "Button" at bounding box center [688, 451] width 313 height 36
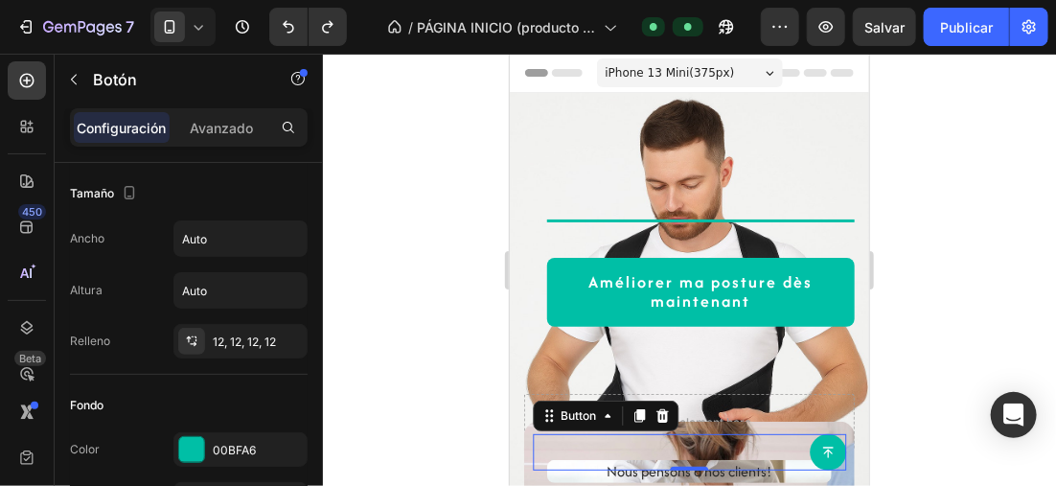
click at [951, 250] on div at bounding box center [689, 270] width 733 height 432
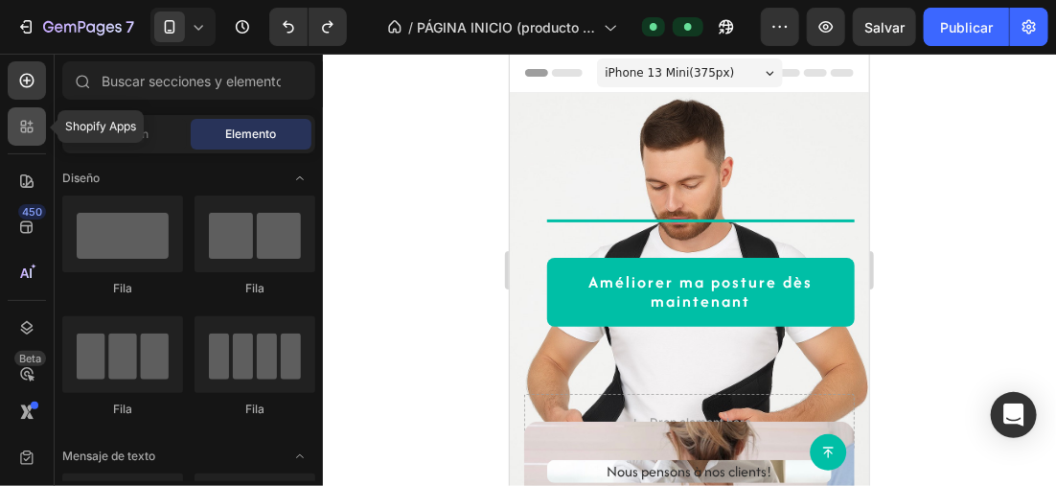
click at [30, 118] on icon at bounding box center [26, 126] width 19 height 19
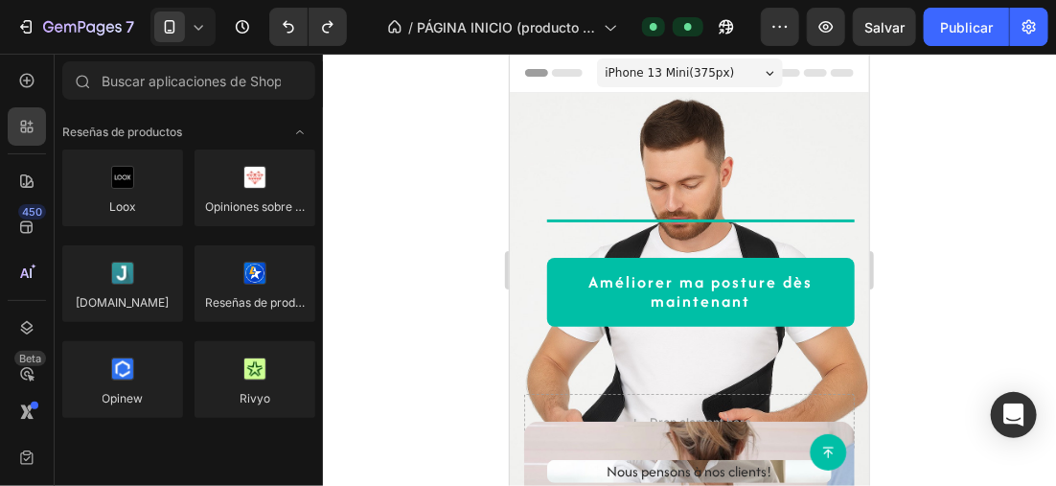
click at [386, 126] on div at bounding box center [689, 270] width 733 height 432
